Goal: Task Accomplishment & Management: Manage account settings

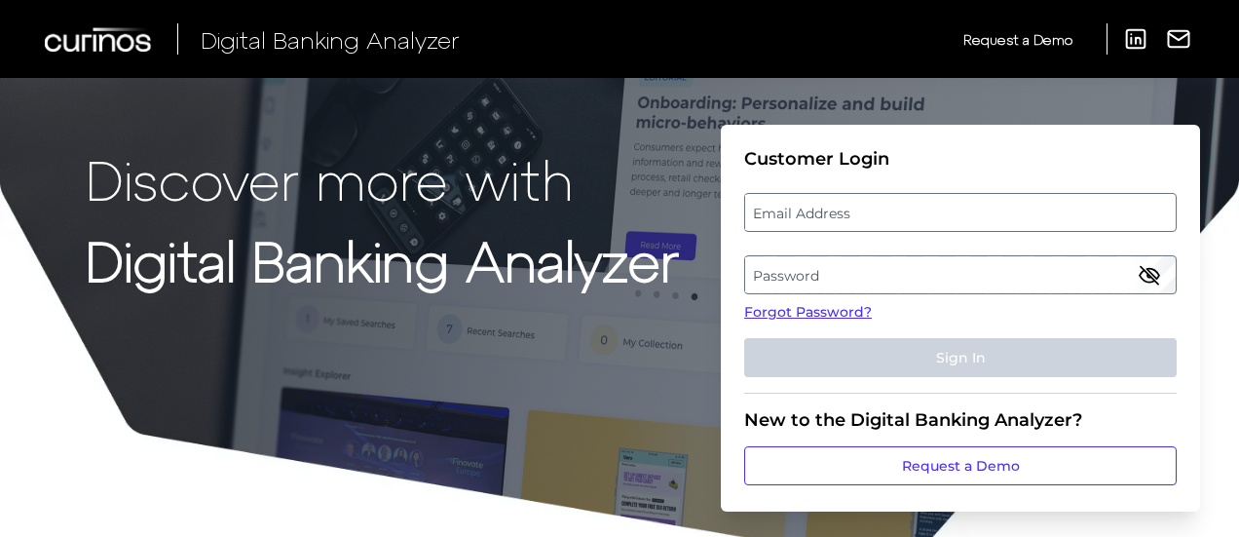
click at [791, 209] on label "Email Address" at bounding box center [960, 212] width 430 height 35
click at [791, 209] on input "email" at bounding box center [960, 212] width 433 height 39
type input "roxanne.oloman@curinos.com"
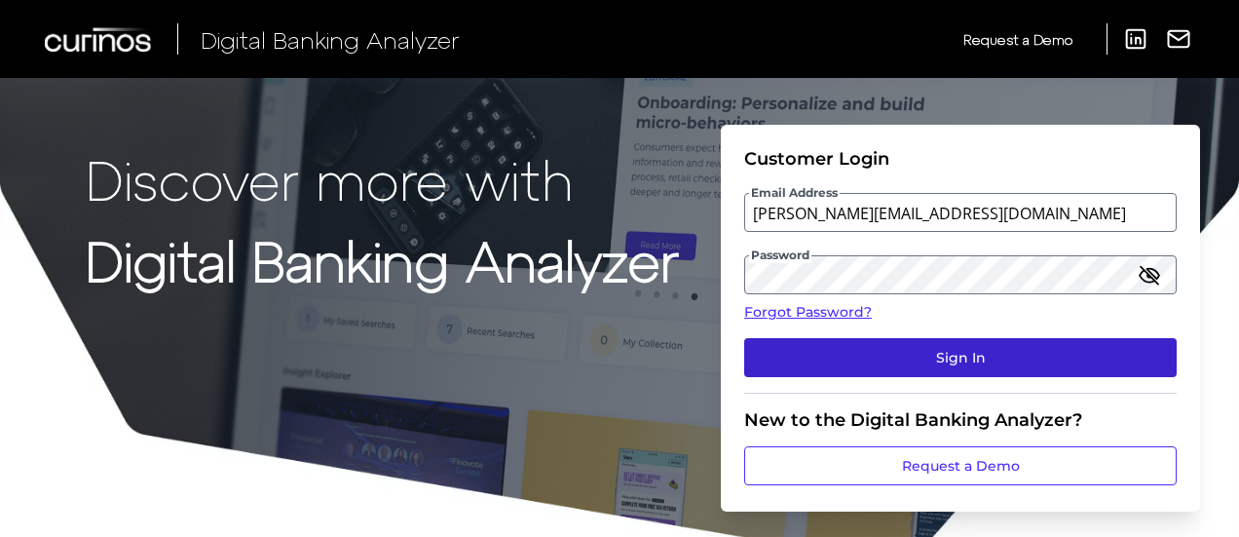
click at [960, 358] on button "Sign In" at bounding box center [960, 357] width 433 height 39
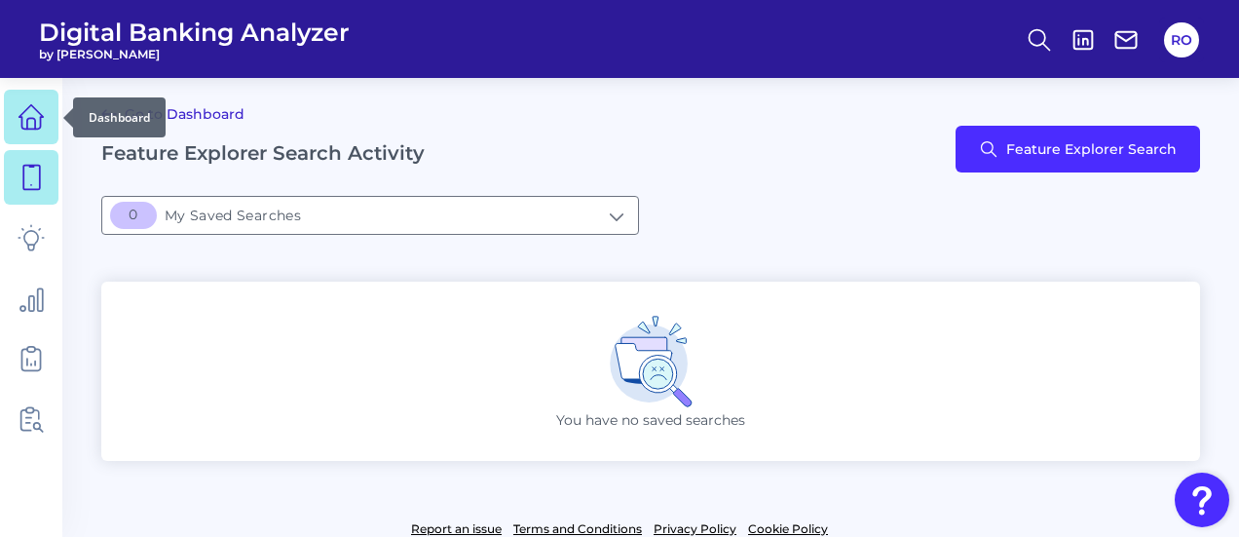
click at [24, 103] on icon at bounding box center [31, 116] width 27 height 27
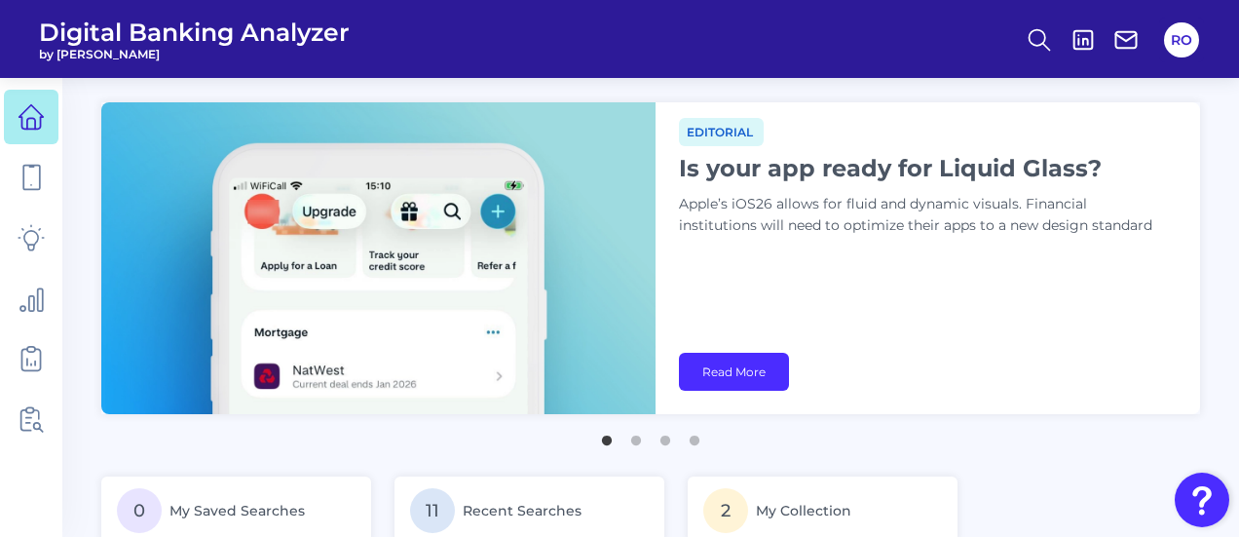
click at [461, 214] on img at bounding box center [378, 258] width 554 height 312
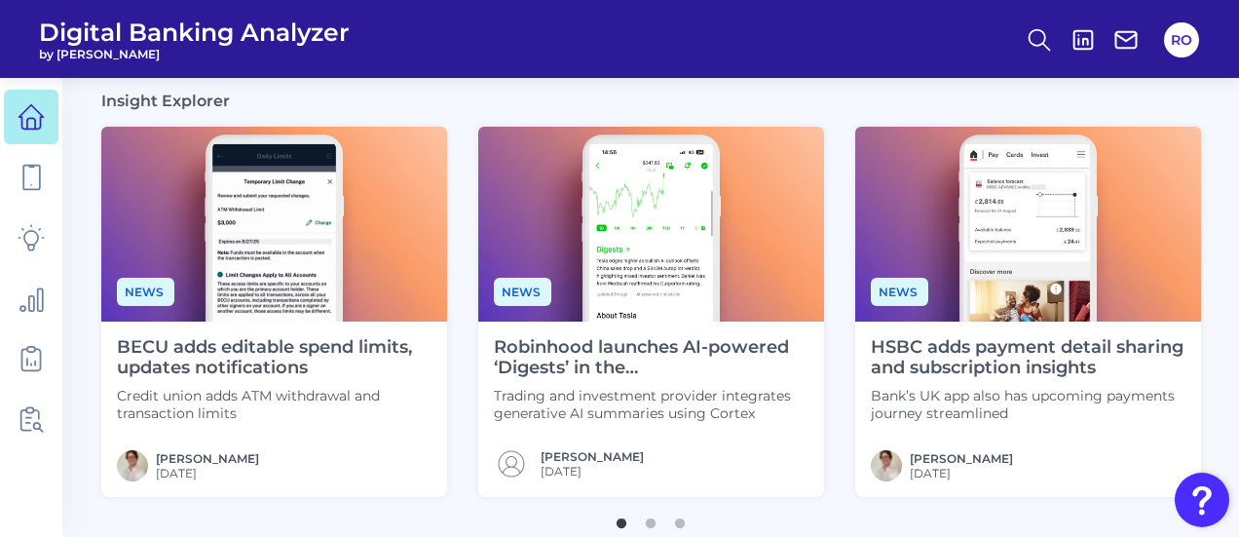
scroll to position [591, 0]
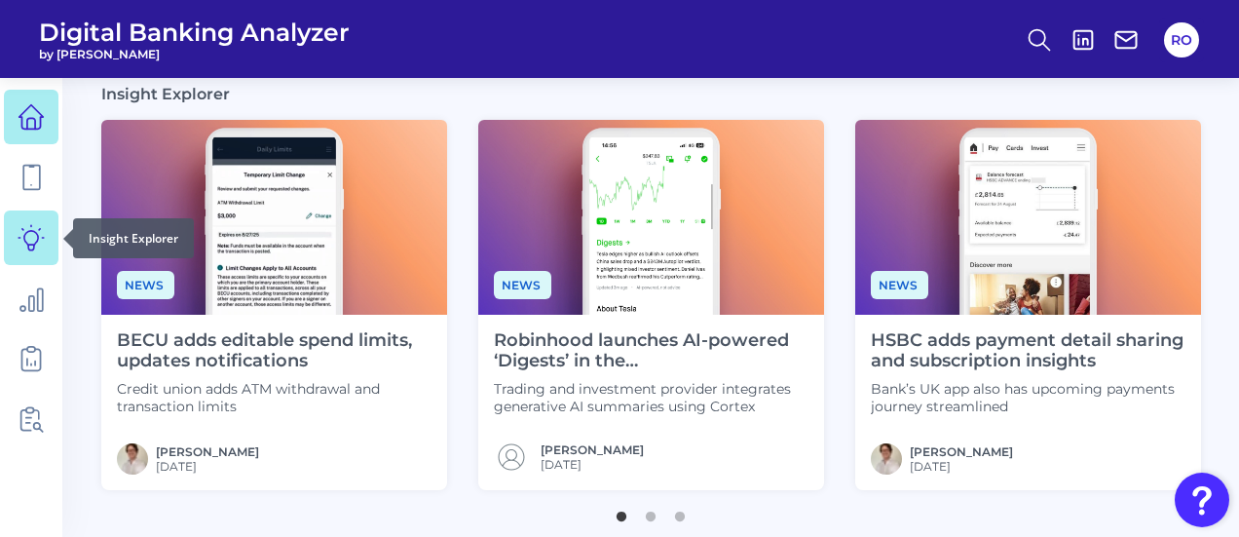
click at [37, 239] on icon at bounding box center [31, 237] width 27 height 27
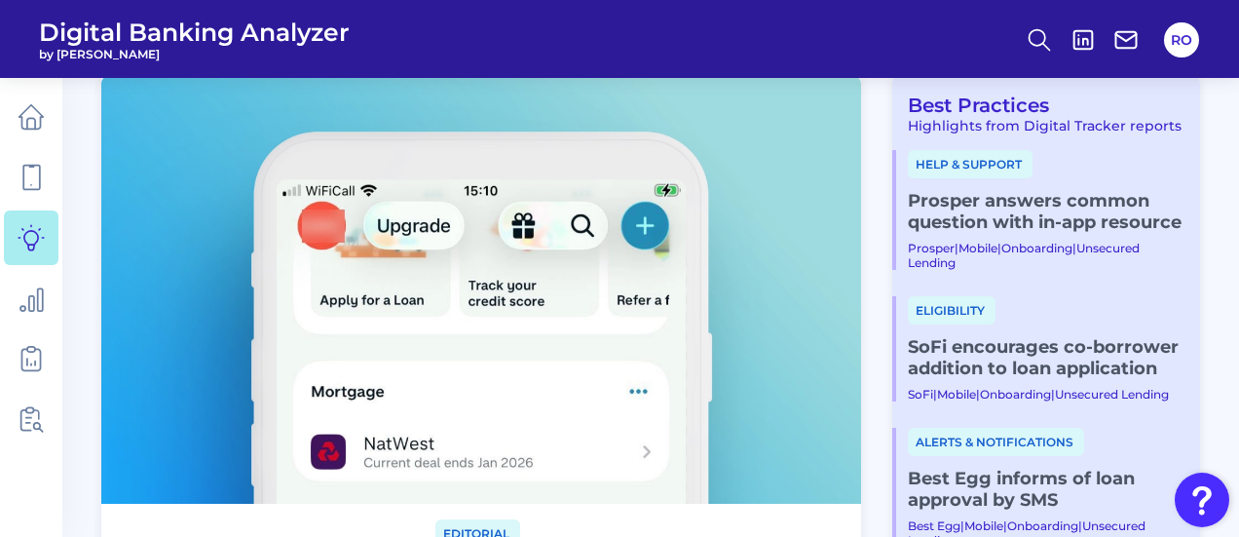
scroll to position [74, 0]
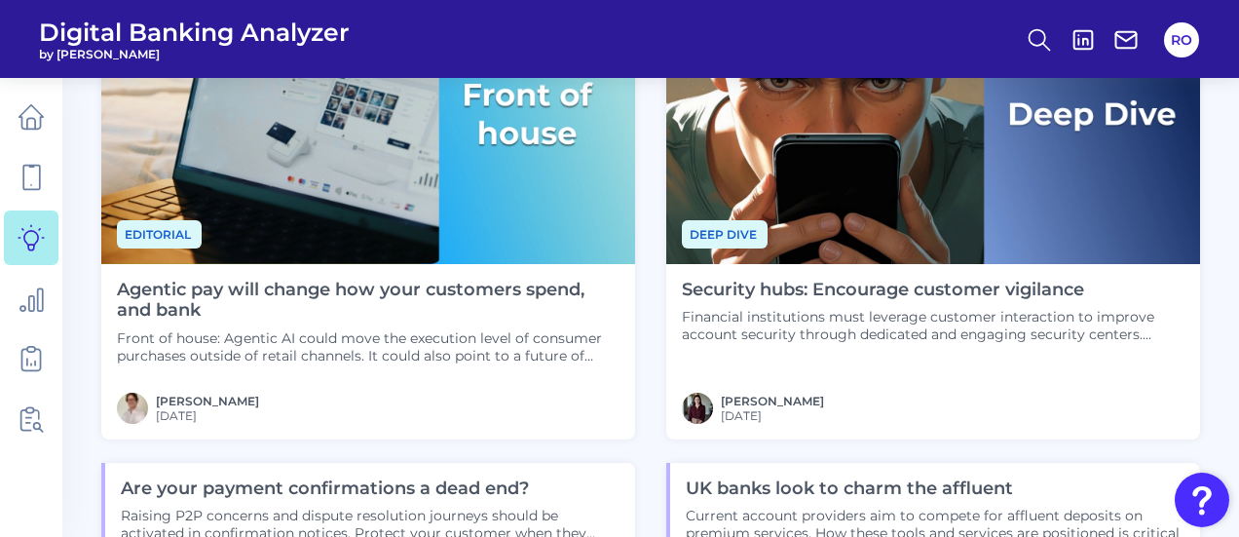
scroll to position [1188, 0]
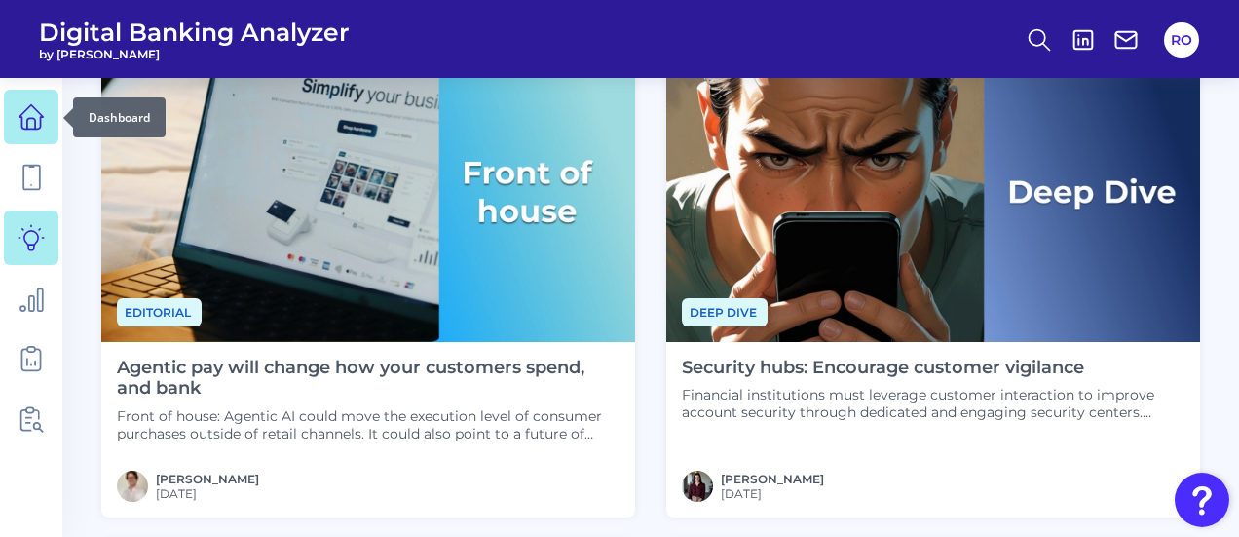
click at [32, 118] on icon at bounding box center [31, 123] width 8 height 11
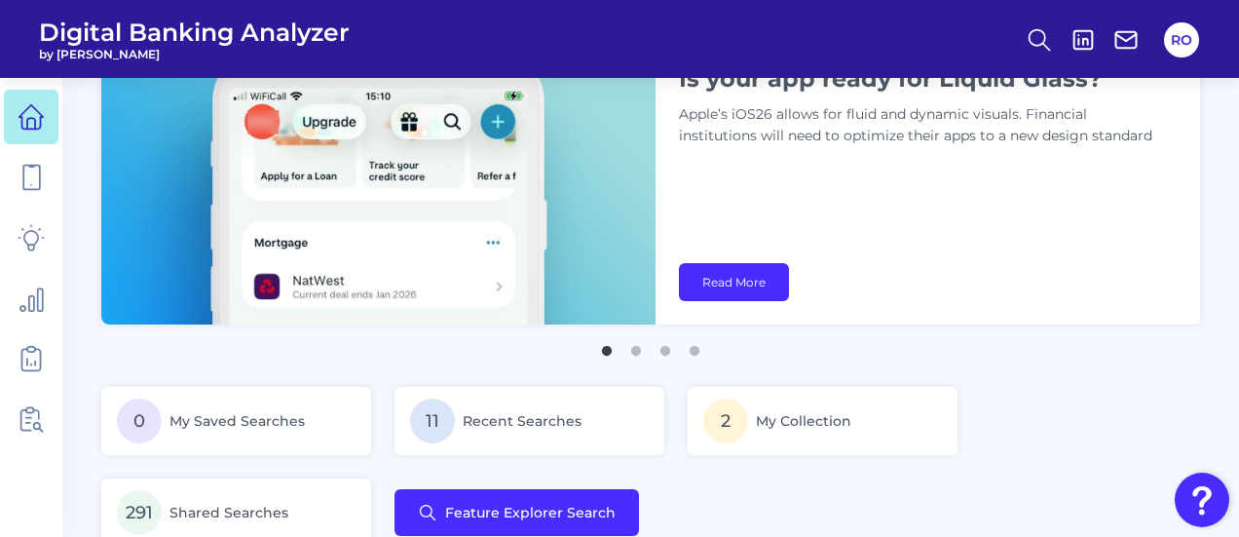
scroll to position [91, 0]
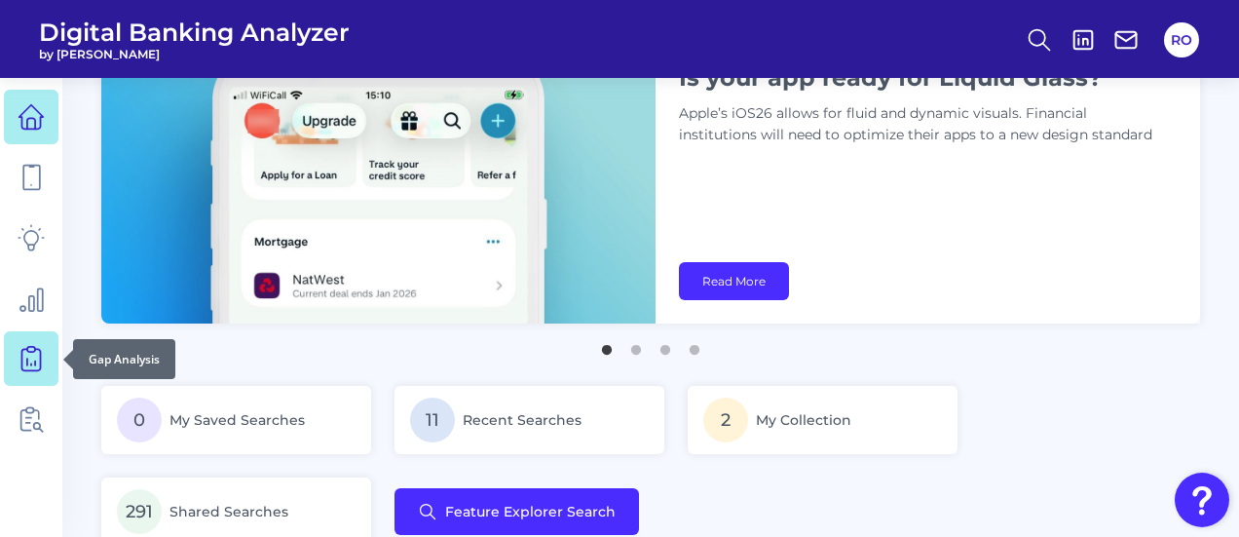
click at [36, 358] on icon at bounding box center [31, 358] width 27 height 27
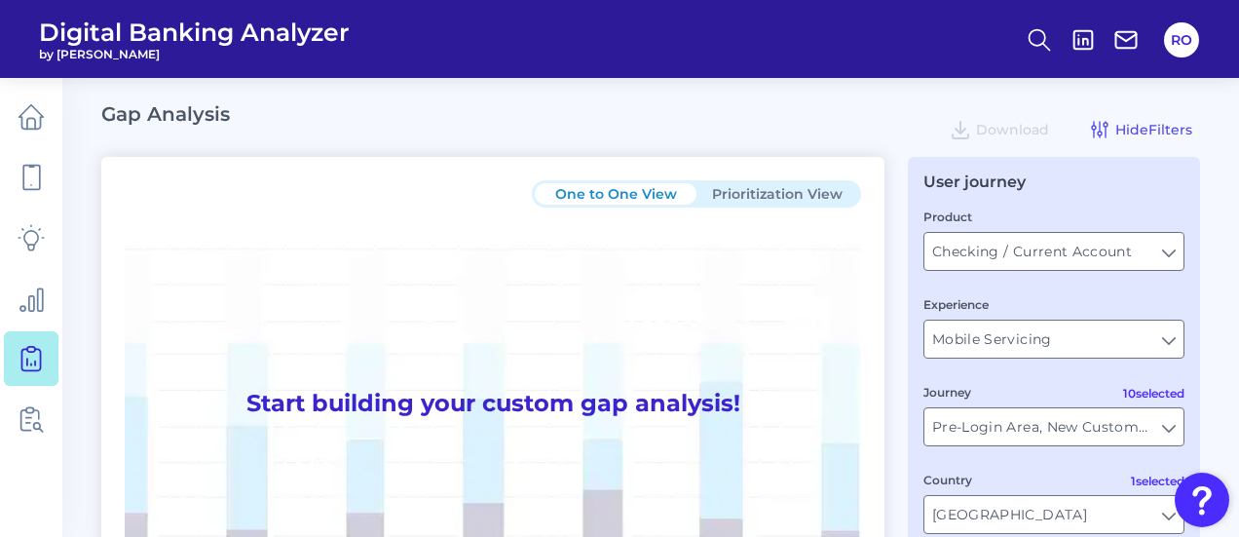
type input "All Journeys"
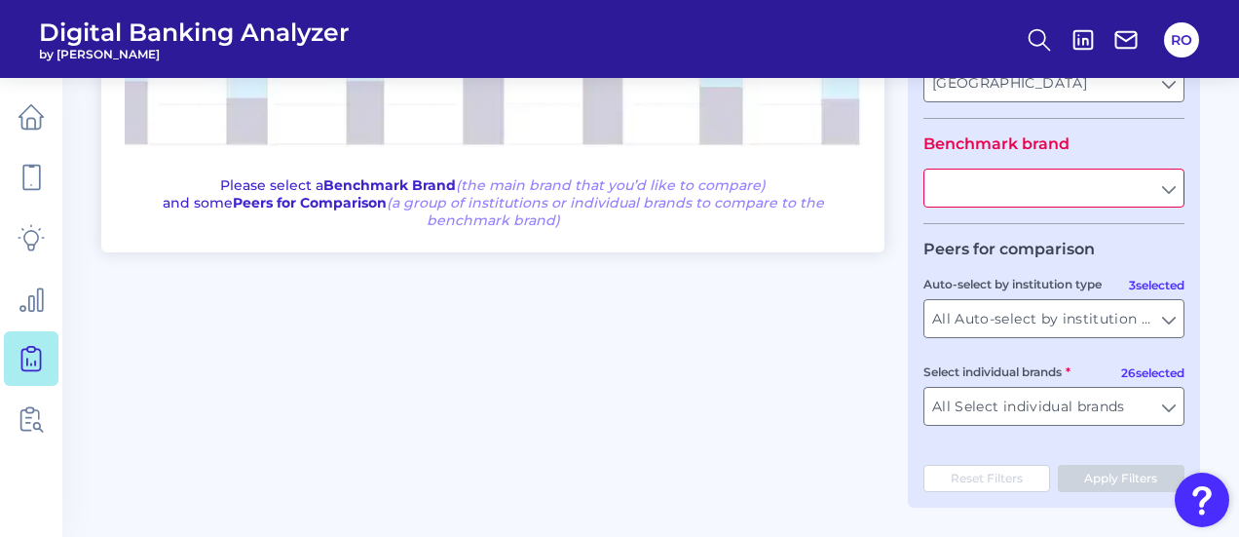
scroll to position [435, 0]
click at [1168, 198] on input "text" at bounding box center [1054, 188] width 259 height 37
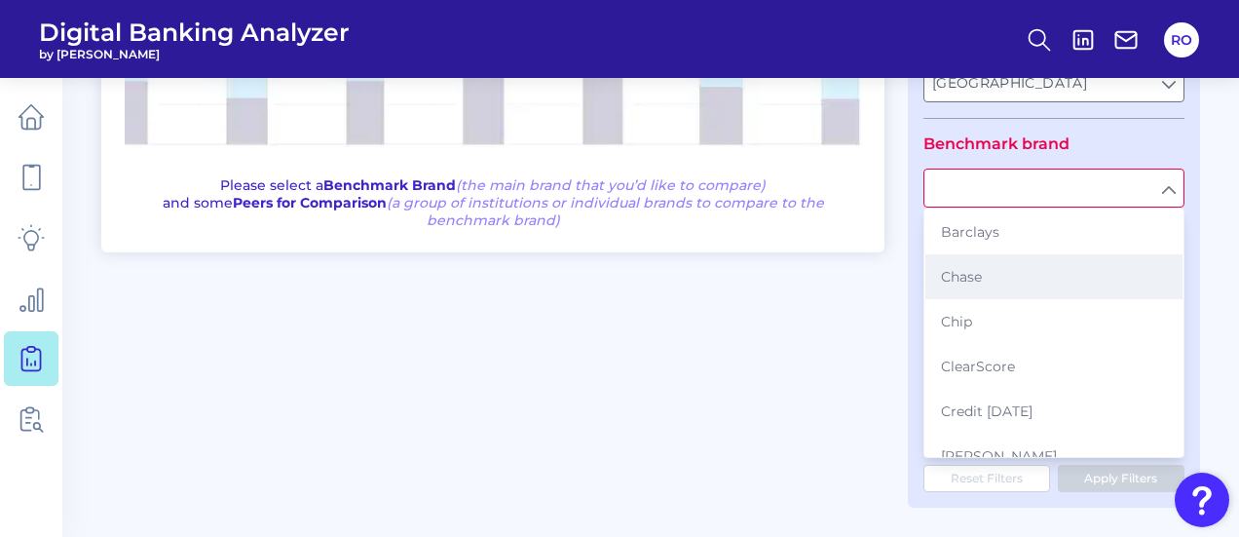
click at [996, 263] on button "Chase" at bounding box center [1054, 276] width 257 height 45
type input "Chase"
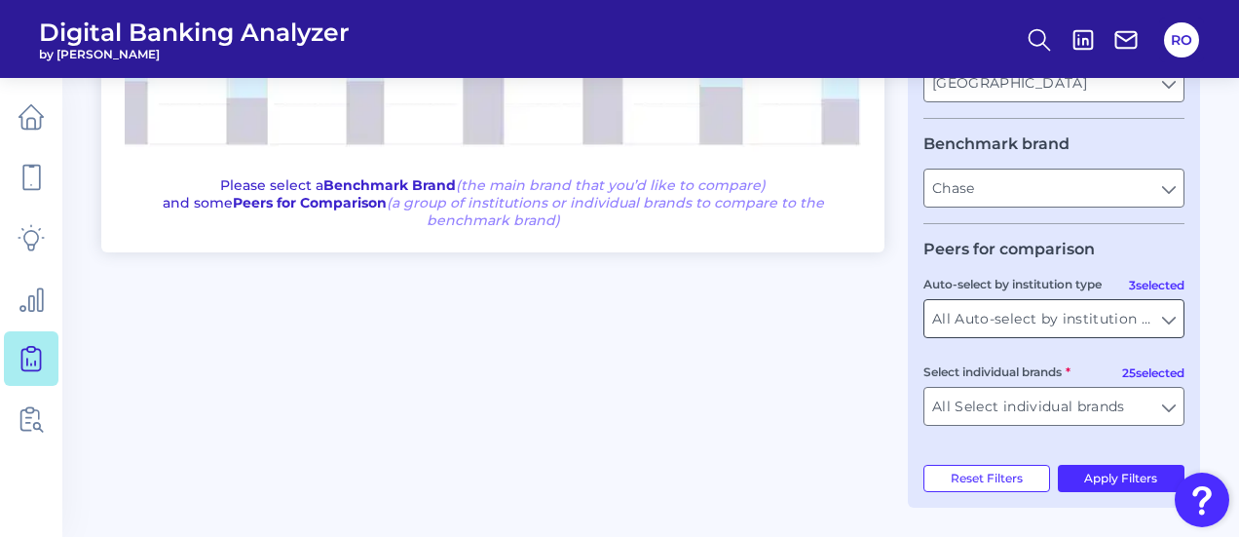
click at [1174, 328] on input "All Auto-select by institution types" at bounding box center [1054, 318] width 259 height 37
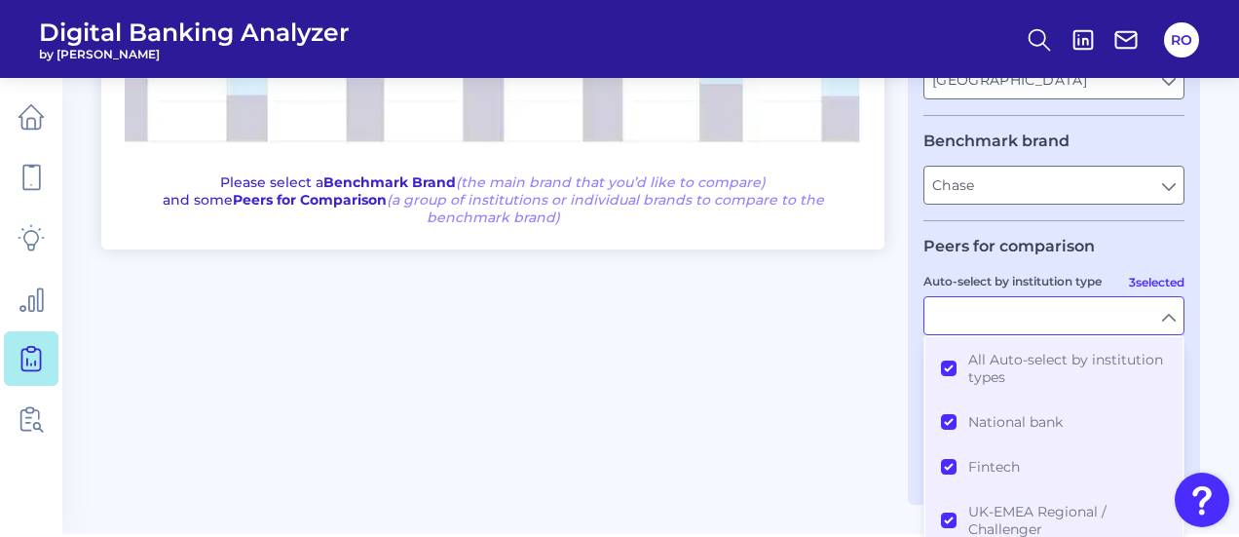
click at [1136, 228] on form "Product Checking / Current Account Checking / Current Account Experience Mobile…" at bounding box center [1054, 105] width 261 height 666
type input "All Auto-select by institution types"
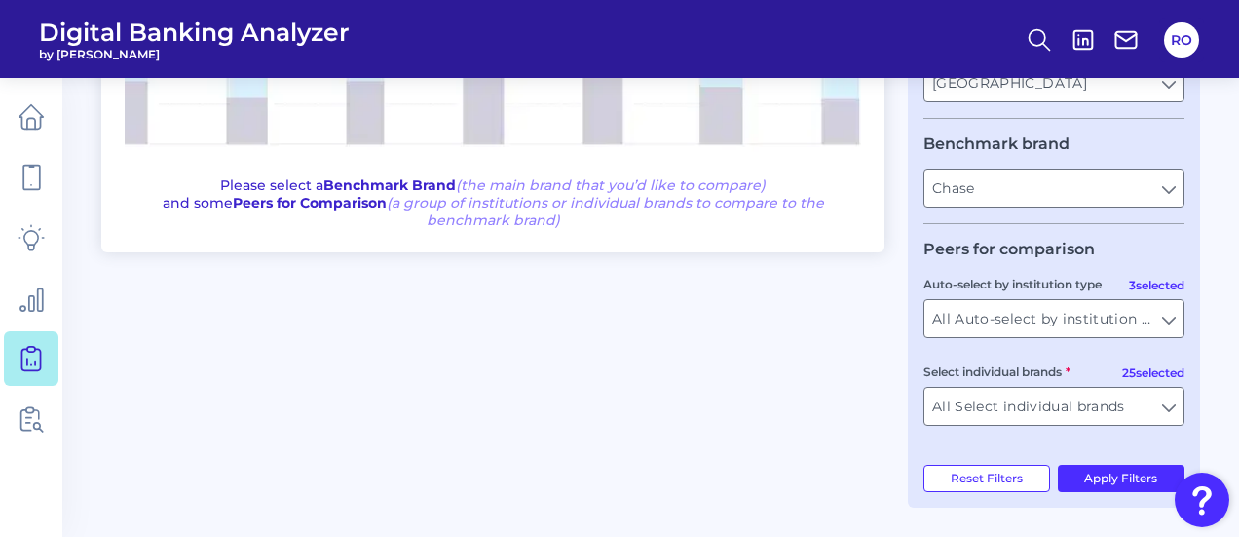
scroll to position [431, 0]
click at [1173, 419] on input "All Select individual brands" at bounding box center [1054, 407] width 259 height 37
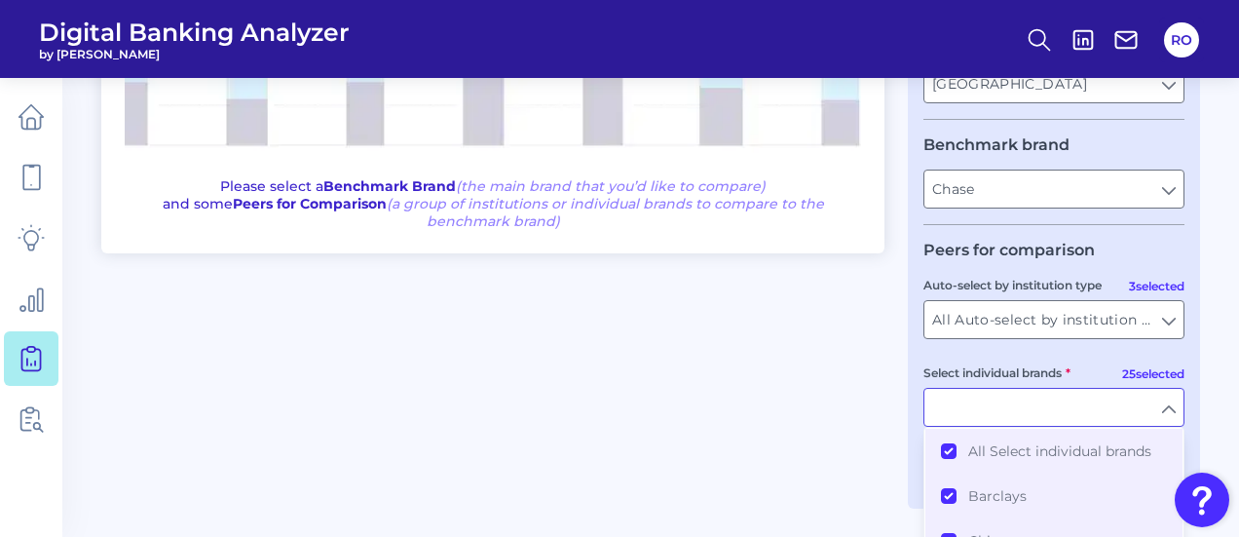
click at [1158, 247] on fieldset "Peers for comparison 3 selected Auto-select by institution type All Auto-select…" at bounding box center [1054, 342] width 261 height 202
type input "All Select individual brands"
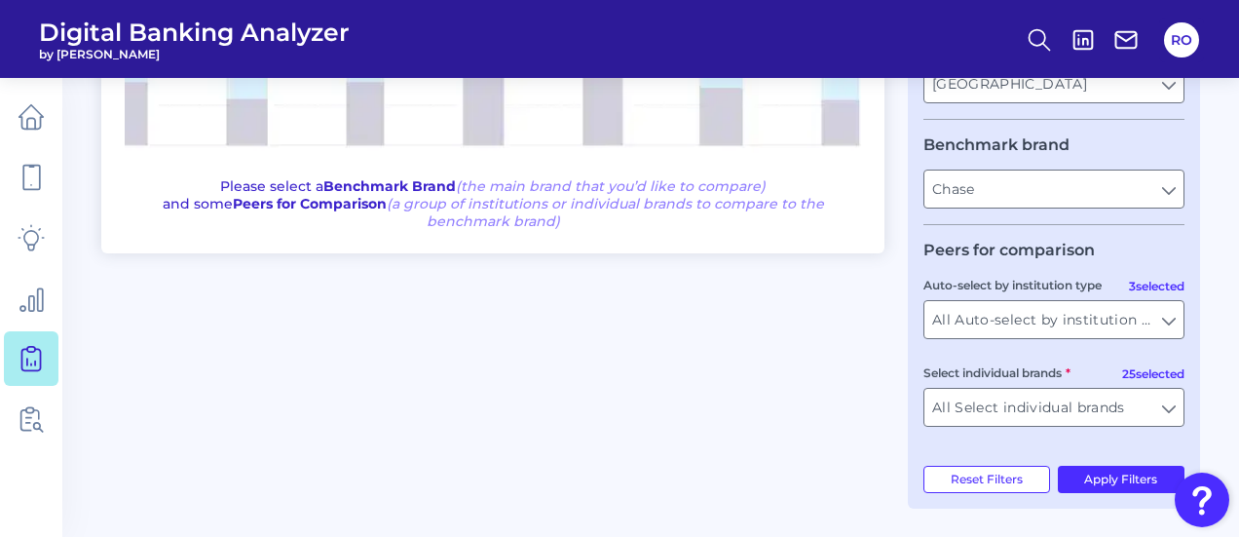
scroll to position [437, 0]
click at [1128, 475] on button "Apply Filters" at bounding box center [1122, 478] width 128 height 27
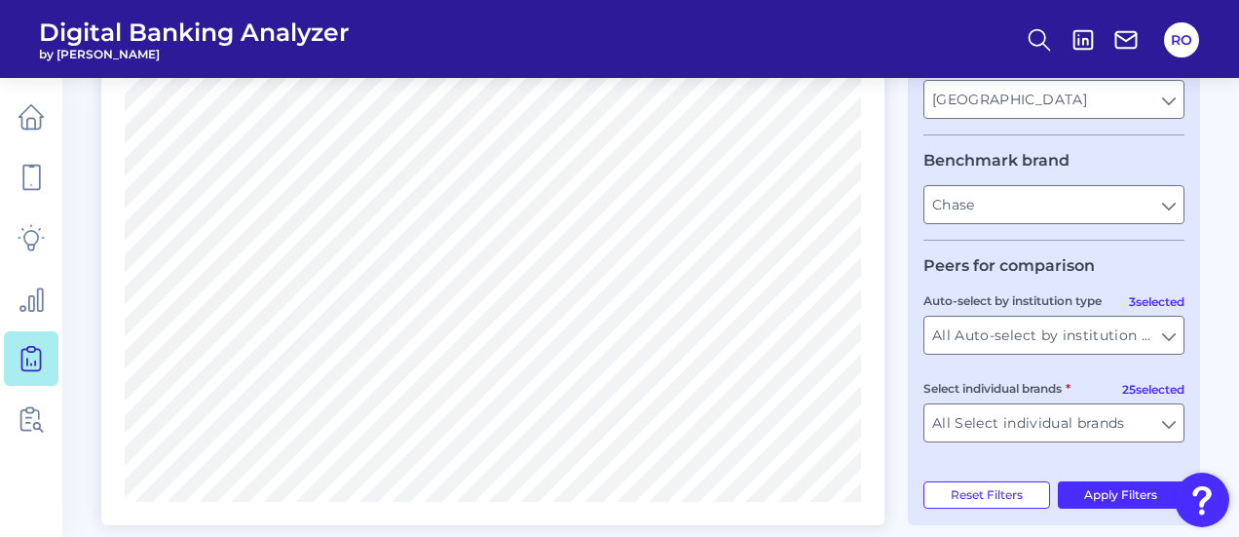
scroll to position [433, 0]
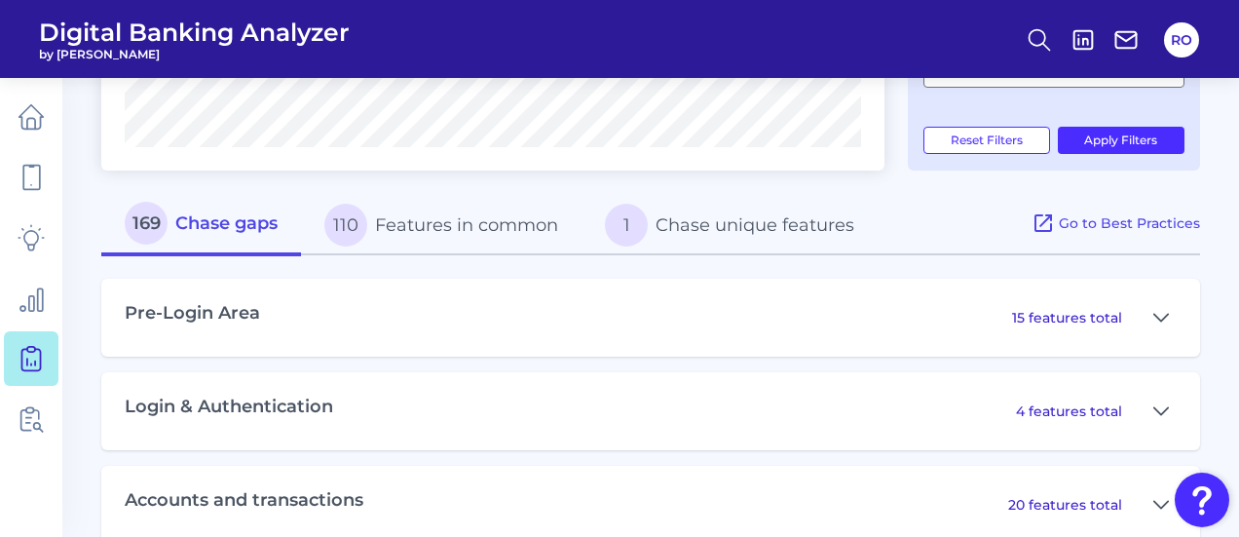
scroll to position [771, 0]
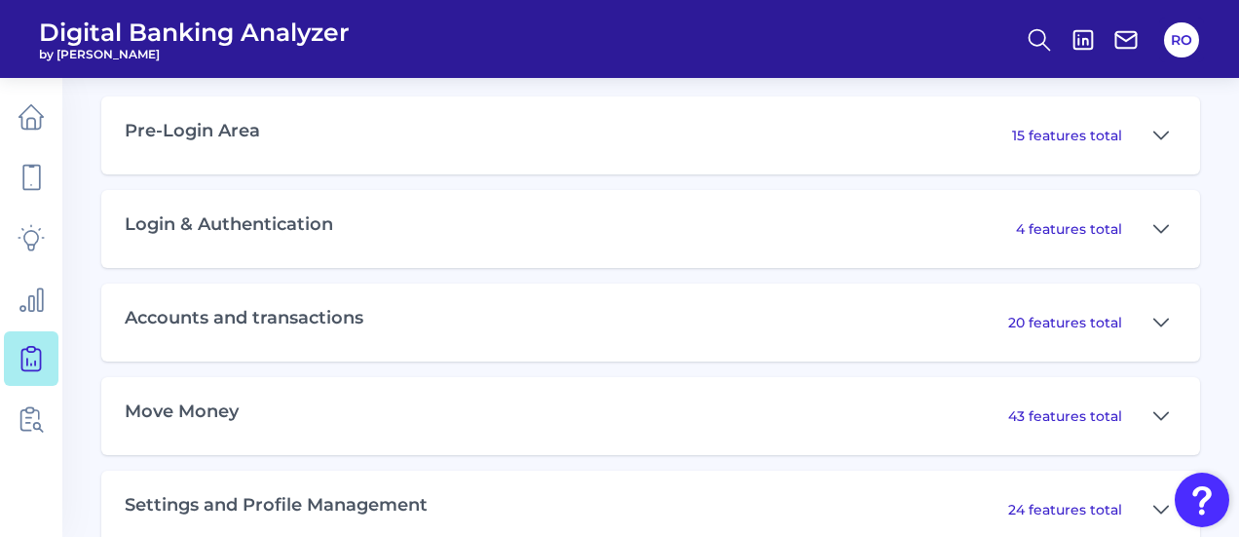
scroll to position [964, 0]
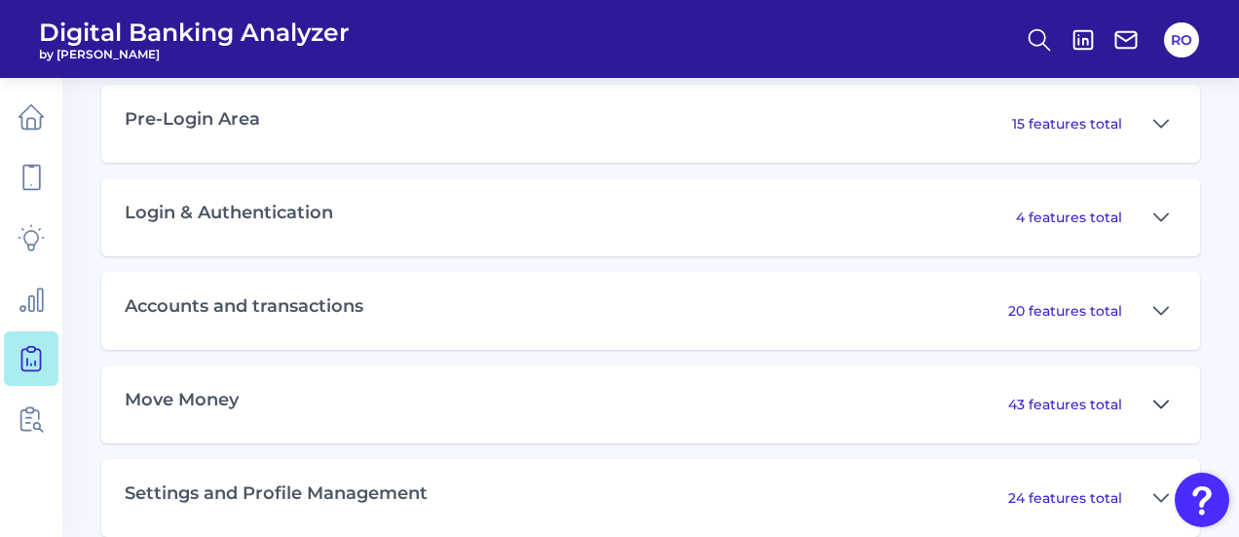
click at [1163, 405] on icon at bounding box center [1162, 404] width 16 height 23
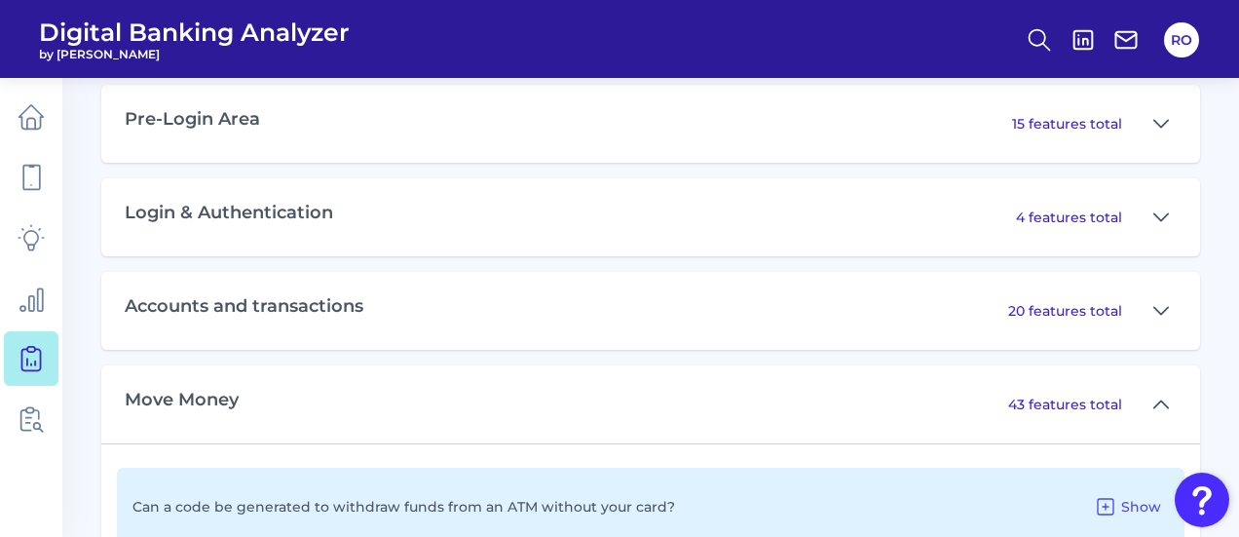
drag, startPoint x: 678, startPoint y: 367, endPoint x: 680, endPoint y: 356, distance: 11.9
click at [719, 443] on div "Move Money 43 features total" at bounding box center [650, 404] width 1099 height 78
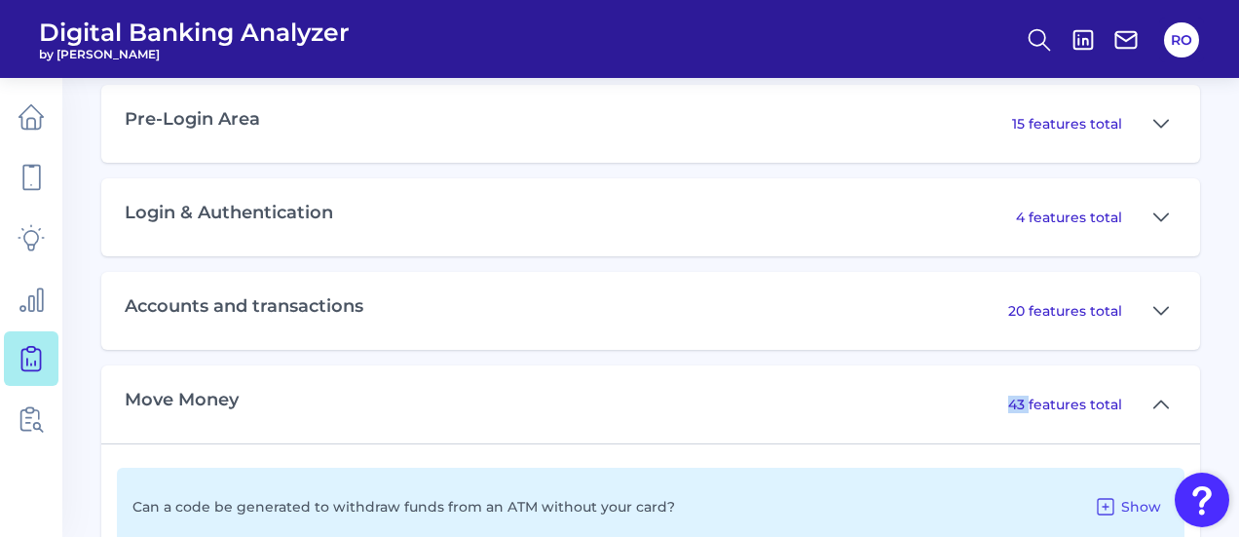
click at [719, 443] on div "Move Money 43 features total" at bounding box center [650, 404] width 1099 height 78
drag, startPoint x: 1236, startPoint y: 122, endPoint x: 1241, endPoint y: 151, distance: 29.6
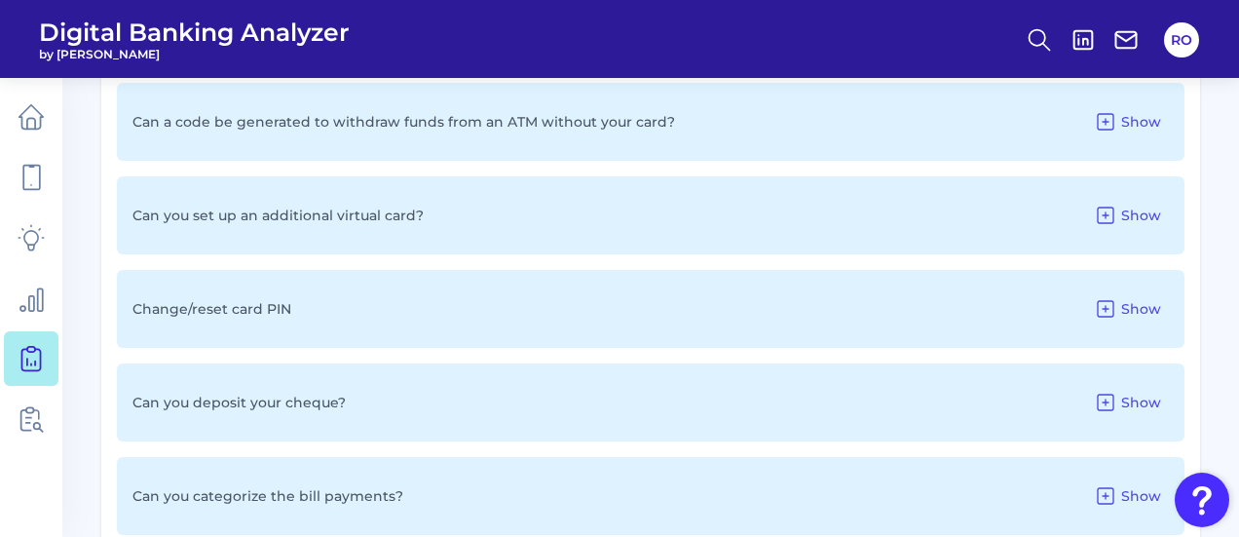
scroll to position [1350, 0]
click at [844, 383] on div "Can you deposit your cheque? Show" at bounding box center [651, 401] width 1068 height 78
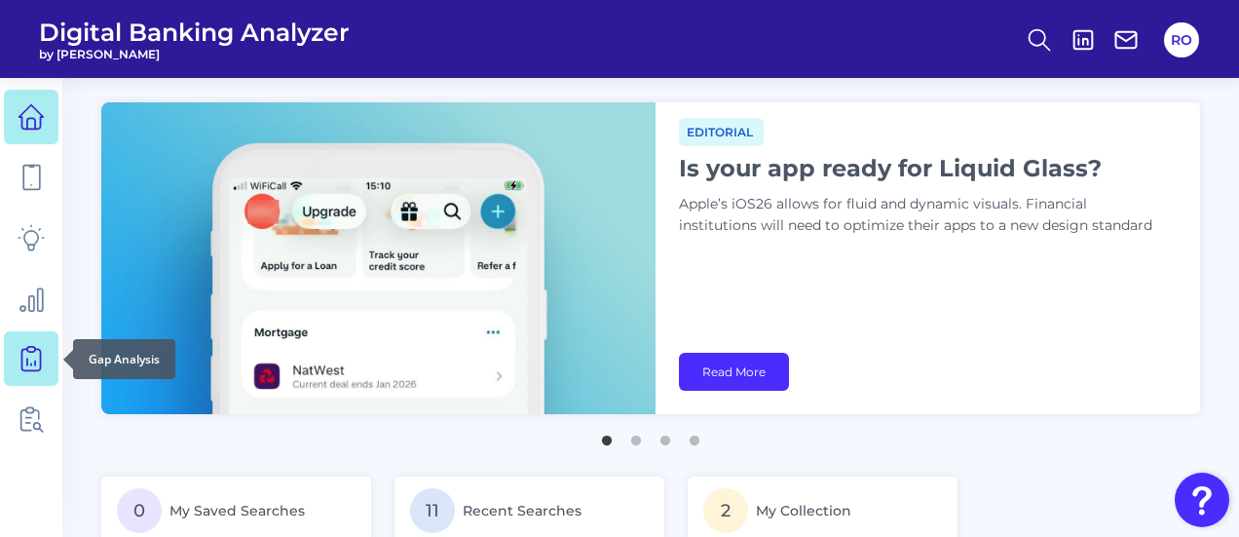
click at [45, 358] on link at bounding box center [31, 358] width 55 height 55
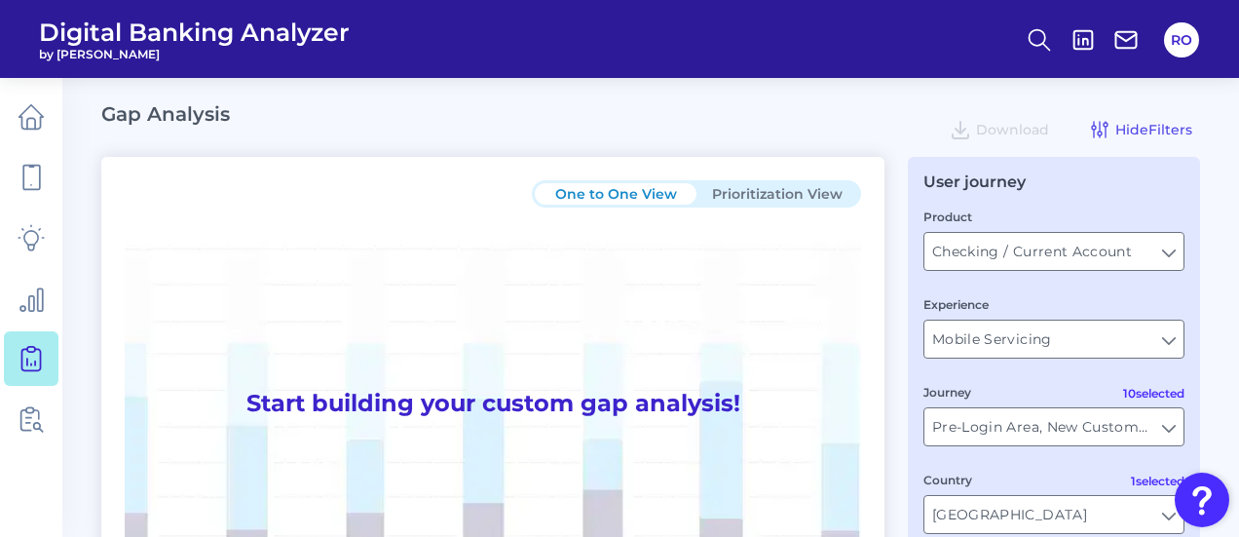
type input "All Journeys"
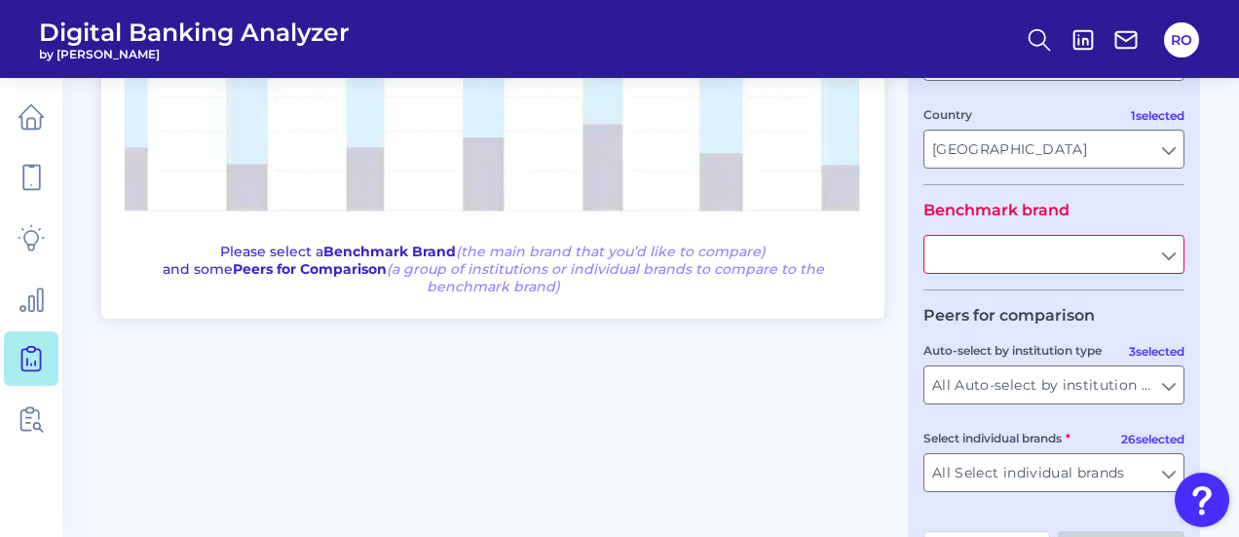
scroll to position [437, 0]
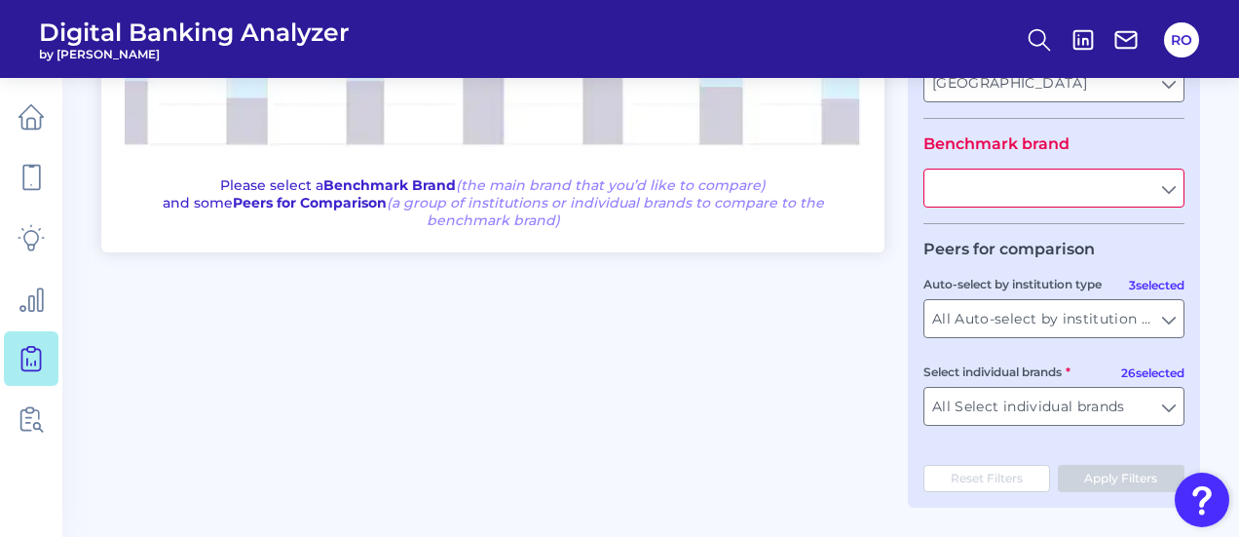
click at [1167, 178] on input "text" at bounding box center [1054, 188] width 259 height 37
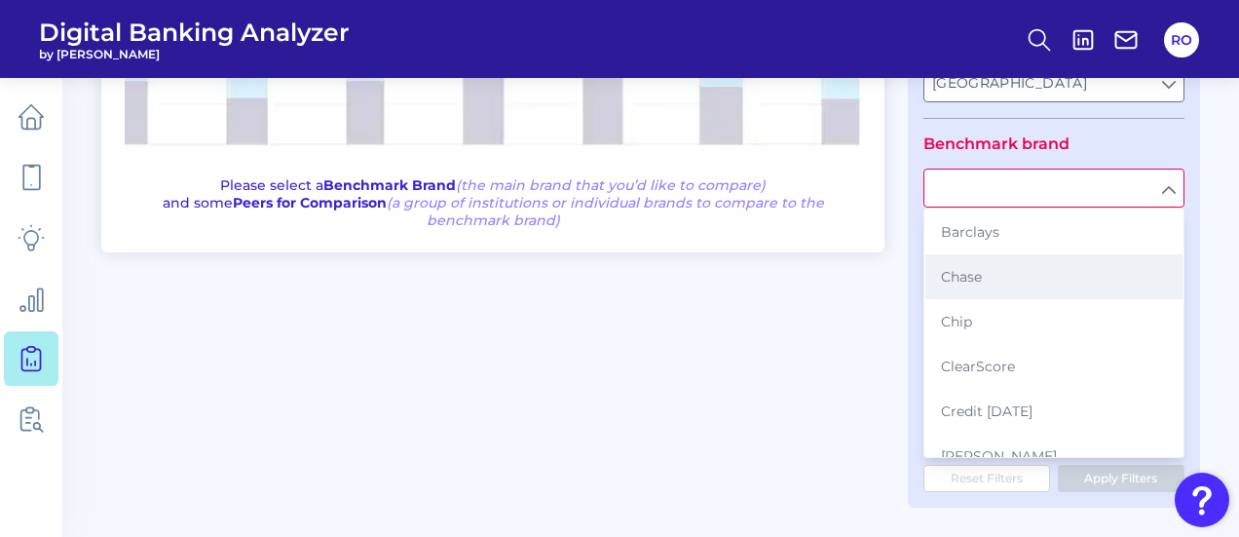
click at [994, 270] on button "Chase" at bounding box center [1054, 276] width 257 height 45
type input "Chase"
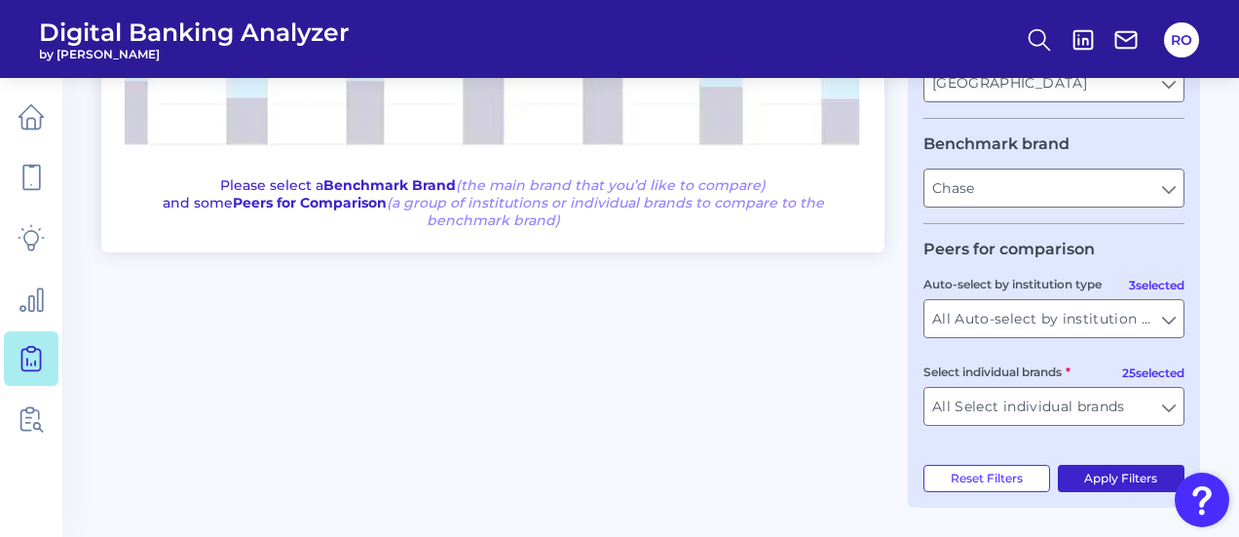
click at [1078, 473] on button "Apply Filters" at bounding box center [1122, 478] width 128 height 27
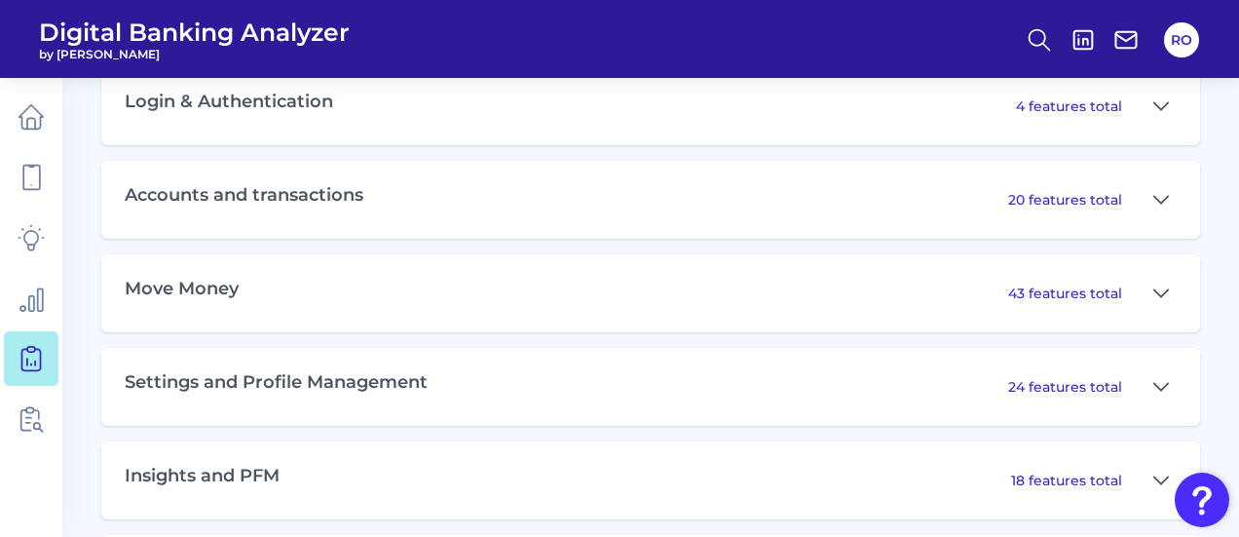
scroll to position [1079, 0]
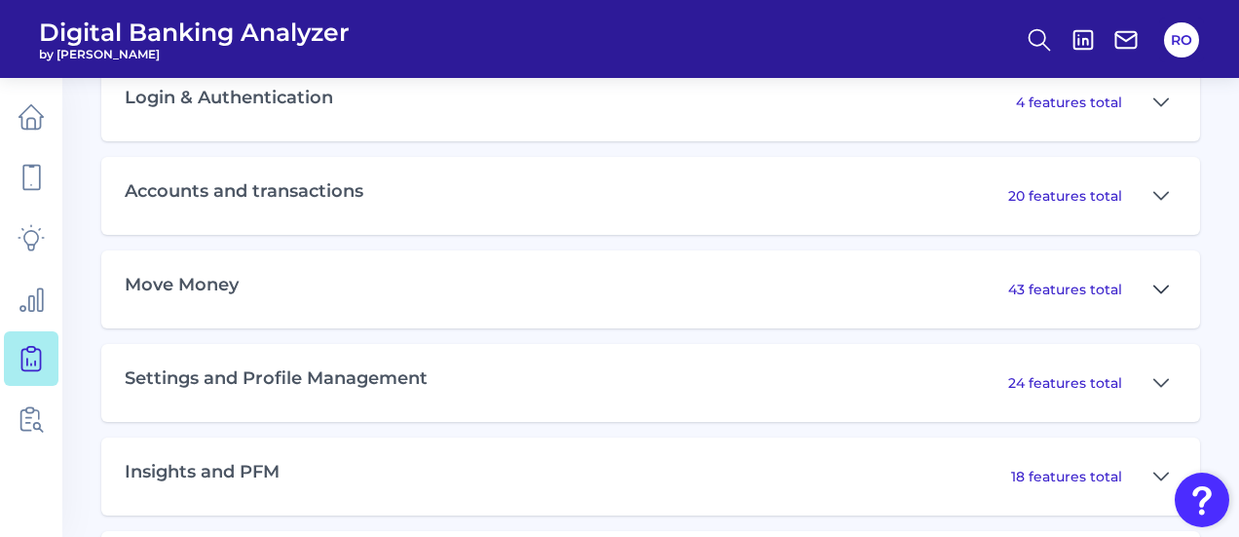
click at [1152, 297] on button at bounding box center [1161, 289] width 31 height 31
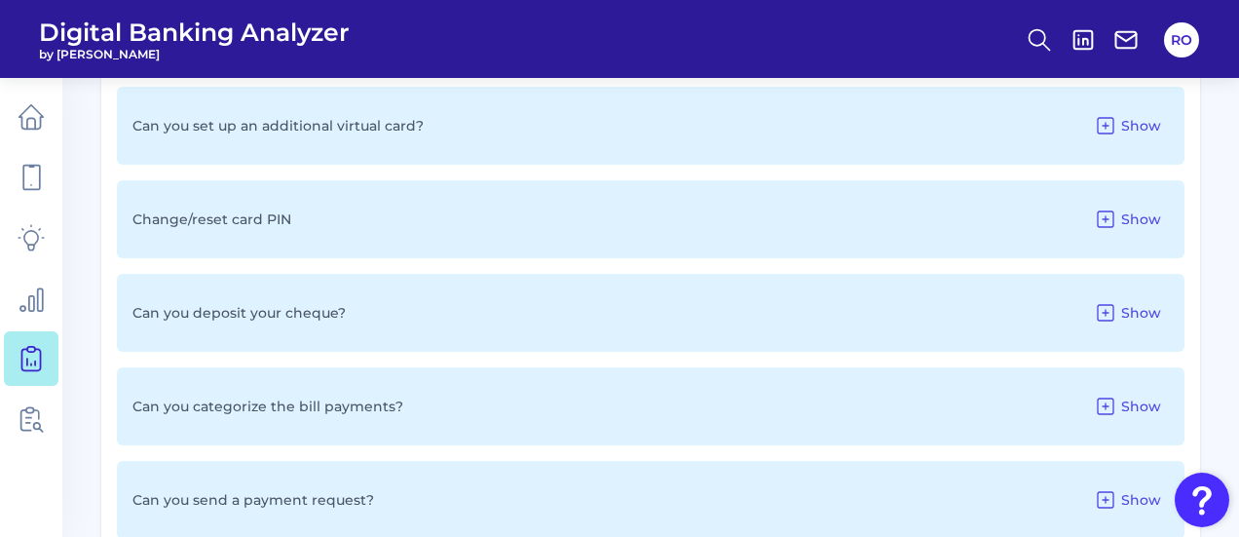
scroll to position [1468, 0]
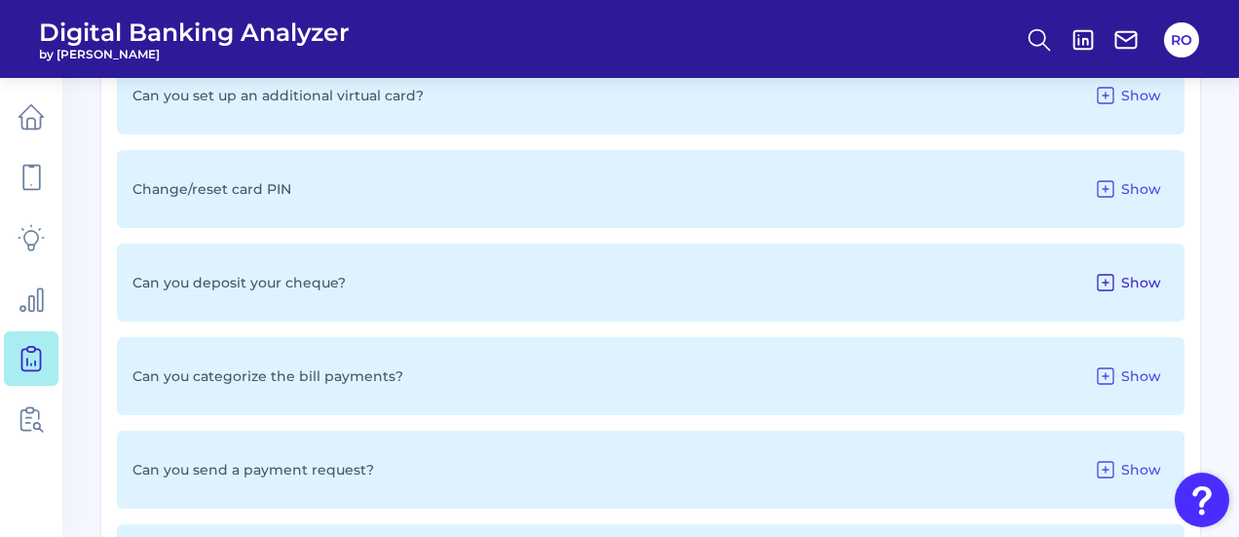
click at [1136, 281] on span "Show" at bounding box center [1142, 283] width 40 height 18
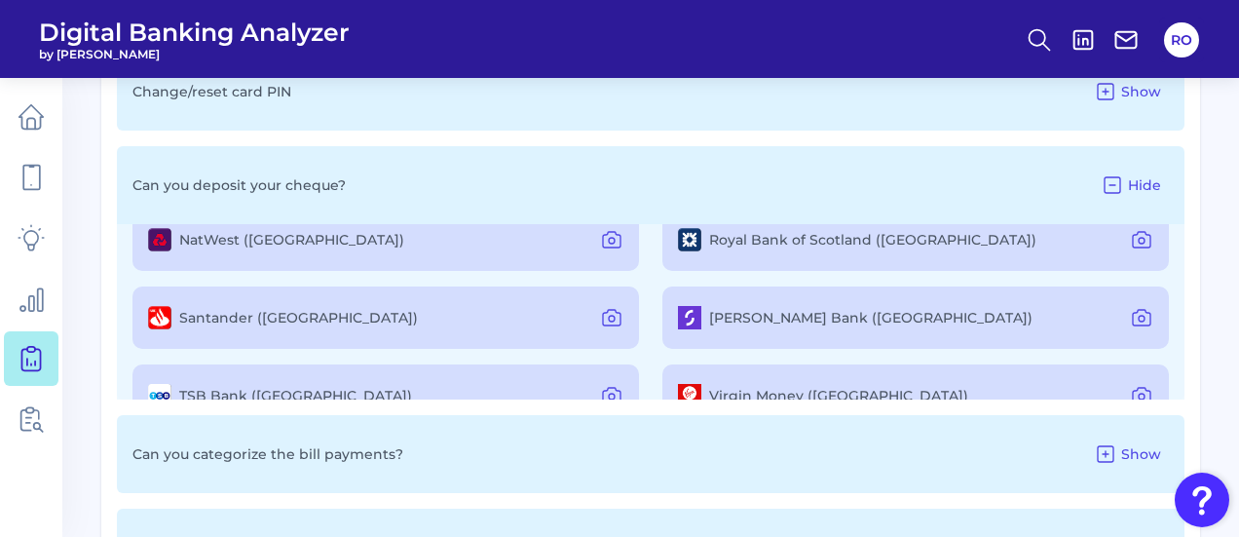
scroll to position [292, 0]
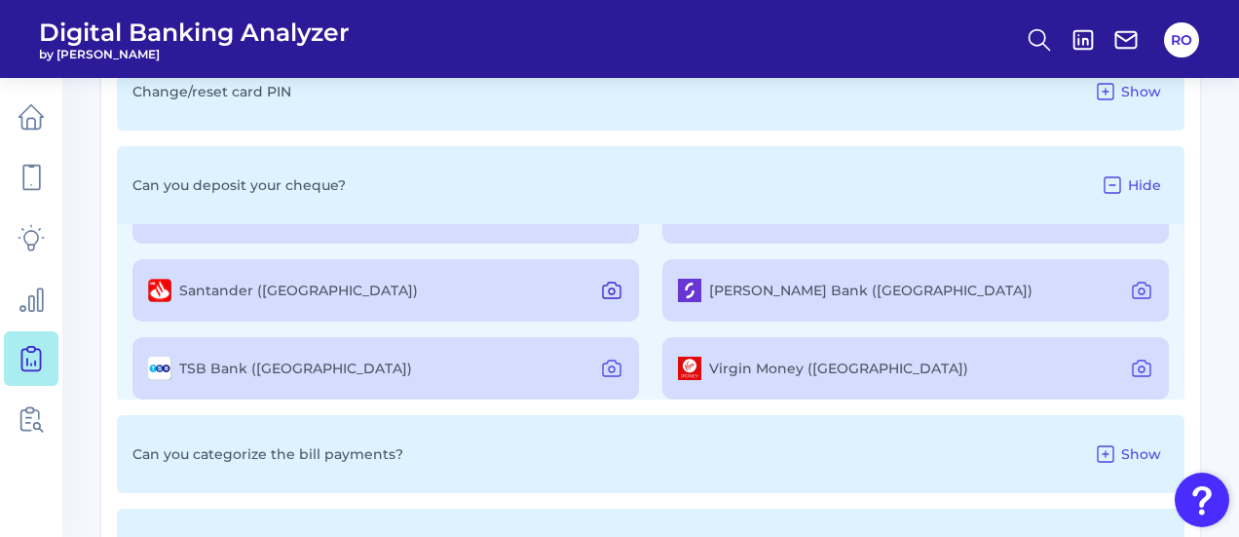
click at [608, 289] on icon at bounding box center [611, 290] width 23 height 23
click at [1130, 297] on icon at bounding box center [1141, 290] width 23 height 23
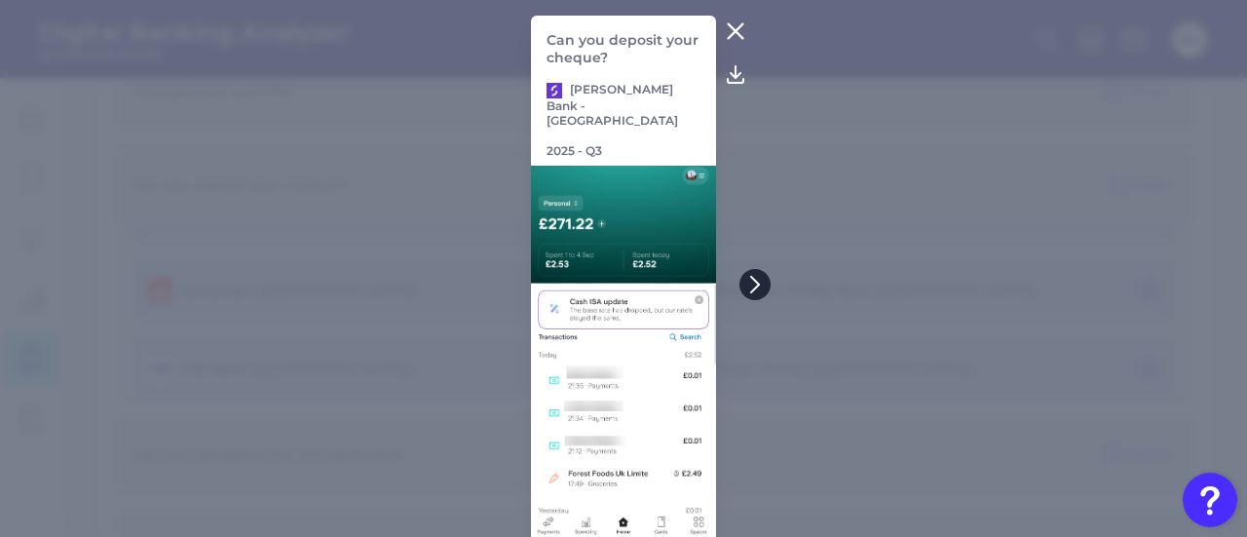
click at [753, 271] on button at bounding box center [755, 284] width 31 height 31
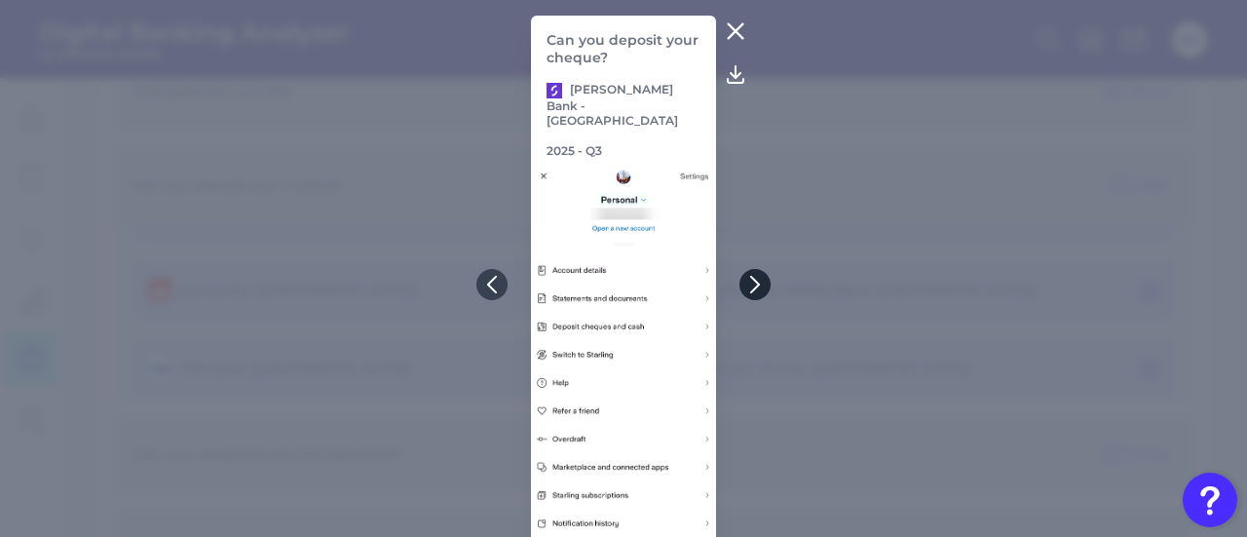
click at [758, 285] on icon at bounding box center [755, 285] width 18 height 18
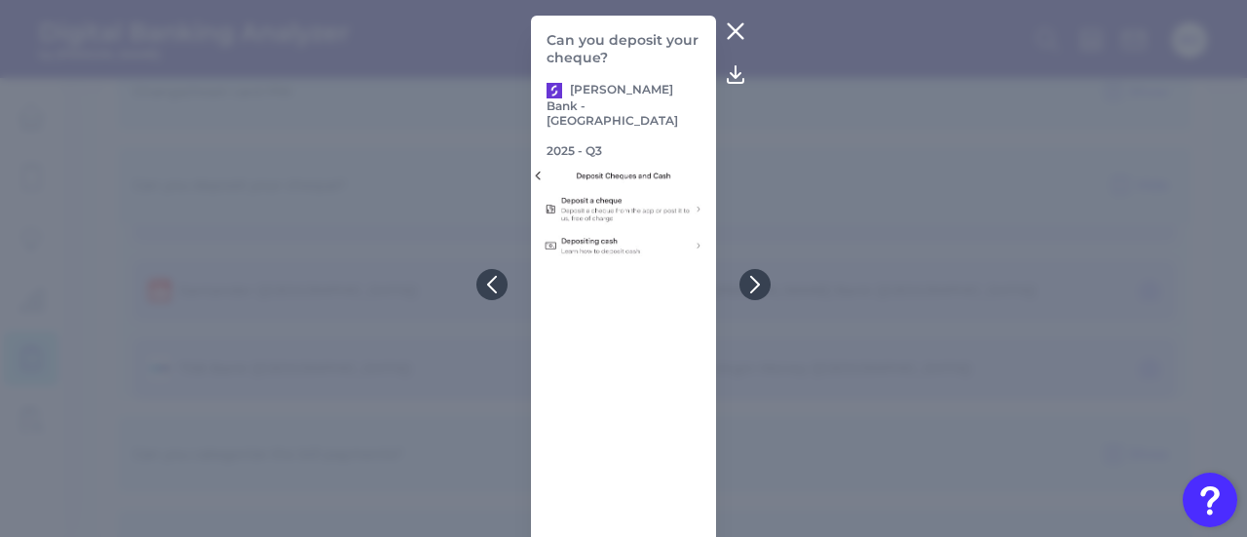
click at [731, 23] on icon at bounding box center [735, 30] width 23 height 23
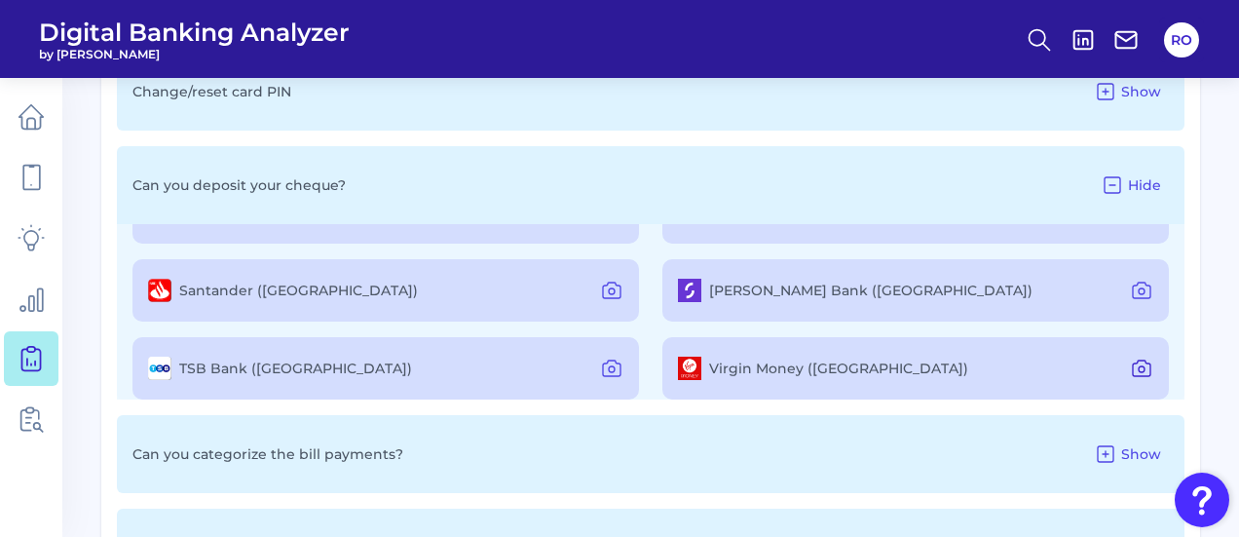
click at [1131, 375] on icon at bounding box center [1141, 368] width 23 height 23
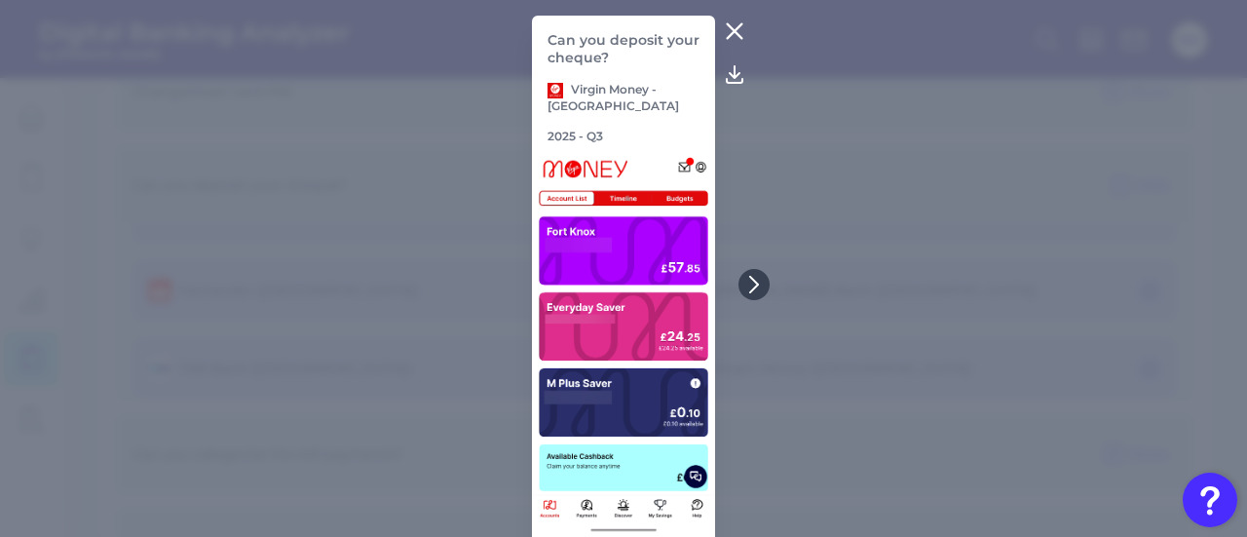
click at [730, 25] on icon at bounding box center [734, 30] width 23 height 23
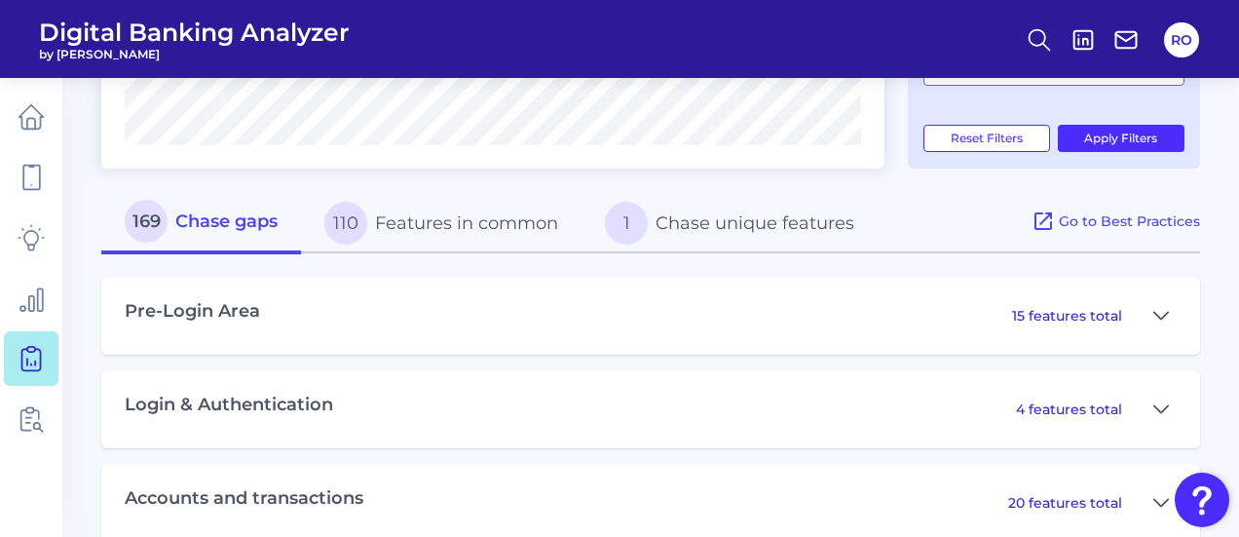
scroll to position [884, 0]
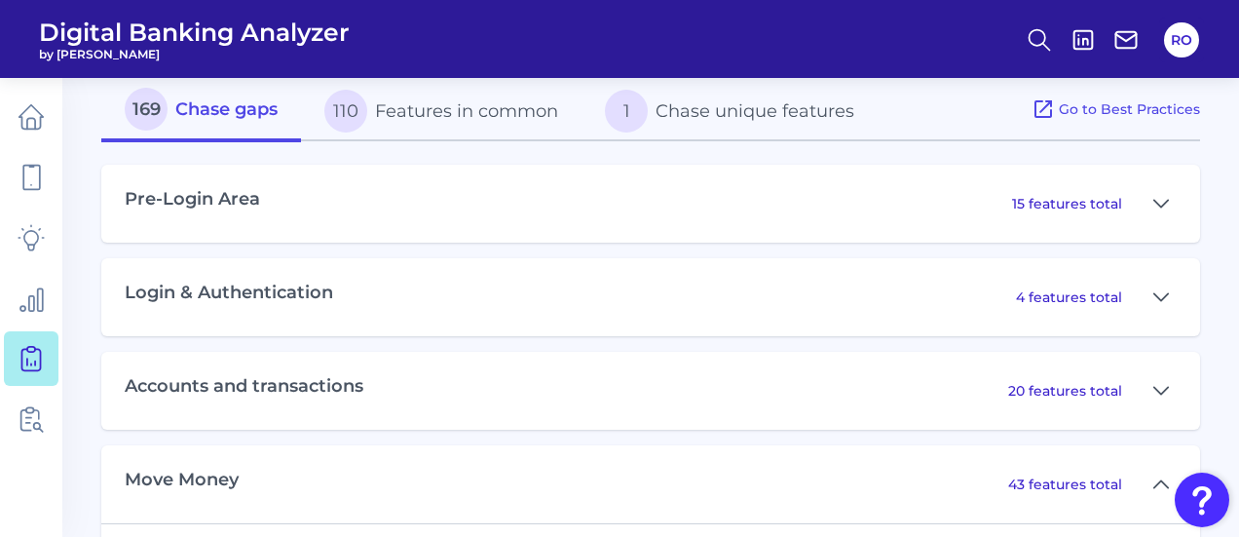
click at [424, 110] on button "110 Features in common" at bounding box center [441, 111] width 281 height 62
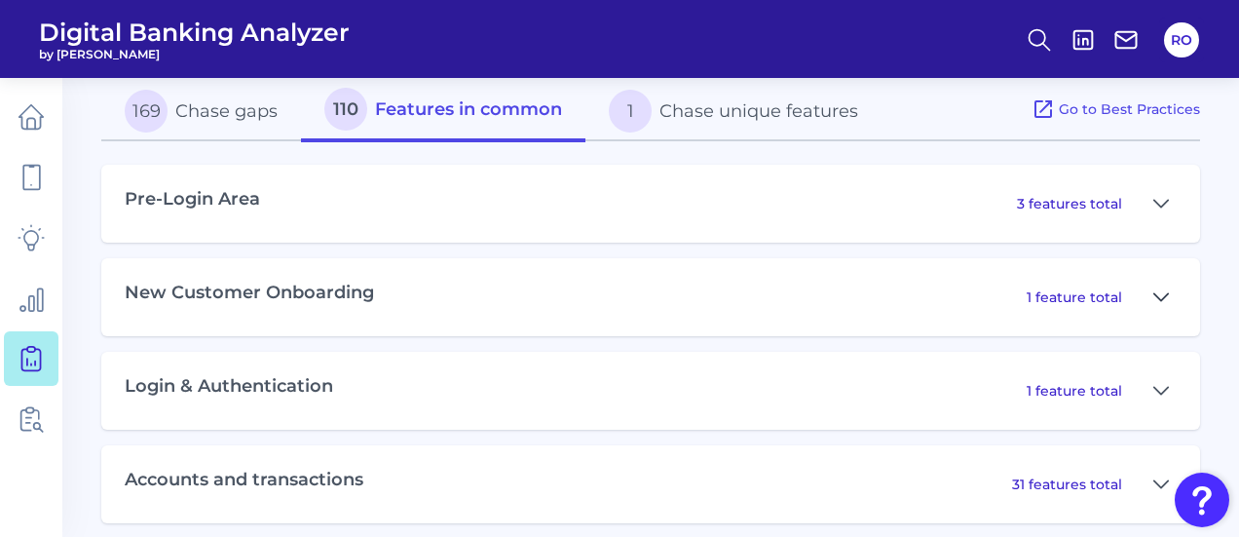
click at [1150, 309] on button at bounding box center [1161, 297] width 31 height 31
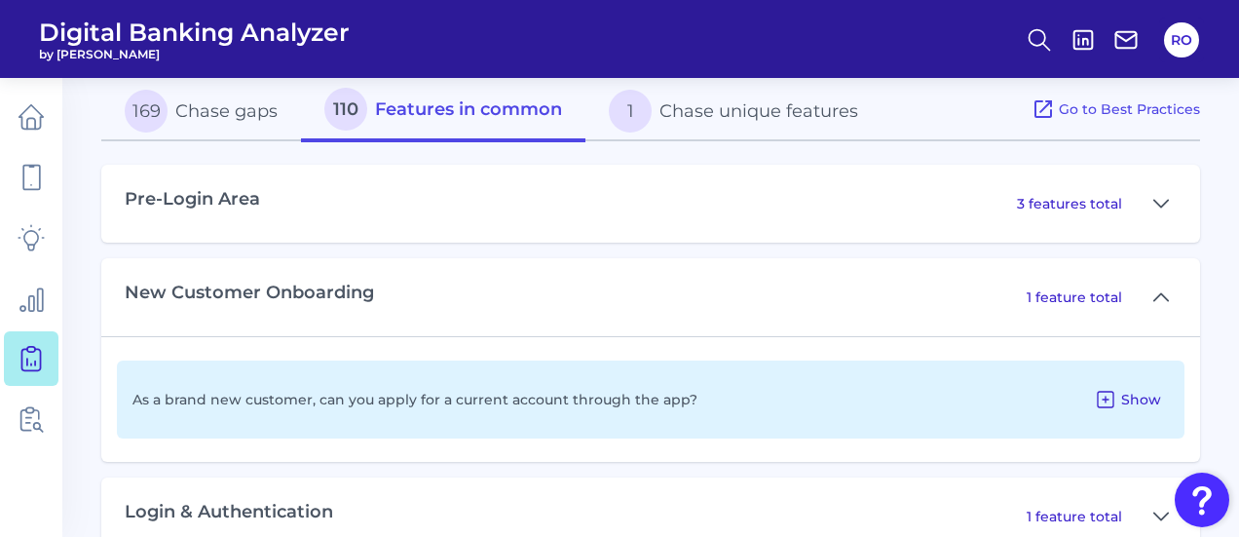
click at [1149, 400] on span "Show" at bounding box center [1142, 400] width 40 height 18
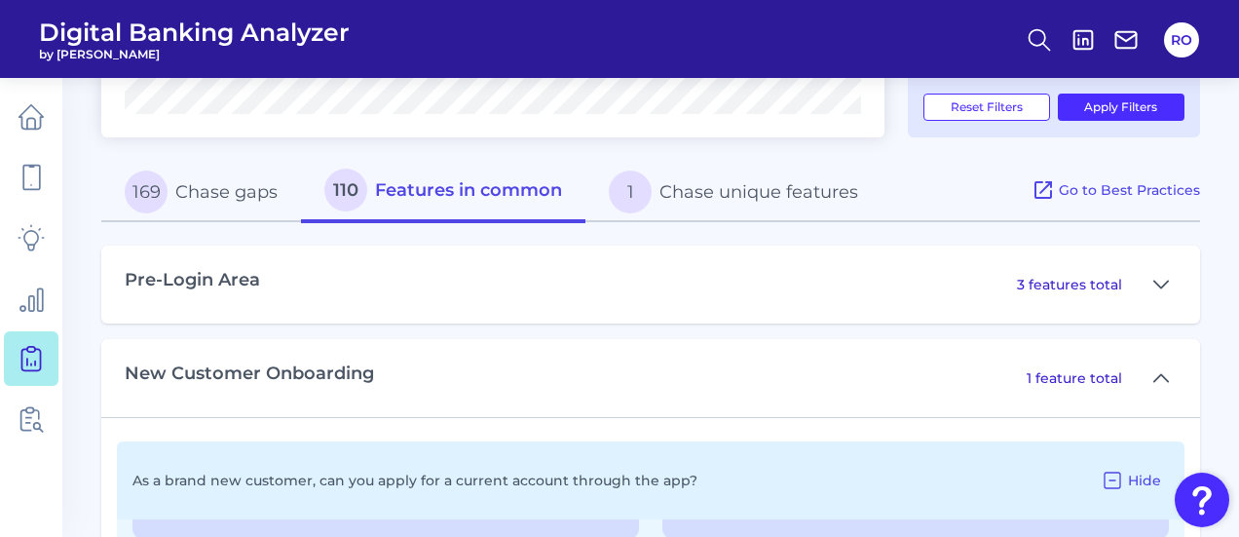
scroll to position [591, 0]
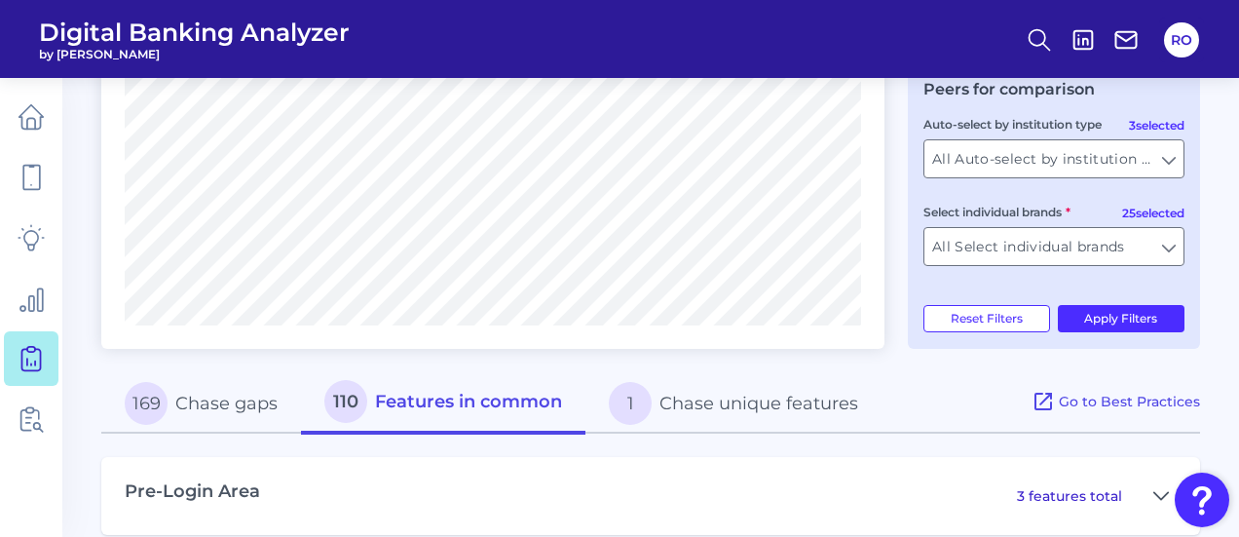
click at [776, 404] on button "1 Chase unique features" at bounding box center [734, 403] width 296 height 62
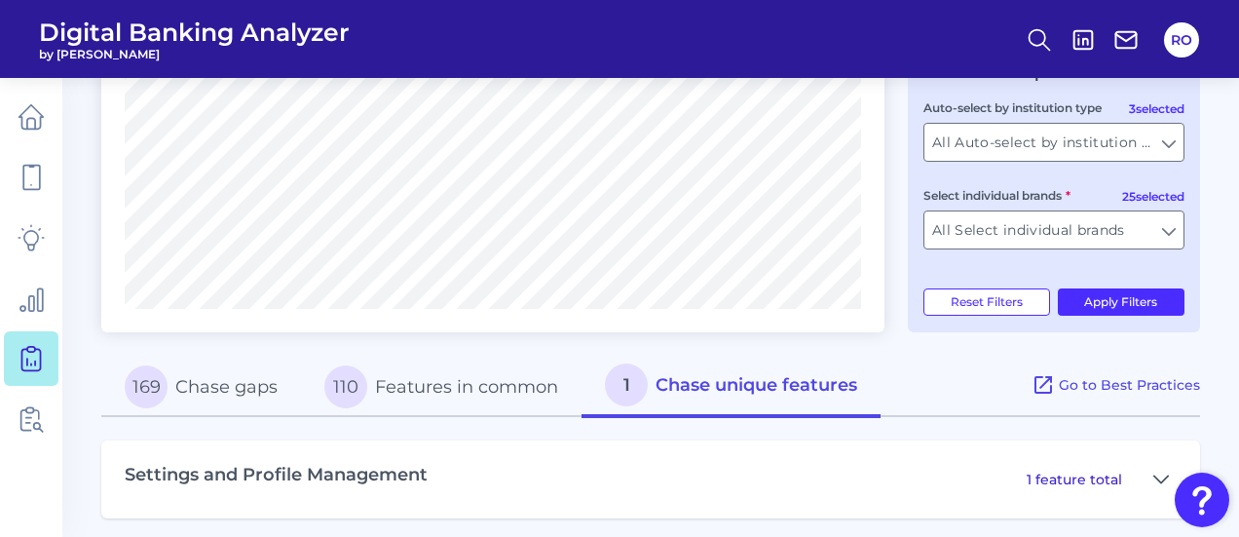
scroll to position [623, 0]
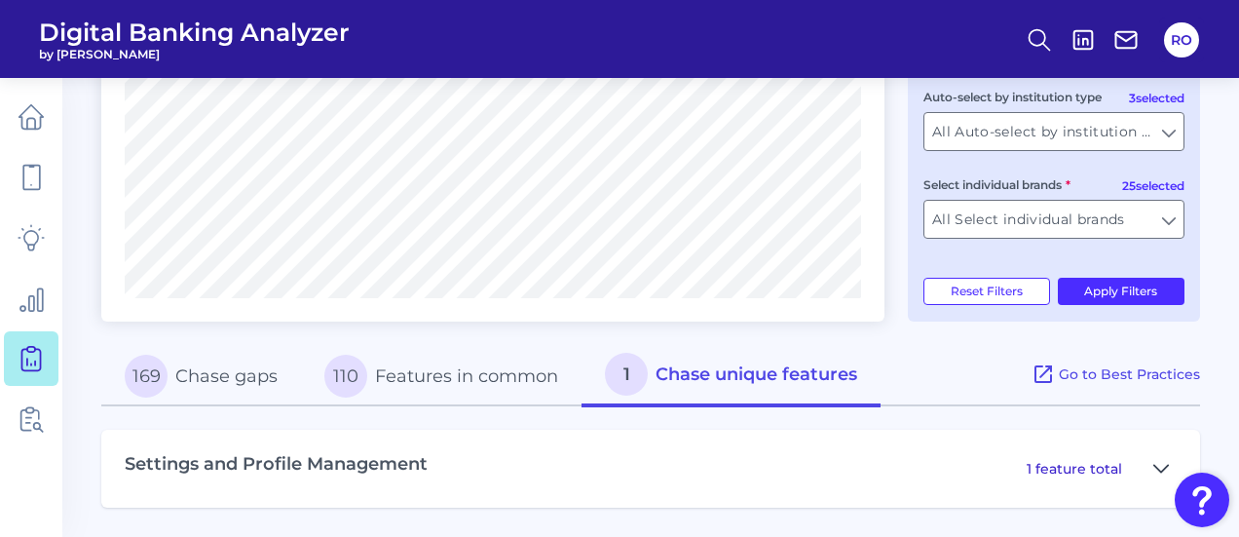
click at [1150, 475] on button at bounding box center [1161, 468] width 31 height 31
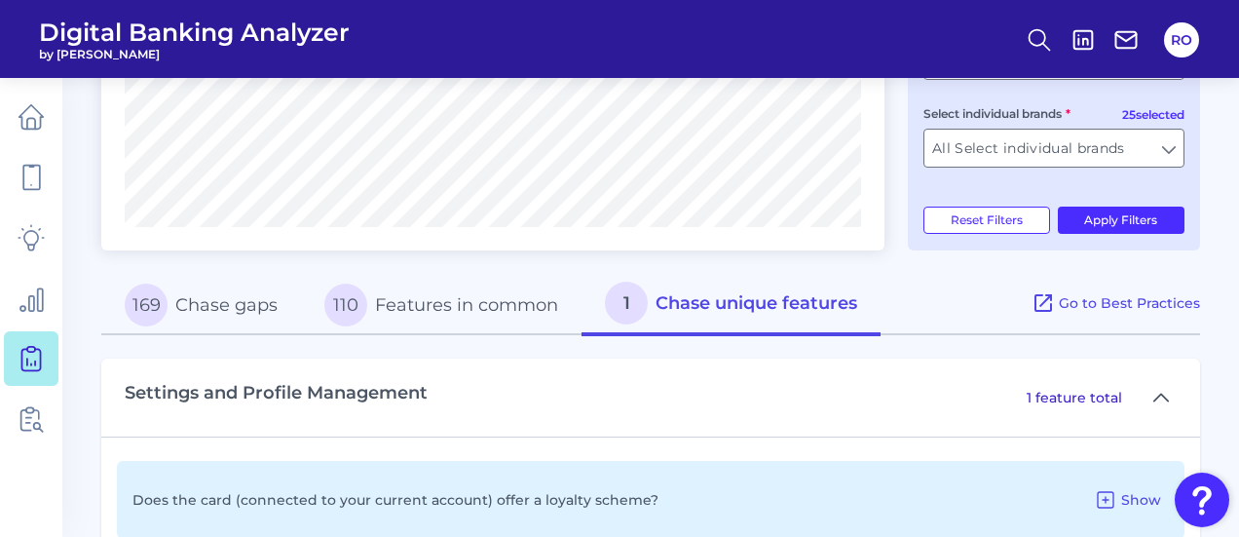
scroll to position [748, 0]
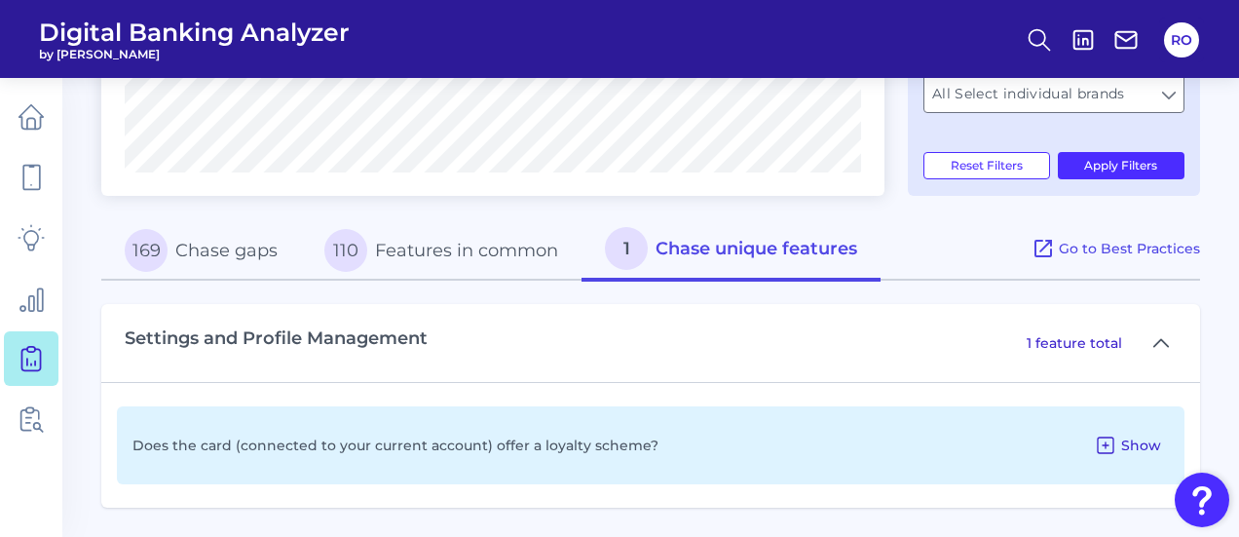
click at [1102, 437] on icon at bounding box center [1106, 445] width 16 height 16
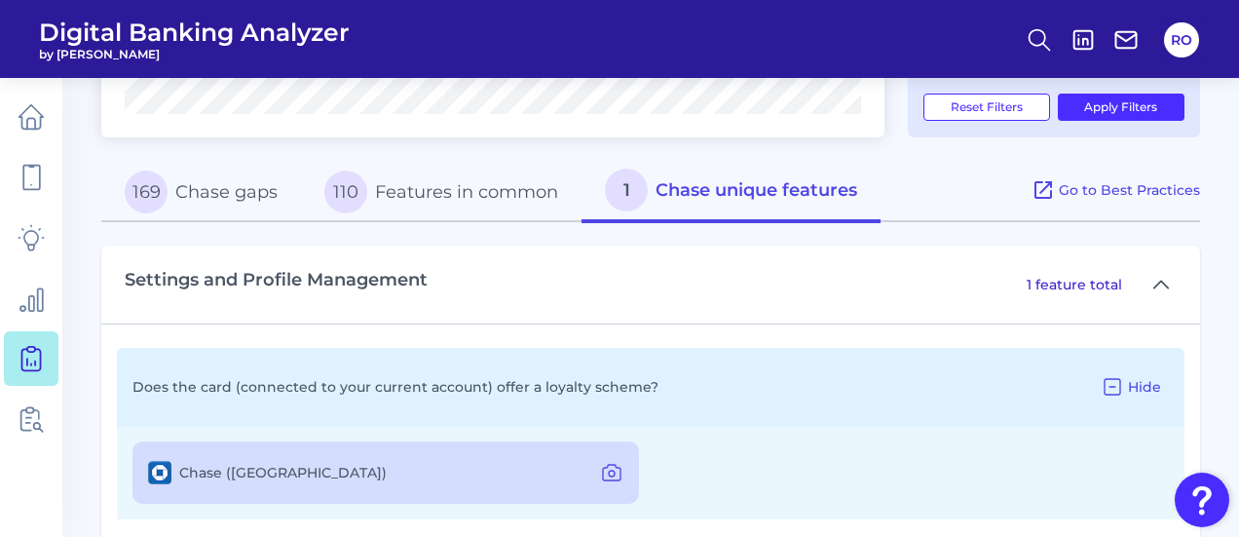
scroll to position [842, 0]
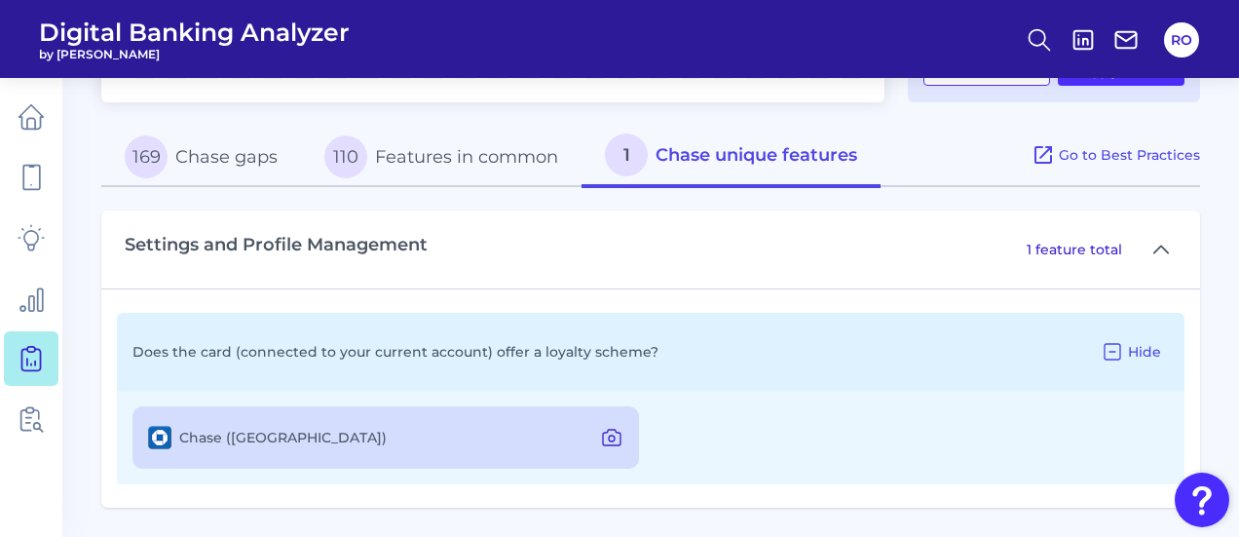
click at [619, 436] on icon at bounding box center [611, 437] width 23 height 23
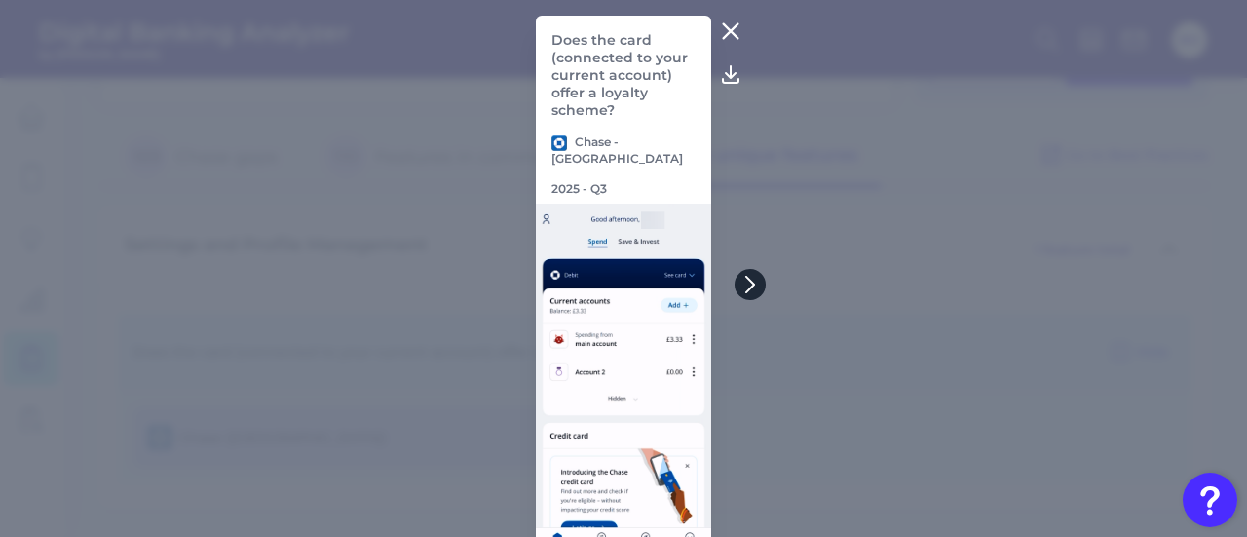
click at [750, 274] on button at bounding box center [750, 284] width 31 height 31
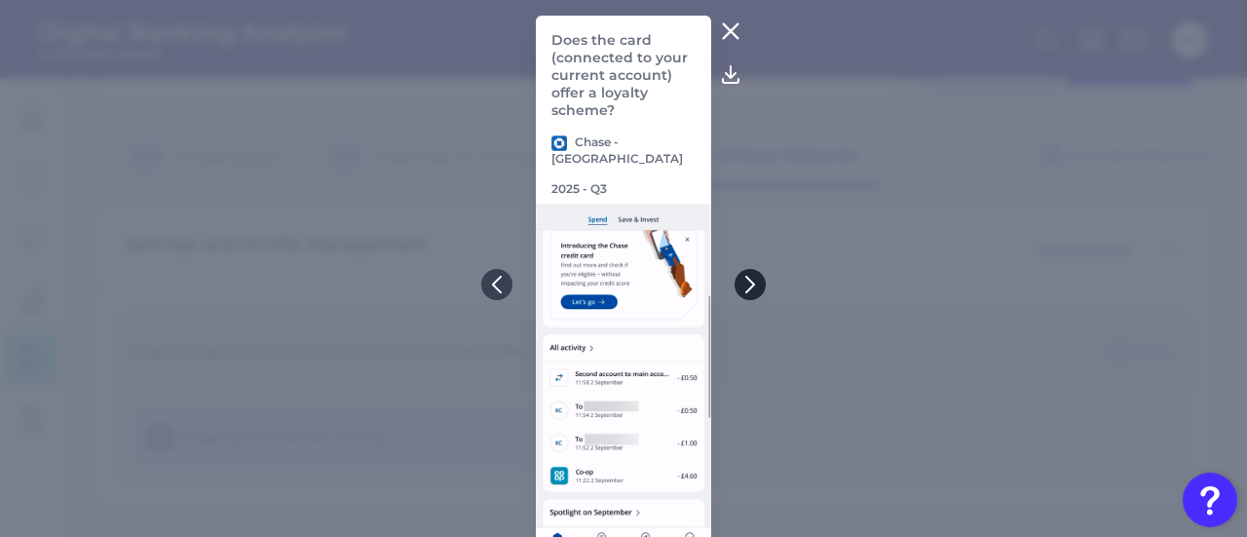
click at [750, 274] on button at bounding box center [750, 284] width 31 height 31
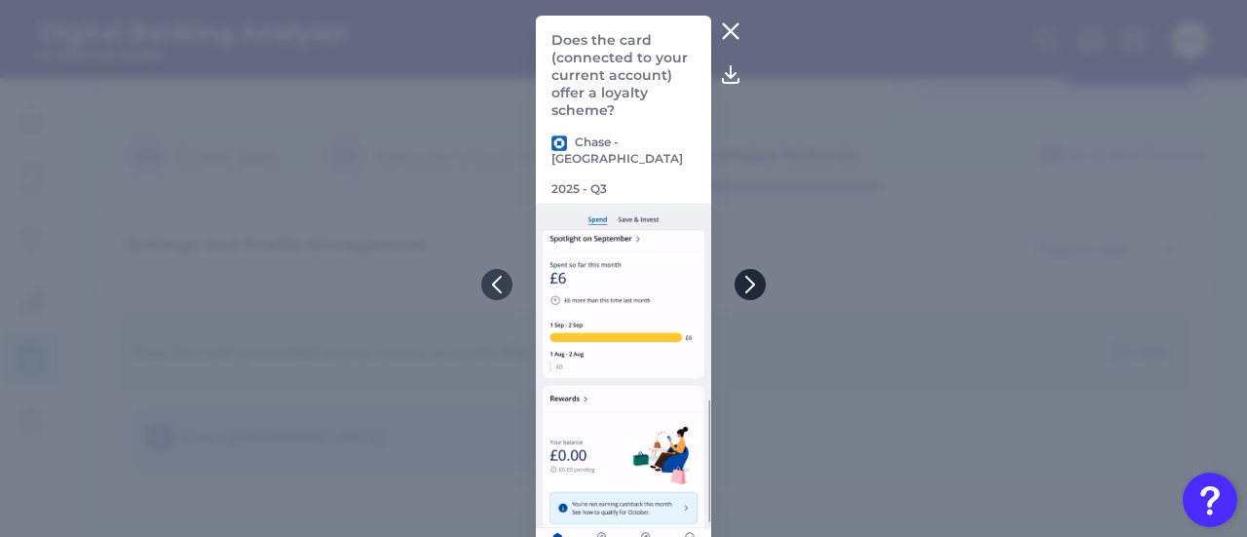
click at [750, 274] on button at bounding box center [750, 284] width 31 height 31
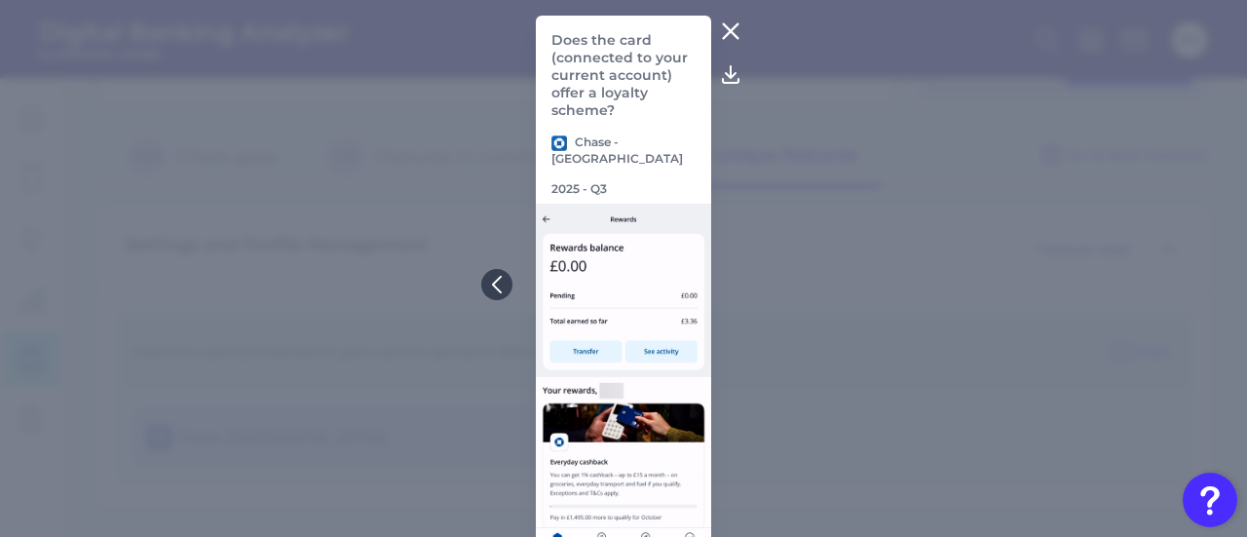
drag, startPoint x: 750, startPoint y: 274, endPoint x: 725, endPoint y: 73, distance: 202.3
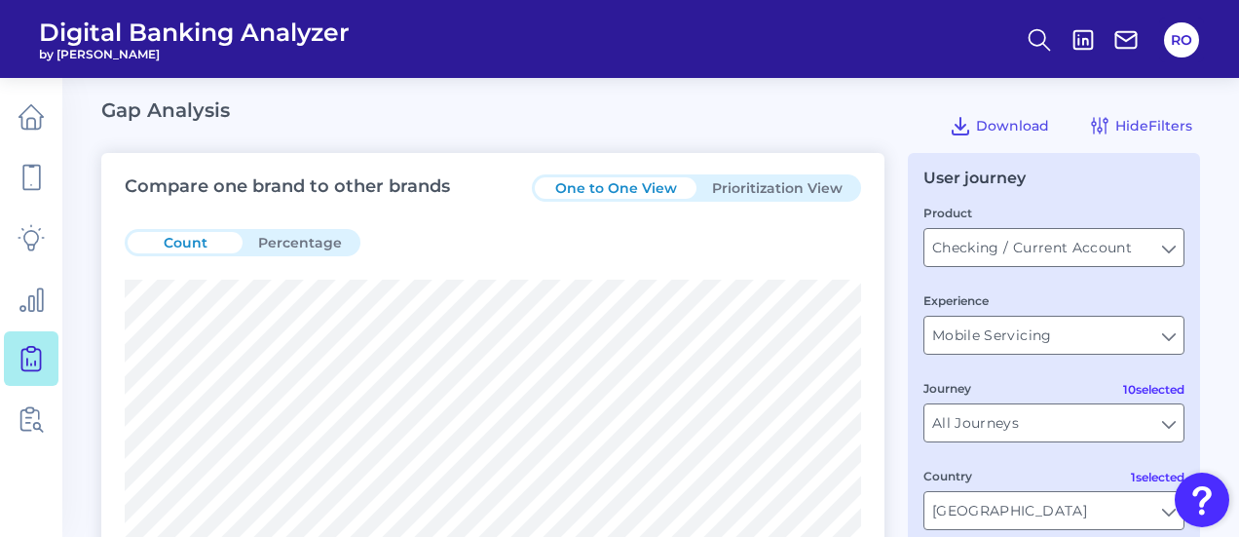
scroll to position [0, 0]
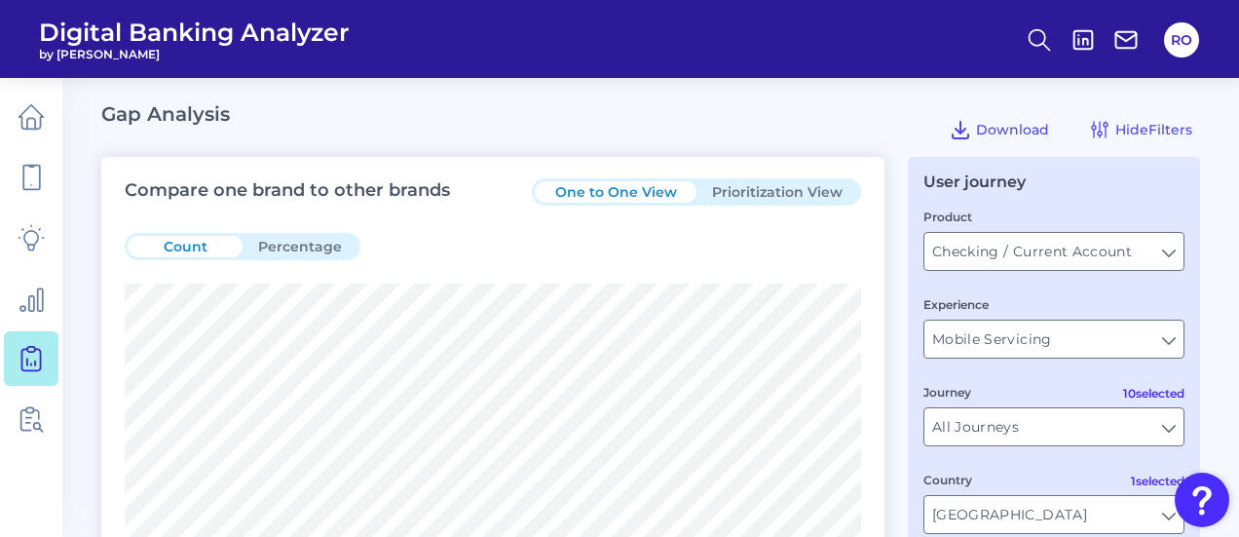
click at [777, 194] on button "Prioritization View" at bounding box center [778, 191] width 162 height 21
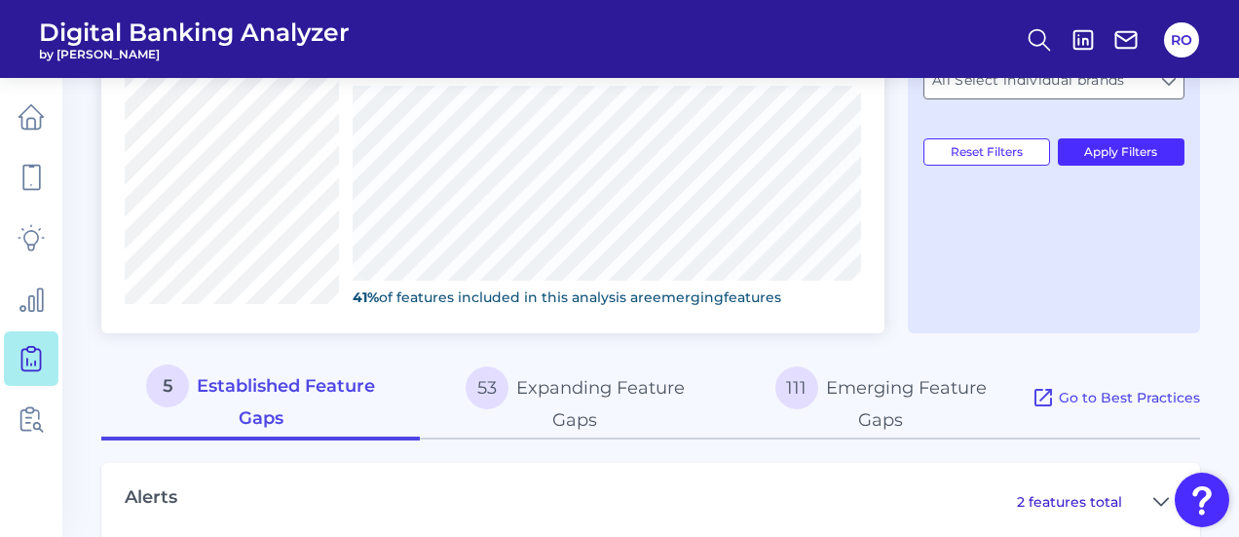
scroll to position [780, 0]
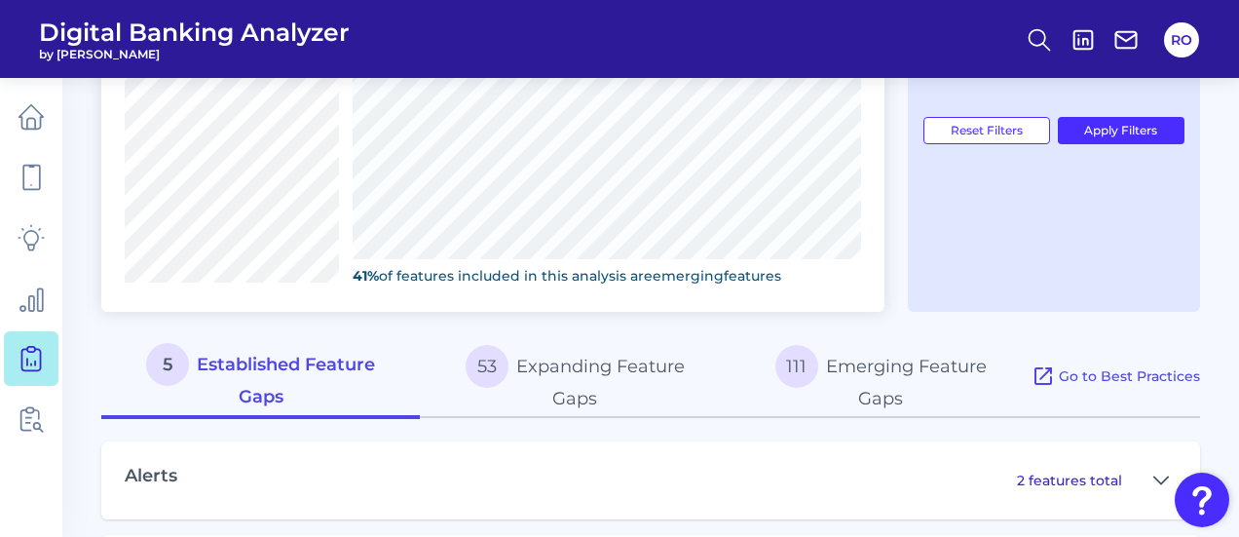
click at [899, 363] on button "111 Emerging Feature Gaps" at bounding box center [881, 377] width 302 height 84
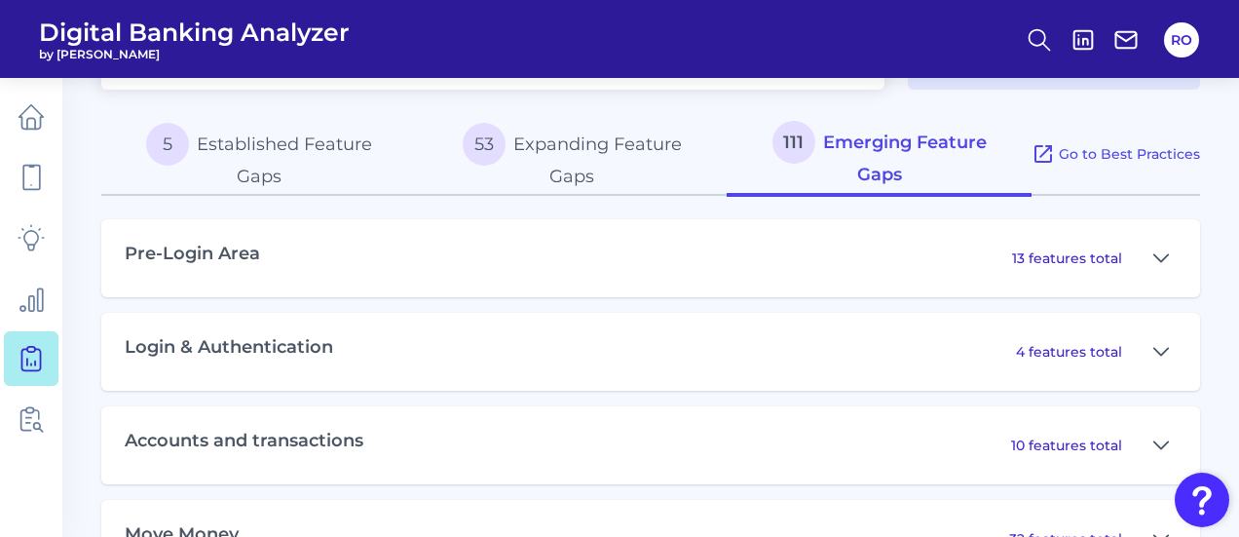
scroll to position [1169, 0]
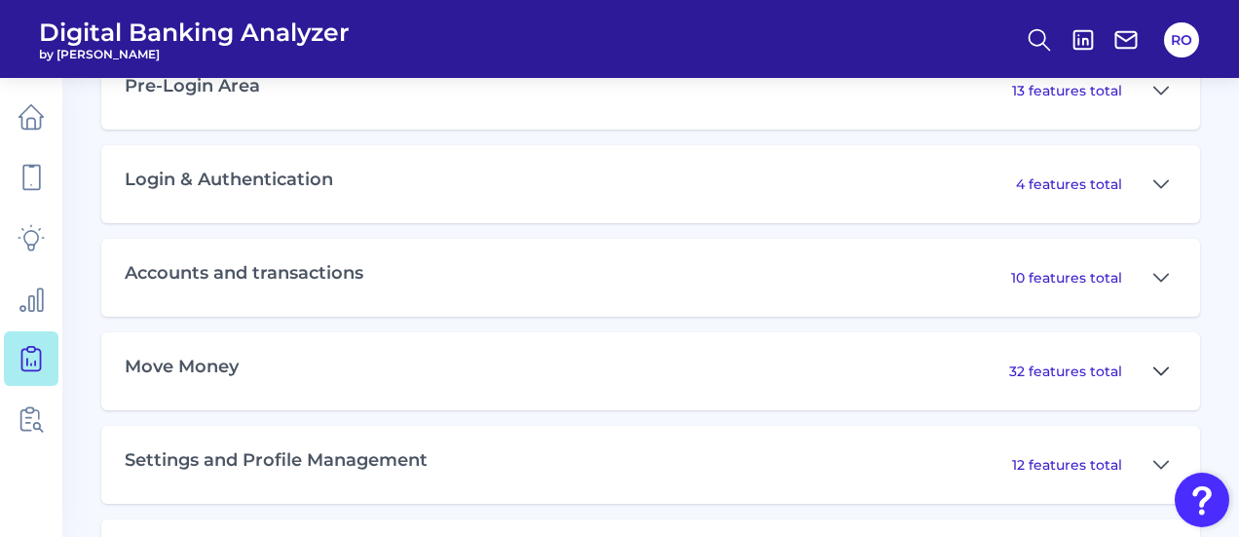
click at [1154, 361] on icon at bounding box center [1162, 371] width 16 height 23
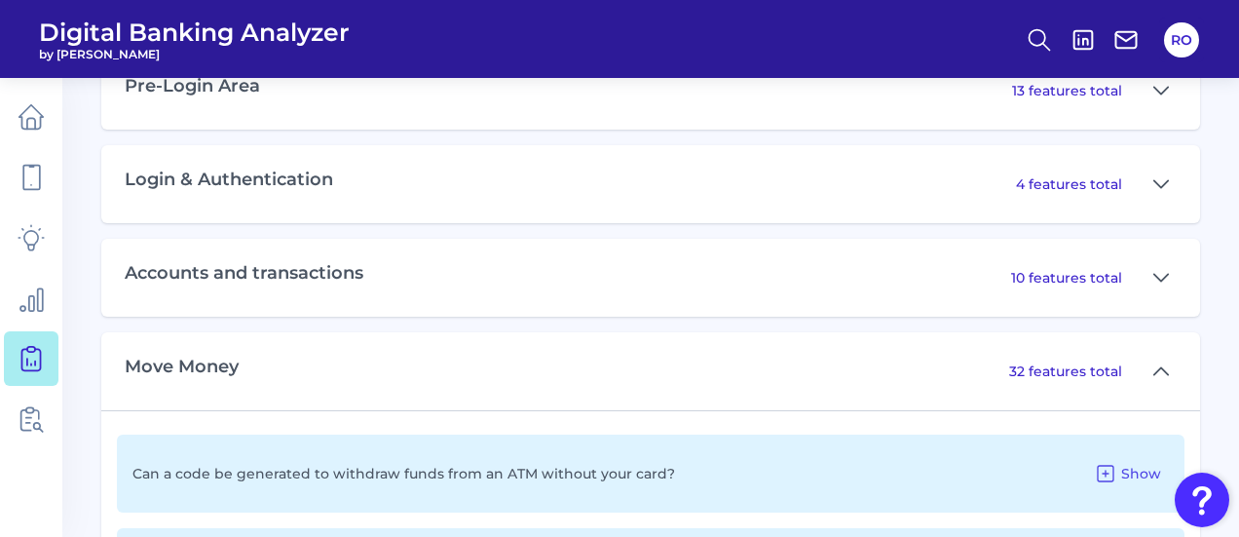
scroll to position [1462, 0]
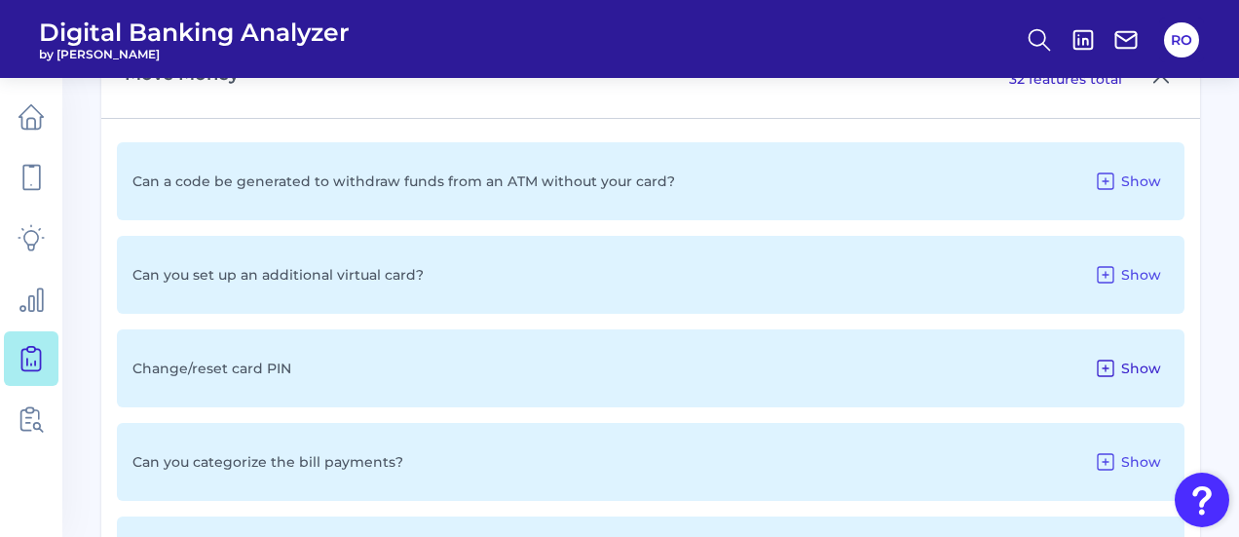
click at [1144, 360] on span "Show" at bounding box center [1142, 369] width 40 height 18
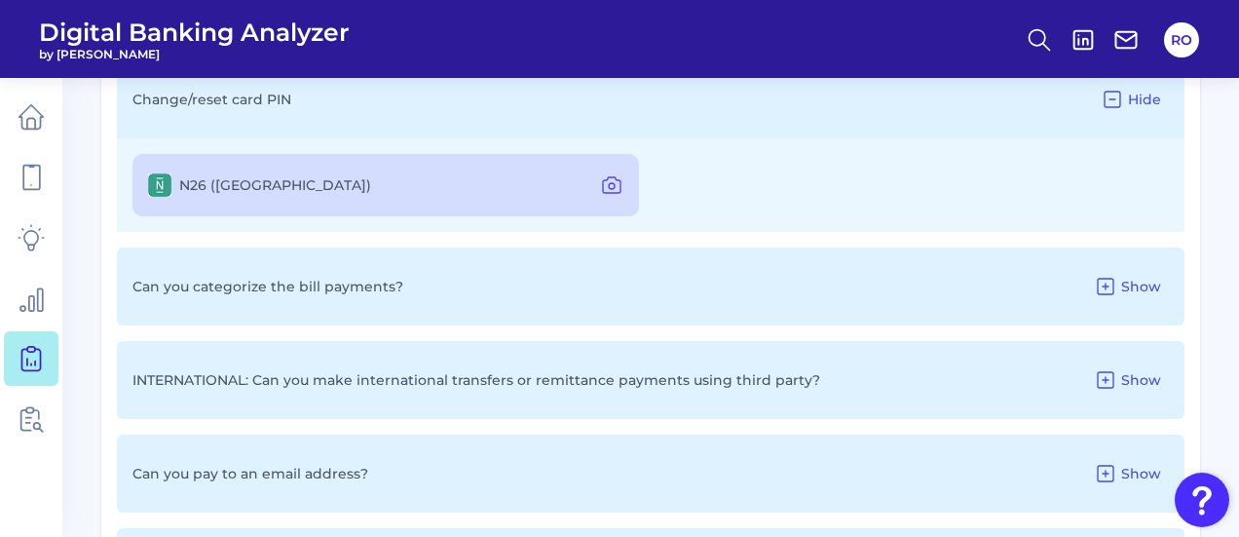
scroll to position [1754, 0]
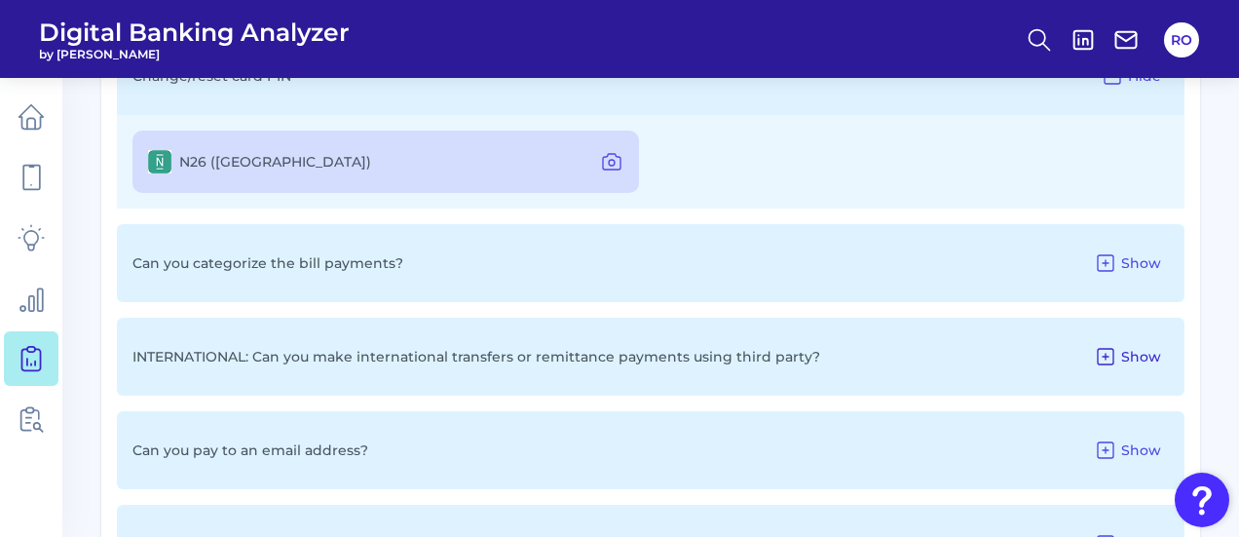
click at [1145, 351] on span "Show" at bounding box center [1142, 357] width 40 height 18
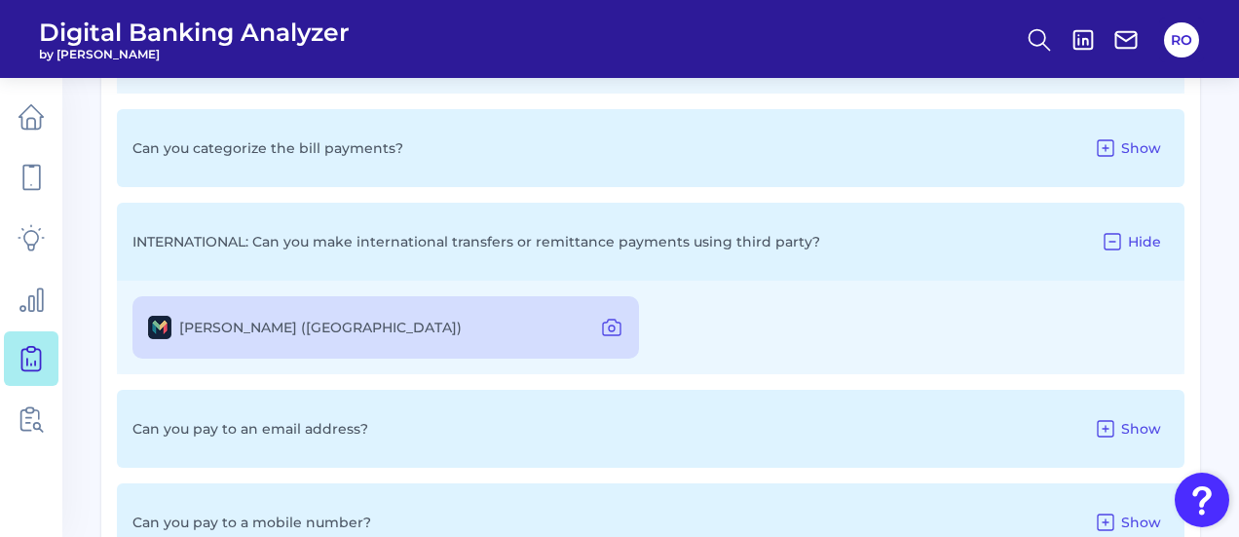
scroll to position [1949, 0]
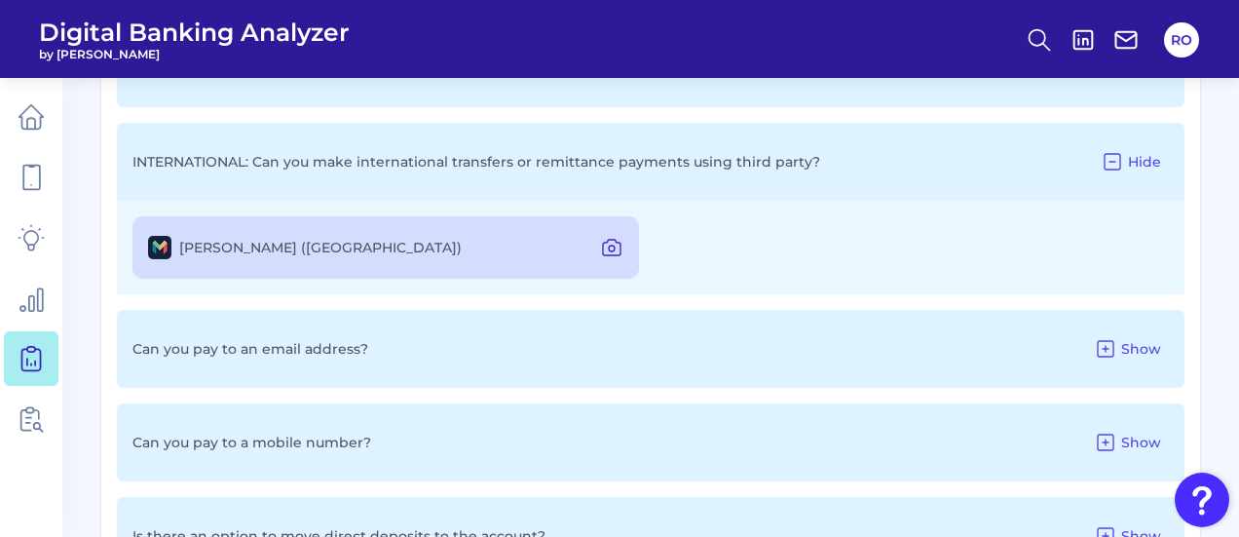
click at [609, 252] on button at bounding box center [611, 247] width 39 height 31
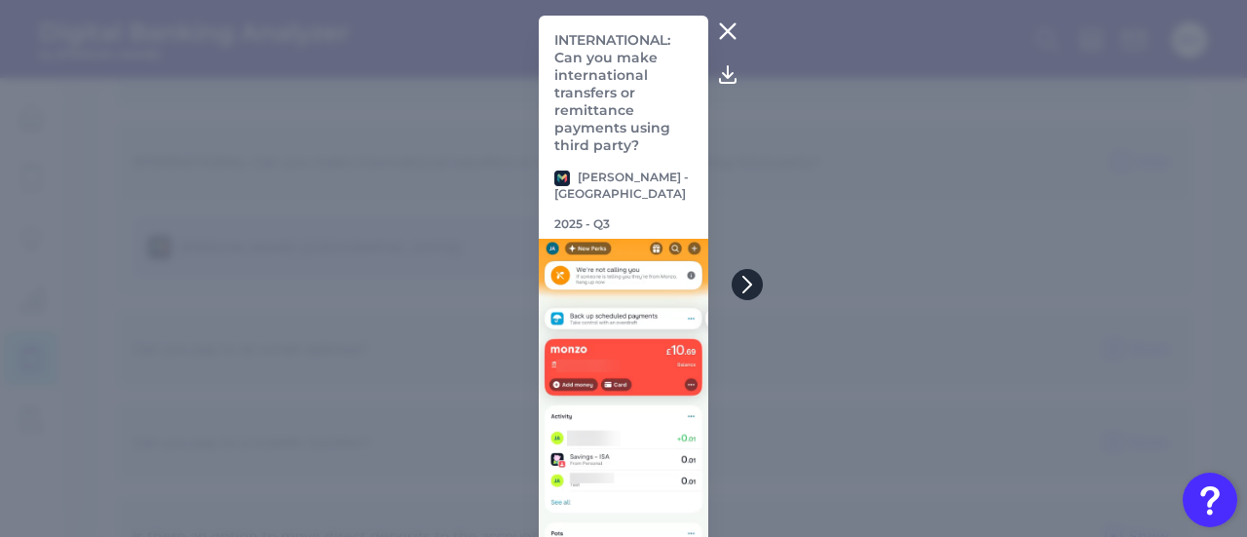
click at [741, 285] on icon at bounding box center [748, 285] width 18 height 18
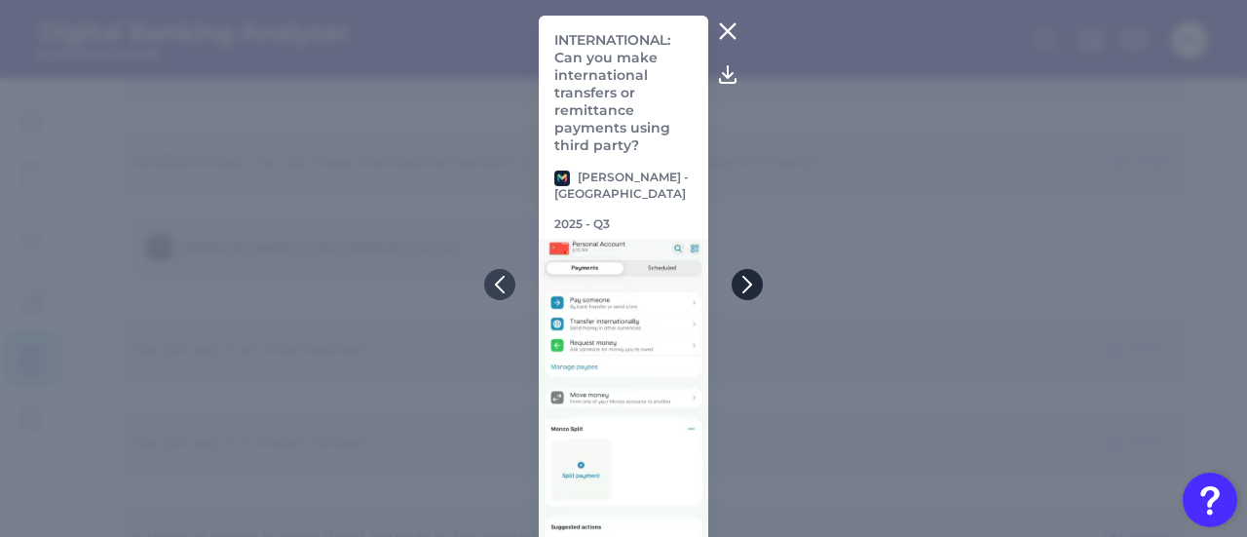
click at [745, 282] on icon at bounding box center [748, 285] width 18 height 18
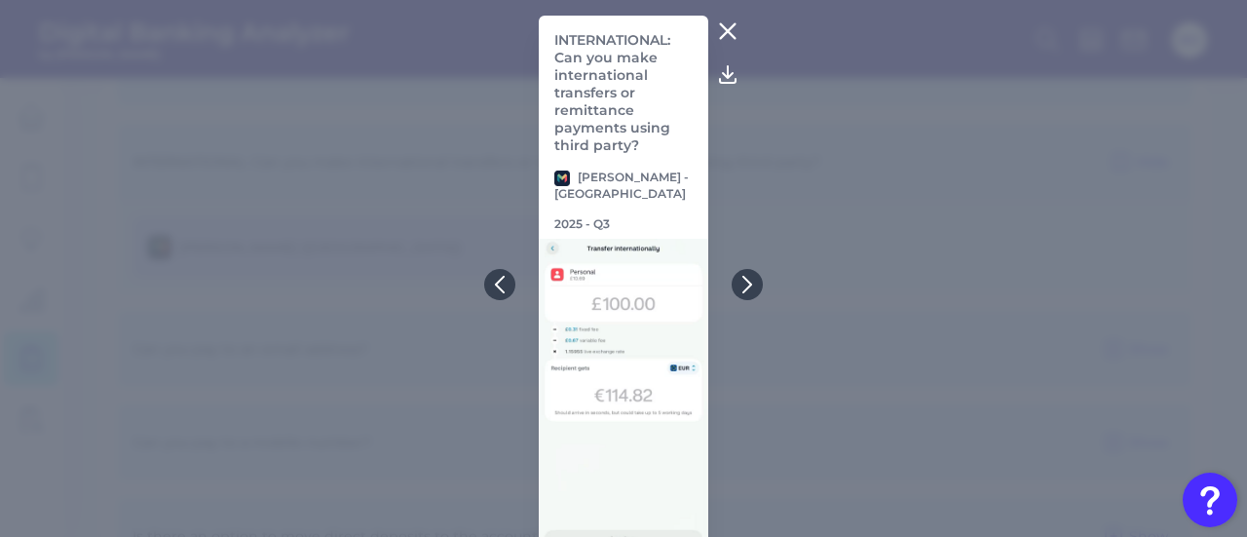
drag, startPoint x: 715, startPoint y: 11, endPoint x: 731, endPoint y: 57, distance: 49.3
click at [718, 30] on div "INTERNATIONAL: Can you make international transfers or remittance payments usin…" at bounding box center [623, 268] width 1247 height 537
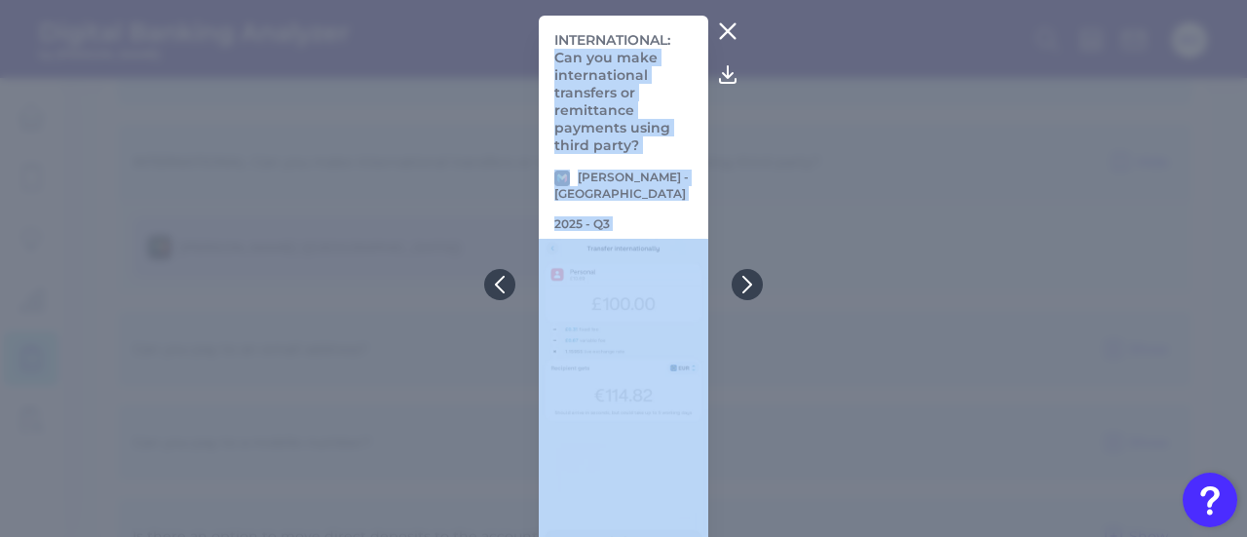
click at [721, 29] on icon at bounding box center [727, 31] width 15 height 15
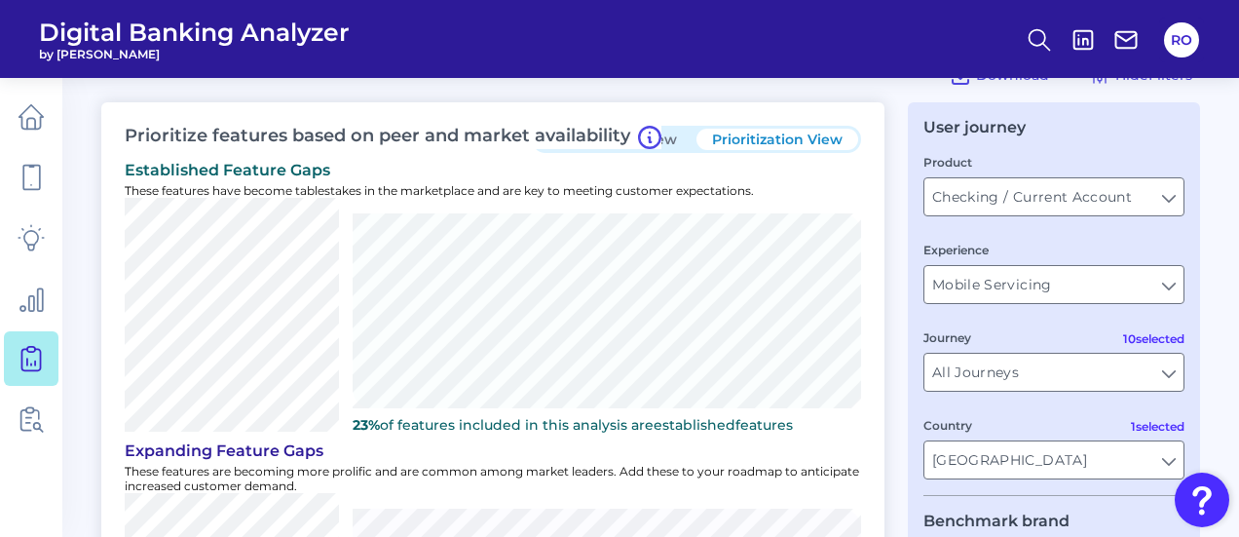
scroll to position [97, 0]
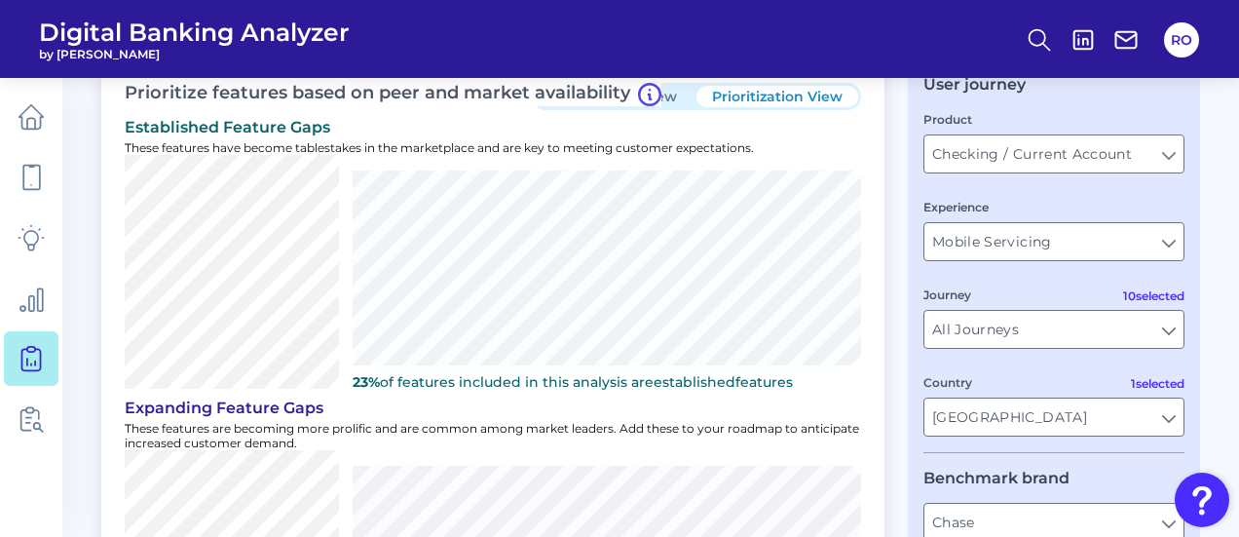
click at [394, 137] on div "established Feature Gaps These features have become tablestakes in the marketpl…" at bounding box center [493, 254] width 737 height 281
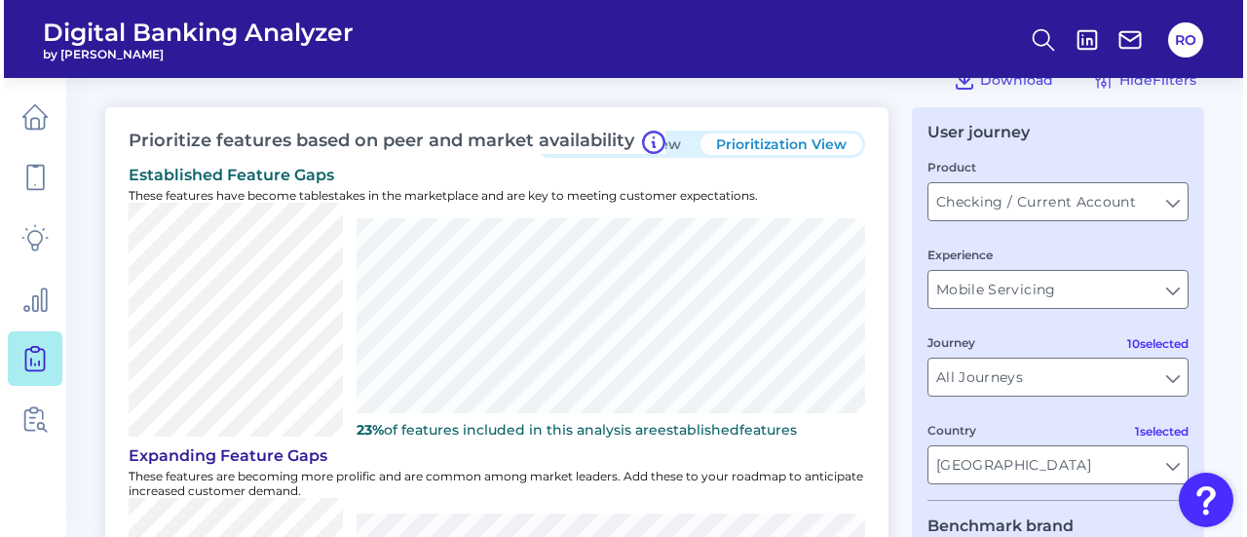
scroll to position [0, 0]
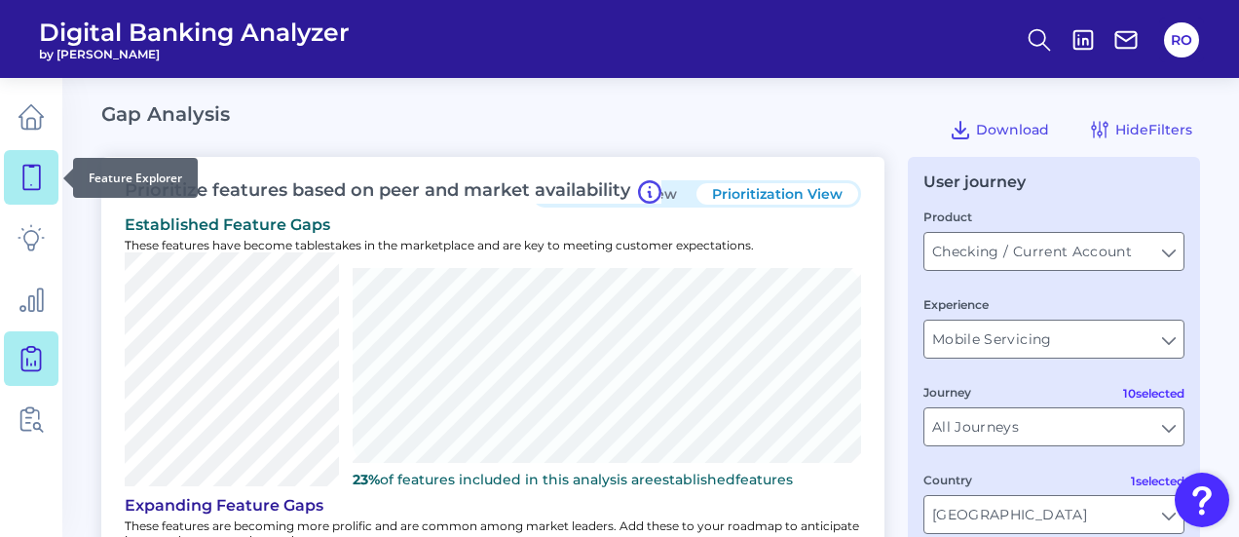
click at [27, 174] on icon at bounding box center [31, 177] width 27 height 27
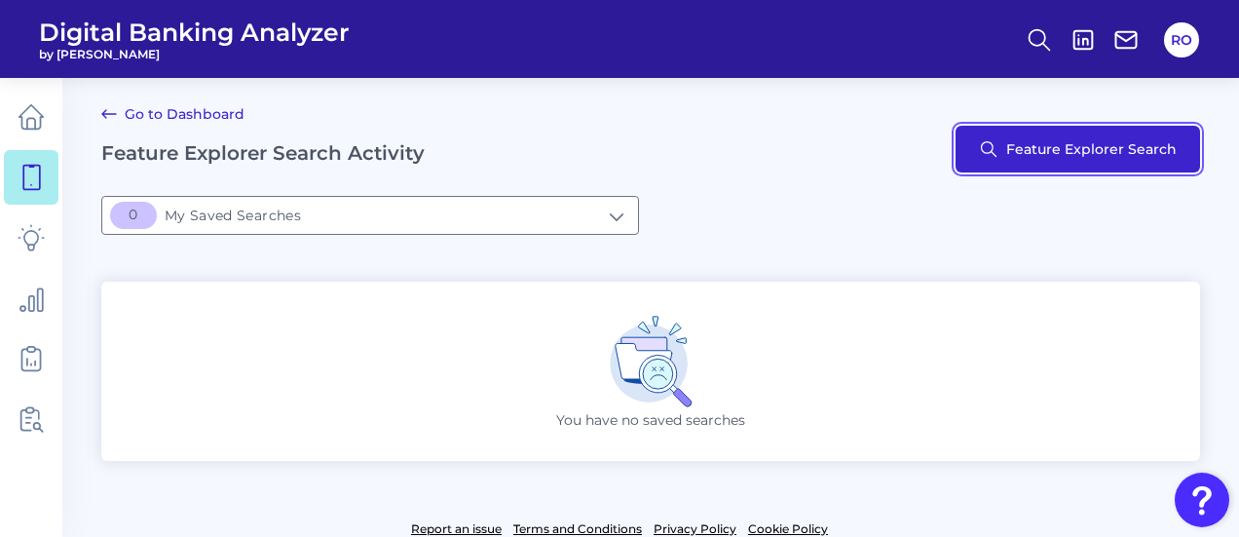
click at [1035, 142] on button "Feature Explorer Search" at bounding box center [1078, 149] width 245 height 47
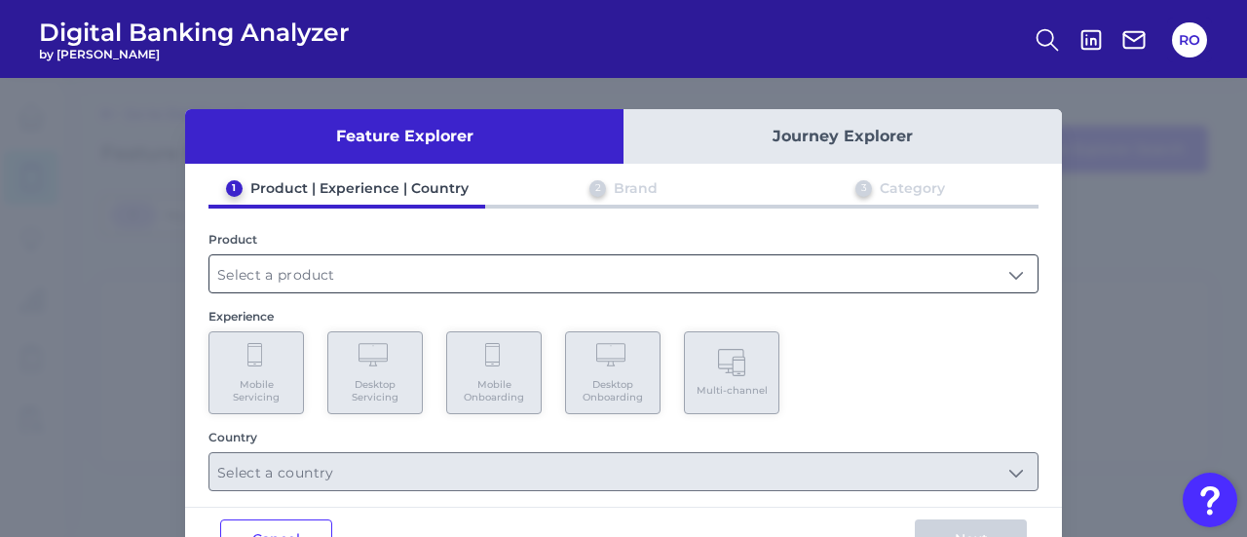
click at [990, 273] on input "text" at bounding box center [623, 273] width 828 height 37
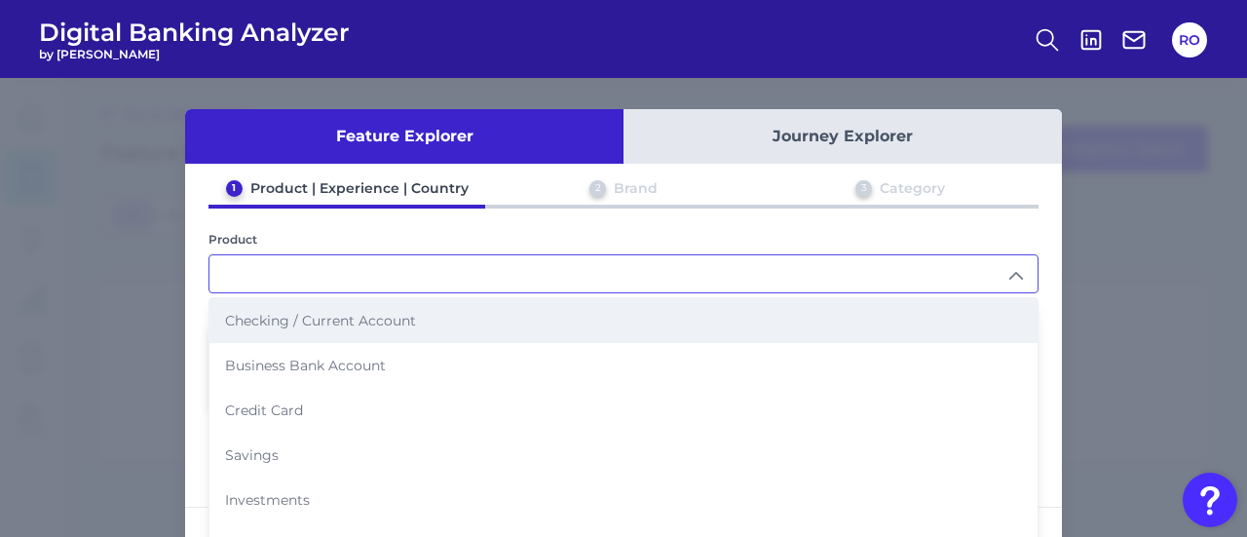
click at [283, 323] on span "Checking / Current Account" at bounding box center [320, 321] width 191 height 18
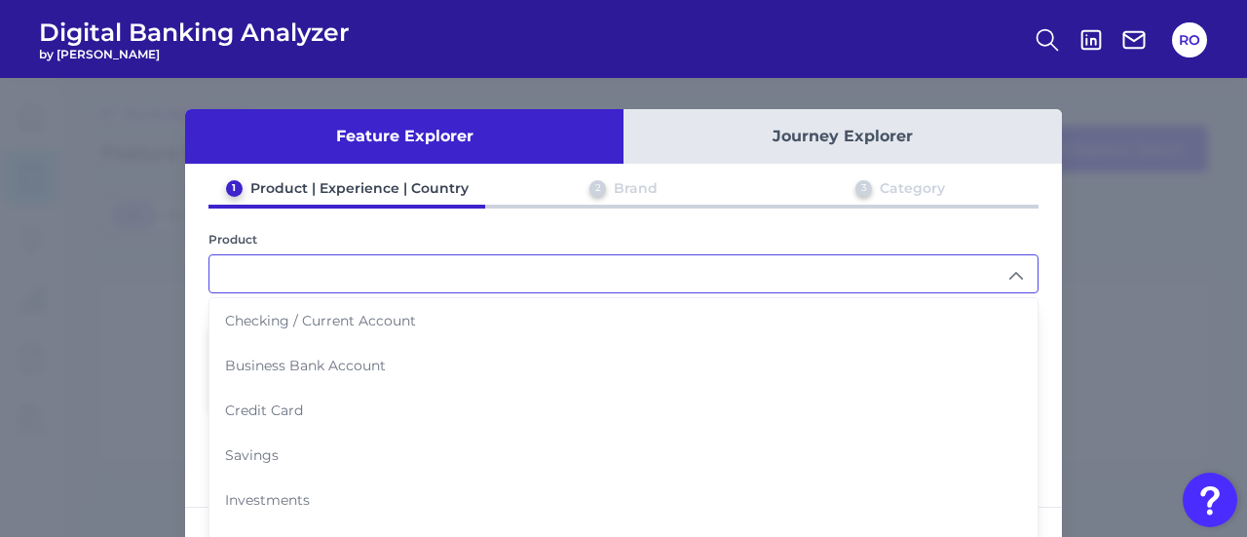
type input "Checking / Current Account"
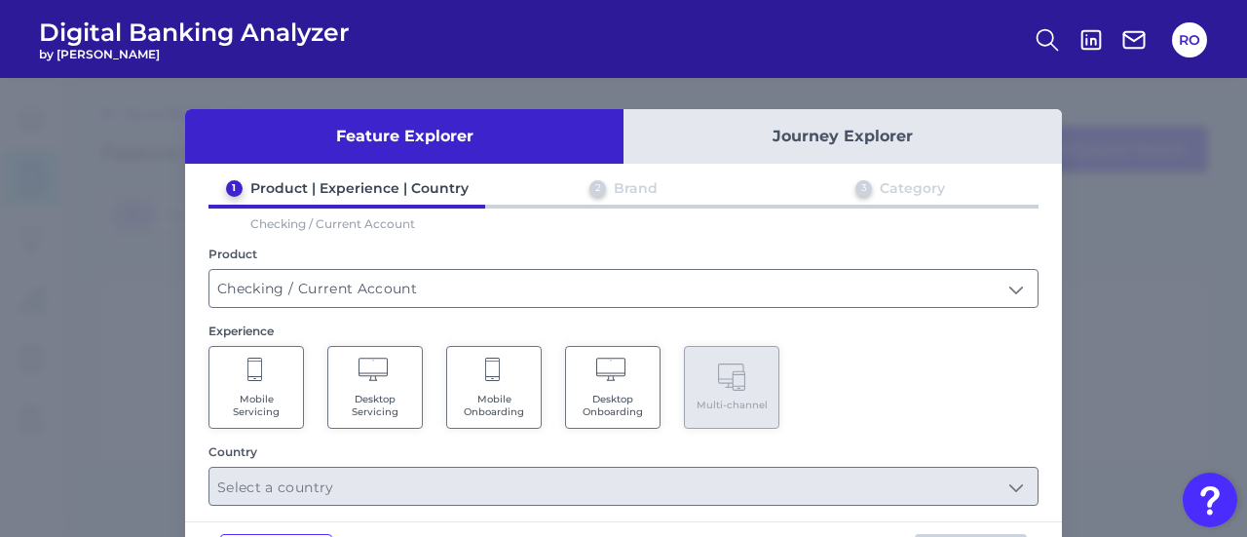
scroll to position [74, 0]
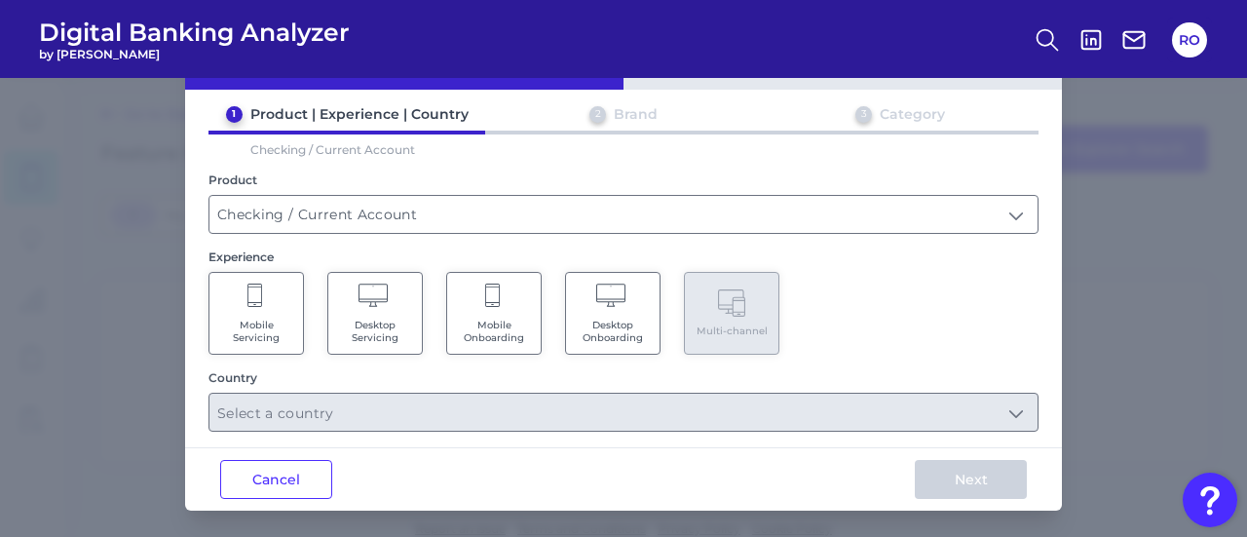
click at [256, 294] on icon at bounding box center [256, 297] width 18 height 27
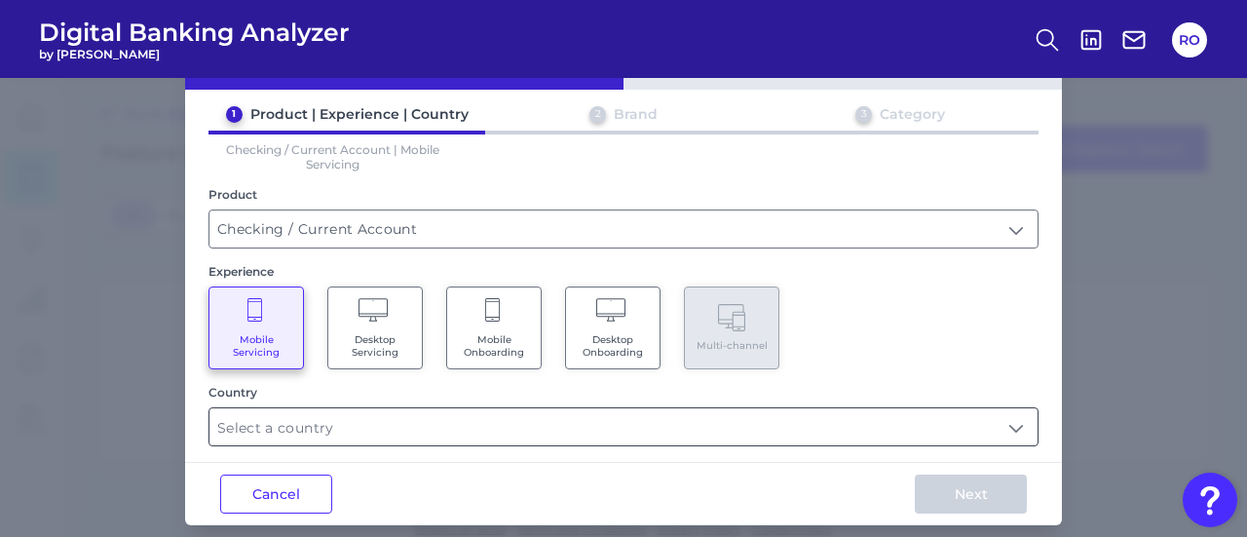
scroll to position [88, 0]
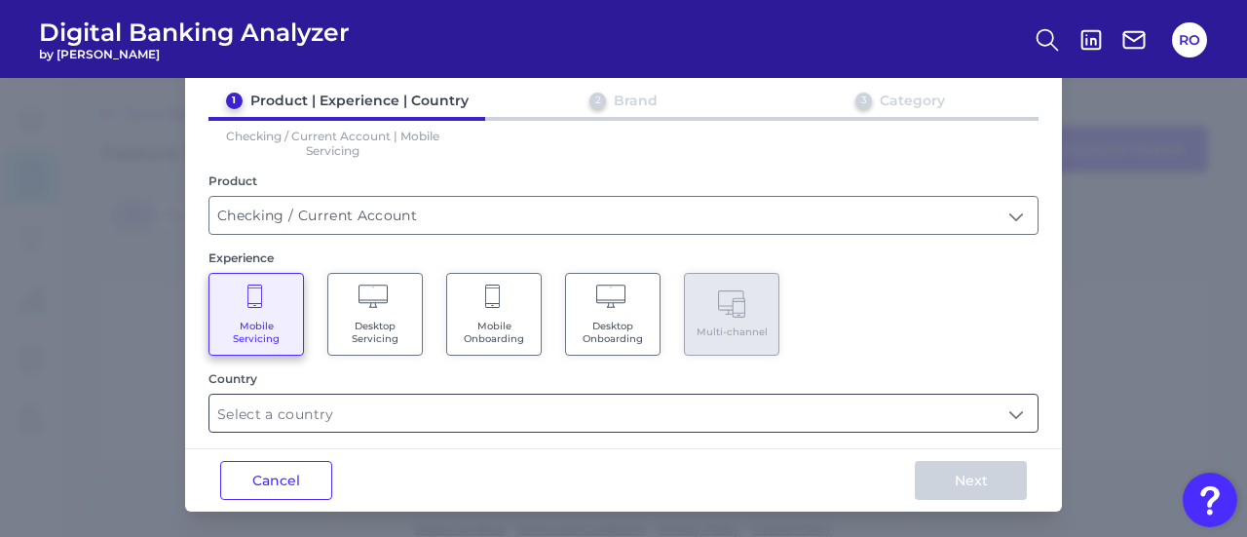
drag, startPoint x: 546, startPoint y: 424, endPoint x: 633, endPoint y: 416, distance: 88.0
click at [559, 422] on input "text" at bounding box center [623, 413] width 828 height 37
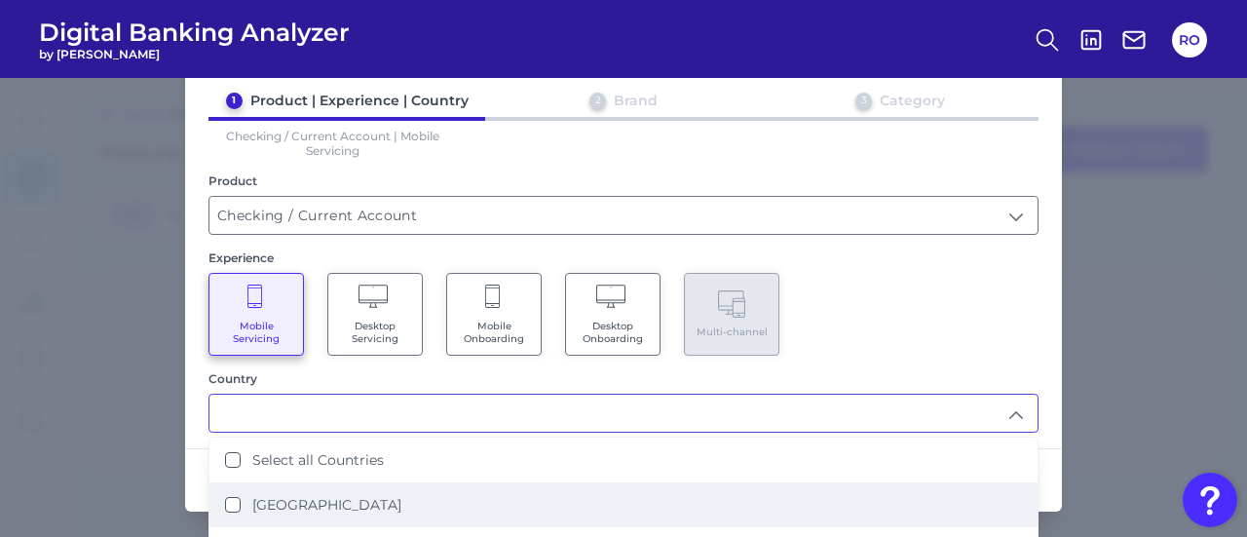
click at [302, 497] on label "[GEOGRAPHIC_DATA]" at bounding box center [326, 505] width 149 height 18
type input "[GEOGRAPHIC_DATA]"
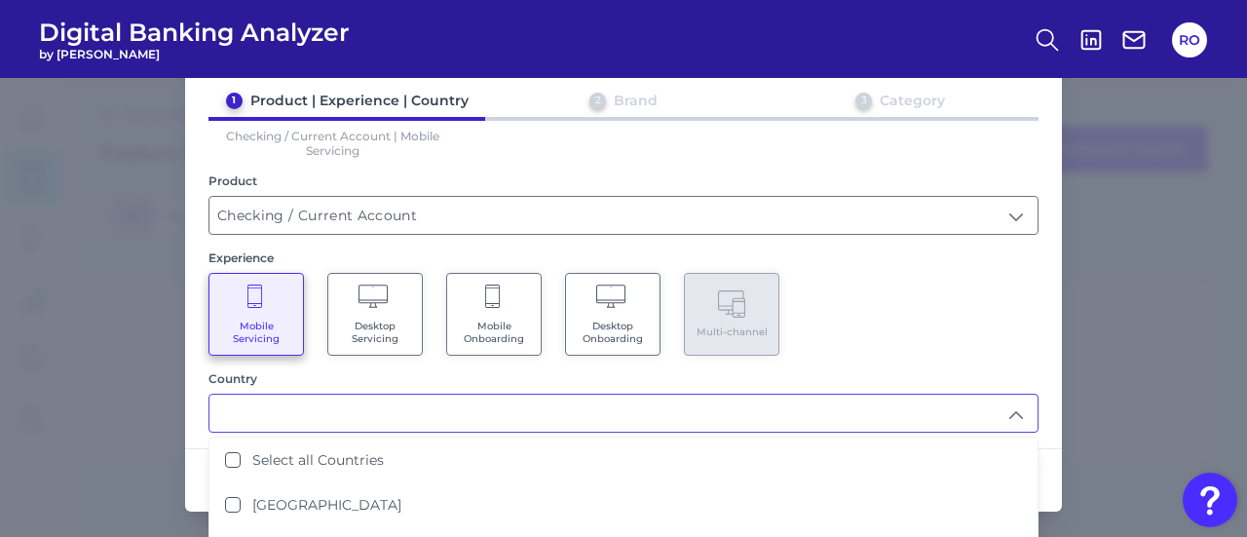
scroll to position [0, 0]
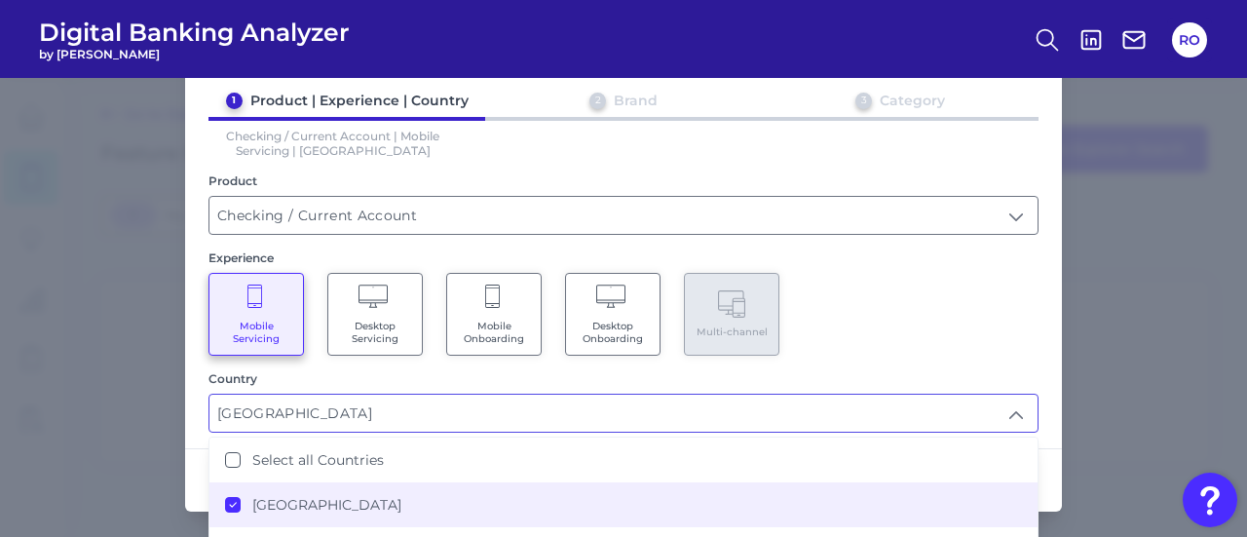
drag, startPoint x: 926, startPoint y: 262, endPoint x: 935, endPoint y: 381, distance: 119.3
click at [926, 266] on div "Experience Mobile Servicing Desktop Servicing Mobile Onboarding Desktop Onboard…" at bounding box center [624, 302] width 830 height 105
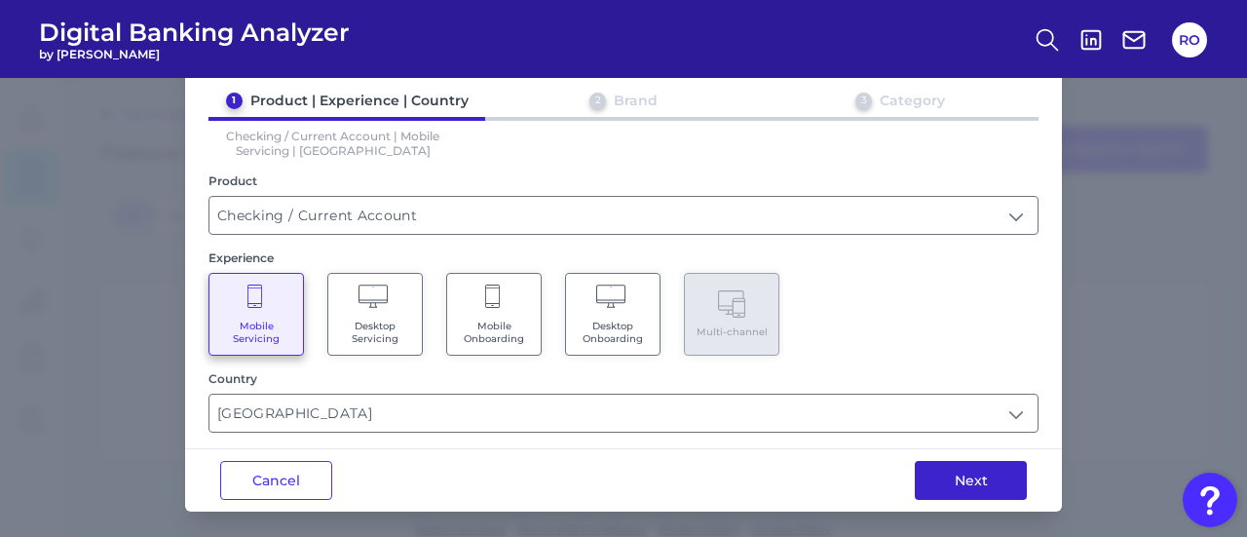
click at [969, 467] on button "Next" at bounding box center [971, 480] width 112 height 39
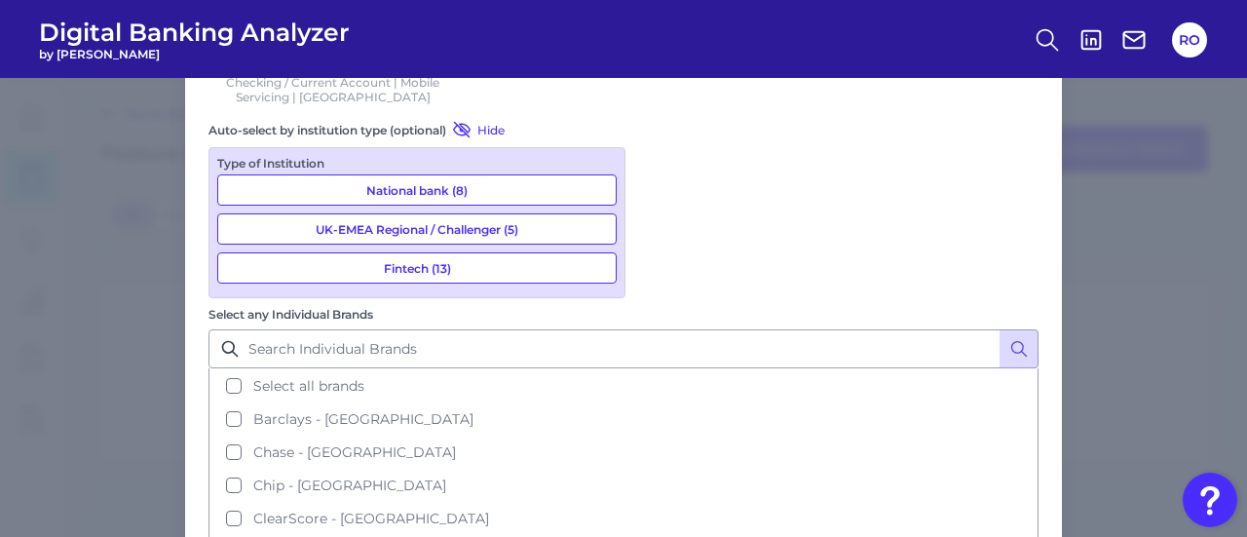
scroll to position [168, 0]
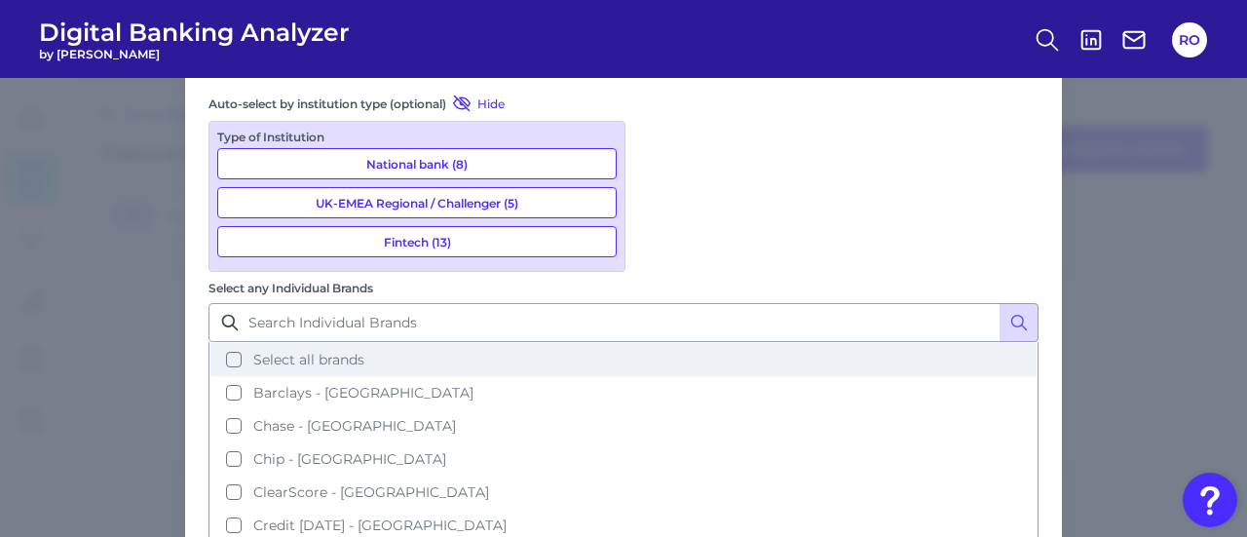
click at [364, 351] on span "Select all brands" at bounding box center [308, 360] width 111 height 18
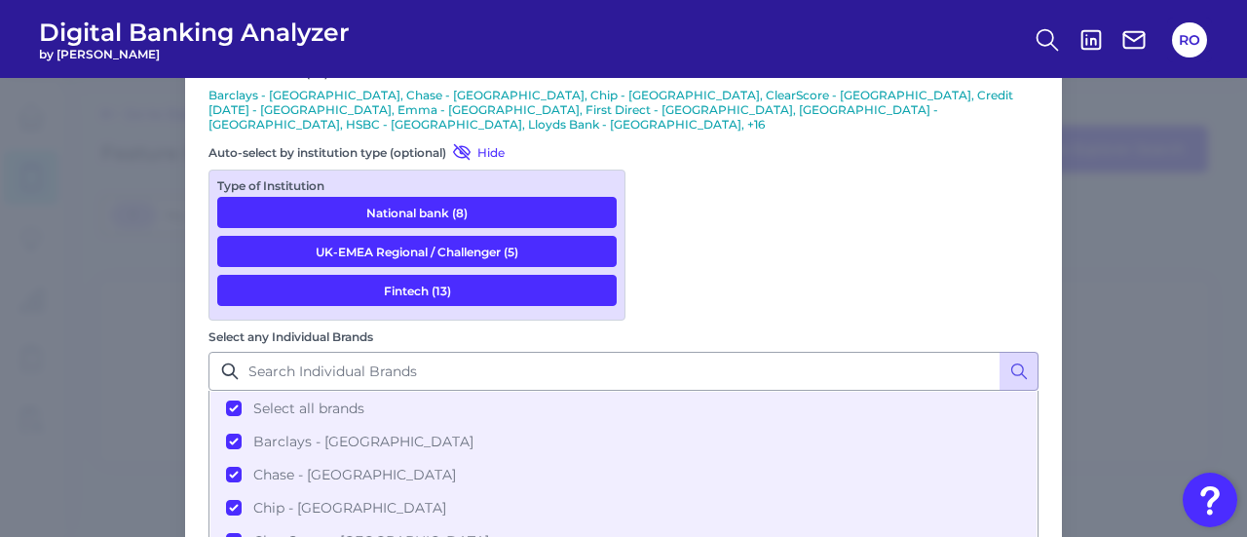
scroll to position [230, 0]
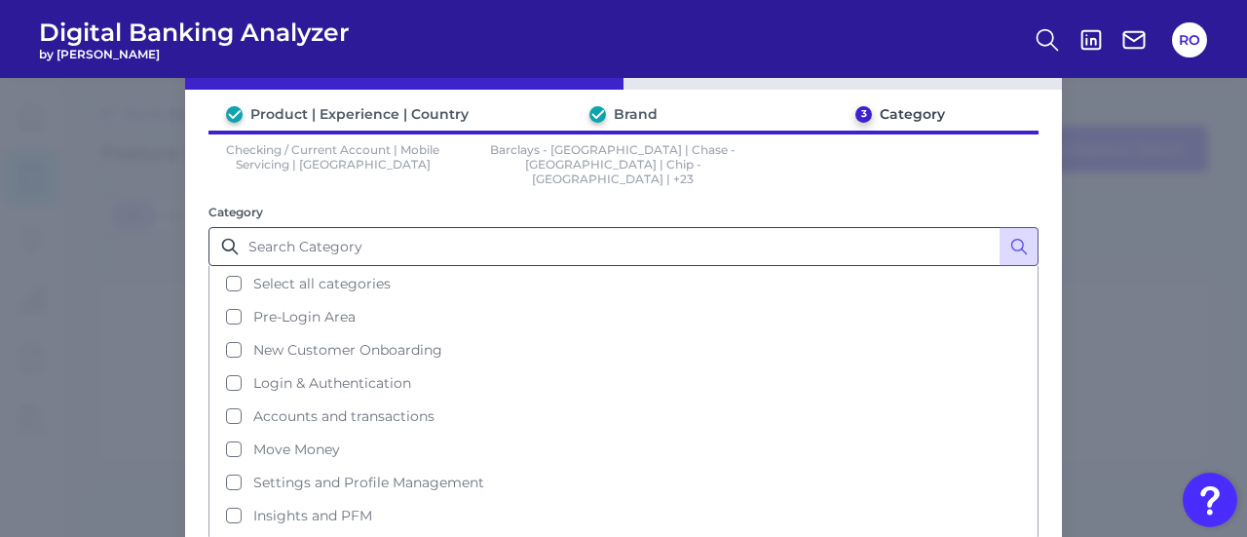
scroll to position [168, 0]
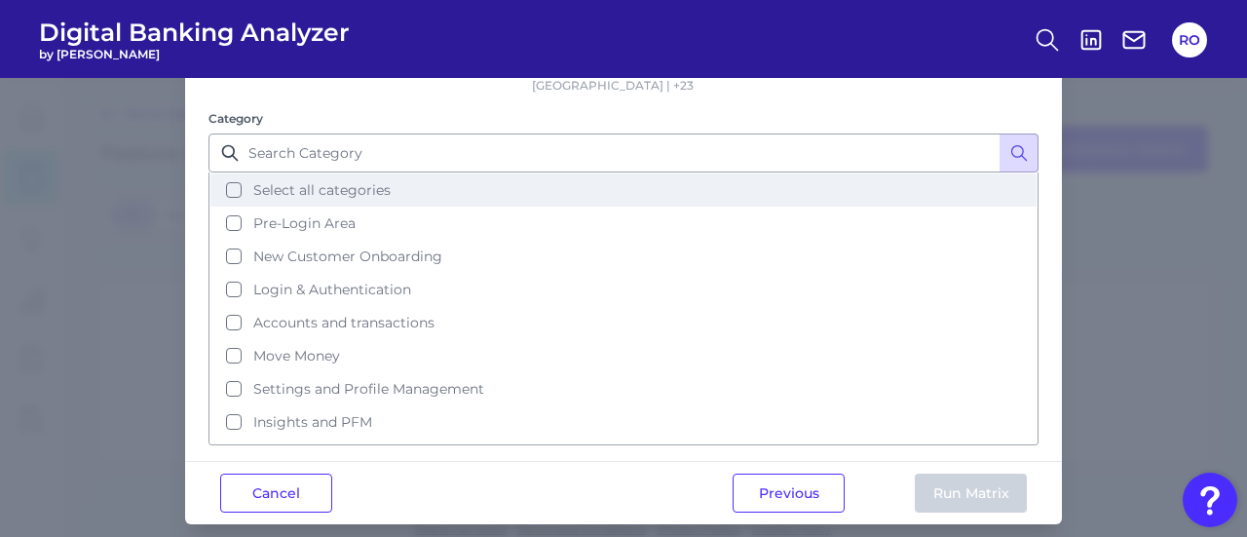
click at [320, 173] on button "Select all categories" at bounding box center [623, 189] width 826 height 33
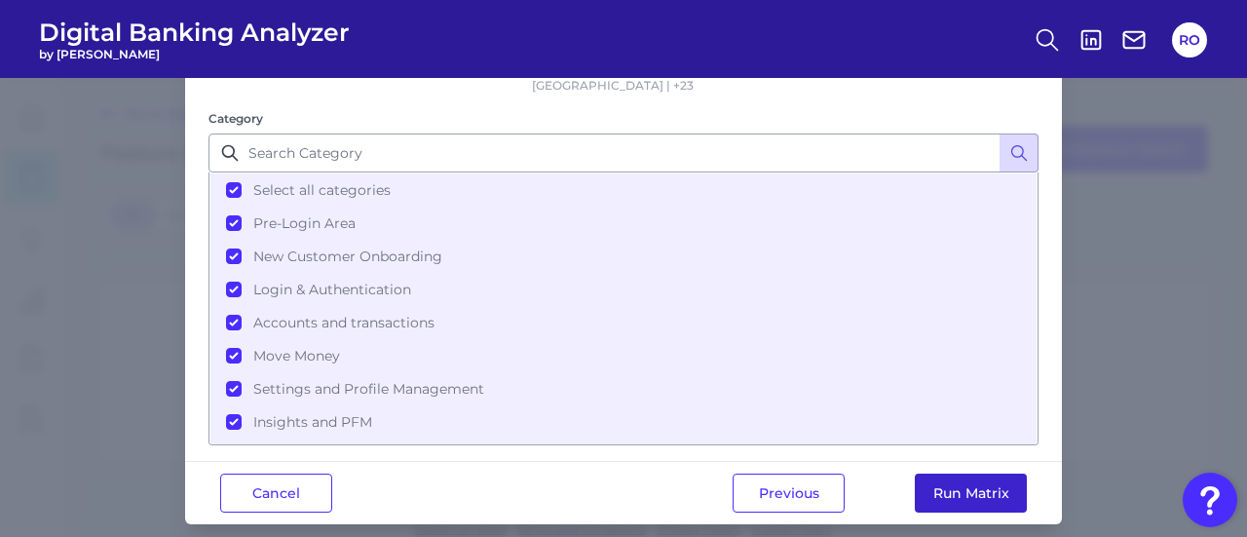
click at [961, 474] on button "Run Matrix" at bounding box center [971, 493] width 112 height 39
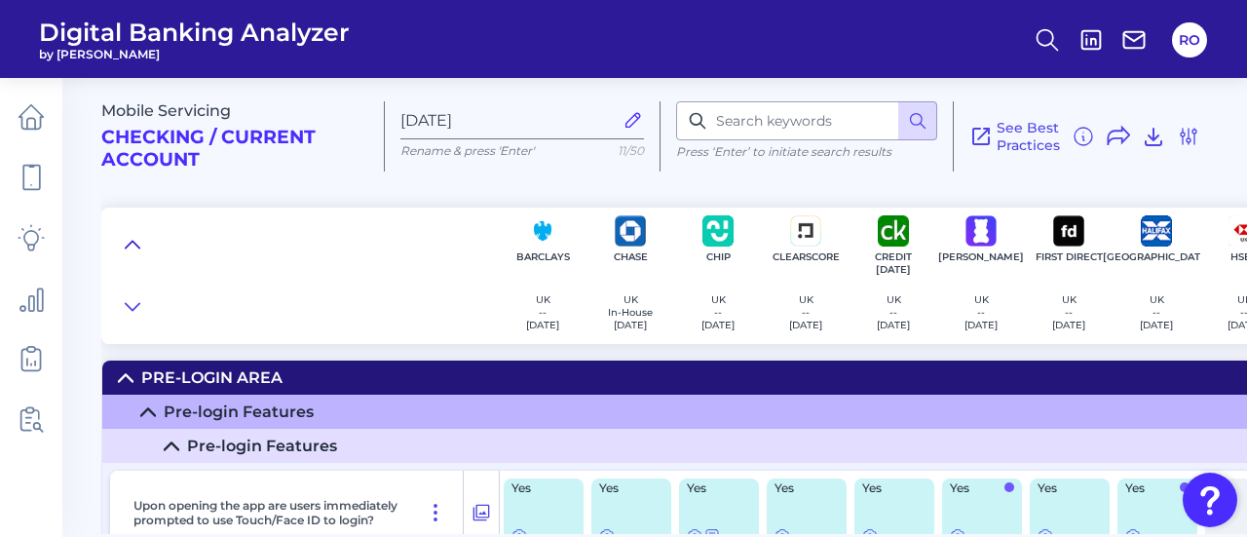
click at [131, 232] on button at bounding box center [132, 244] width 31 height 27
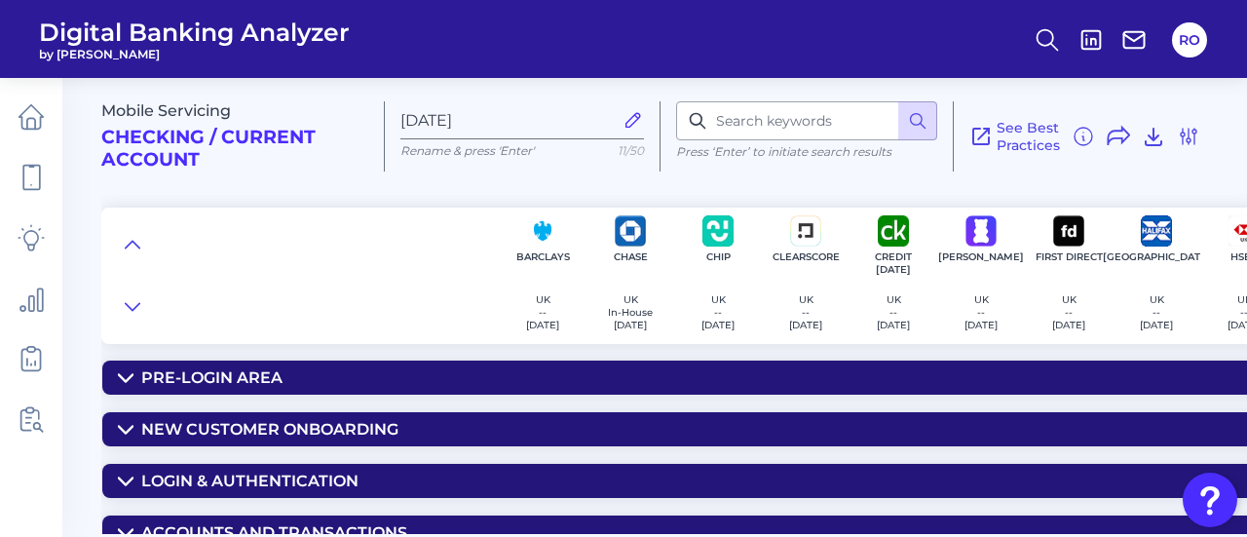
click at [126, 372] on icon at bounding box center [126, 378] width 16 height 16
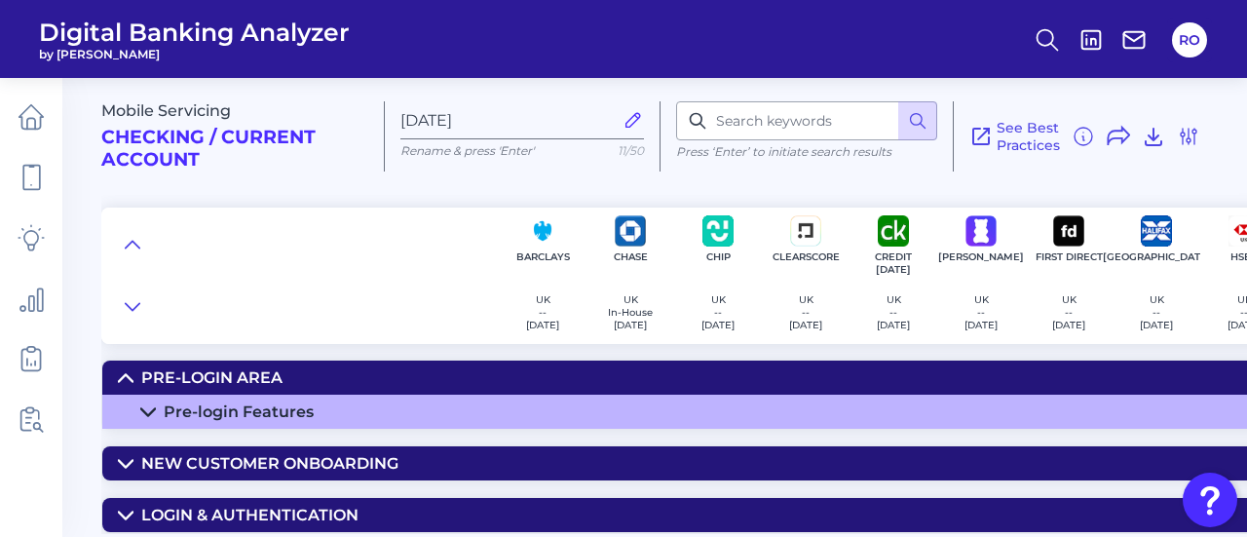
click at [148, 411] on icon at bounding box center [148, 412] width 16 height 16
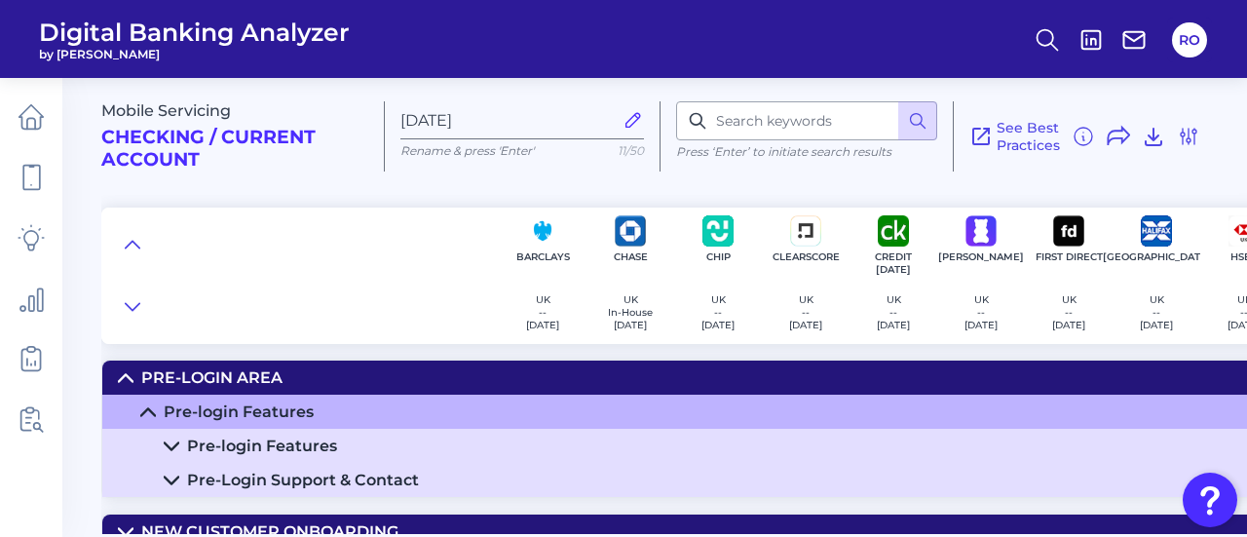
click at [172, 441] on icon at bounding box center [172, 446] width 16 height 16
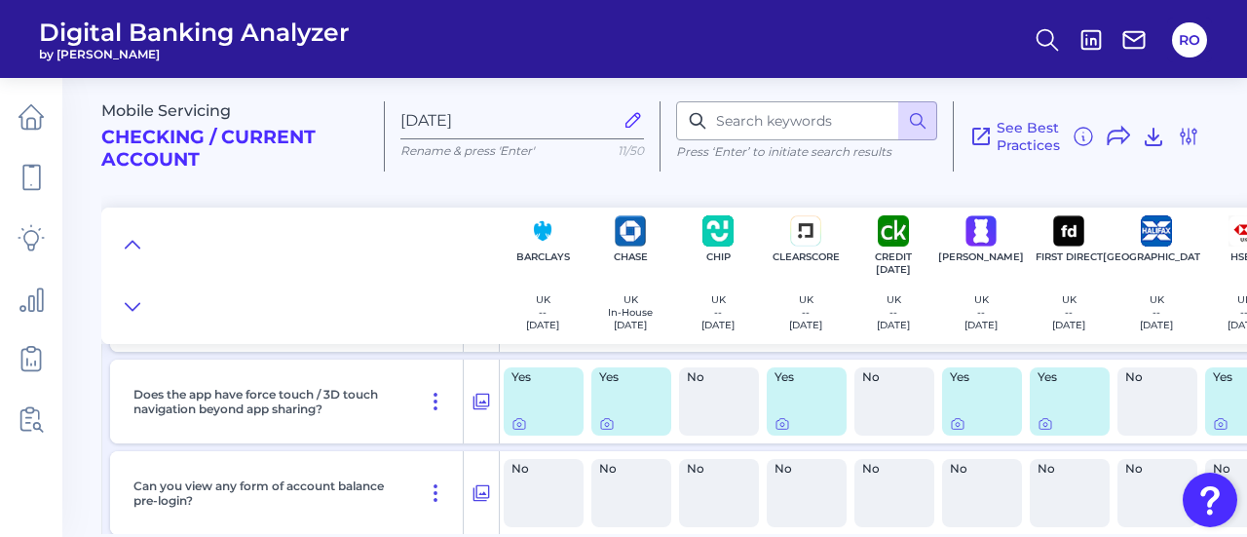
scroll to position [292, 0]
click at [955, 428] on icon at bounding box center [958, 426] width 16 height 16
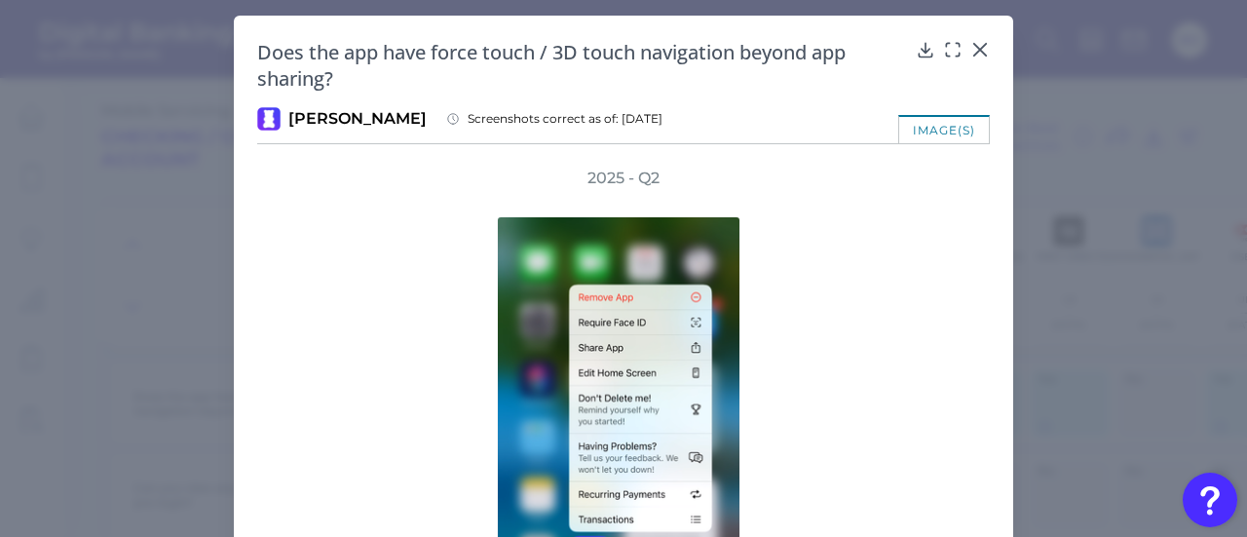
scroll to position [274, 0]
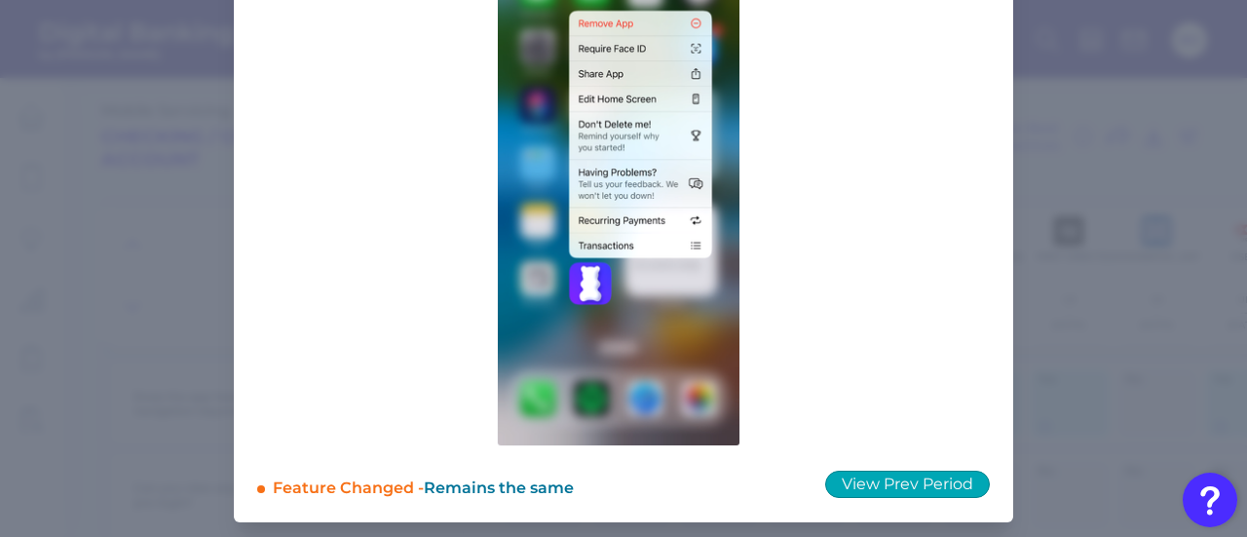
click at [922, 473] on button "View Prev Period" at bounding box center [907, 484] width 165 height 27
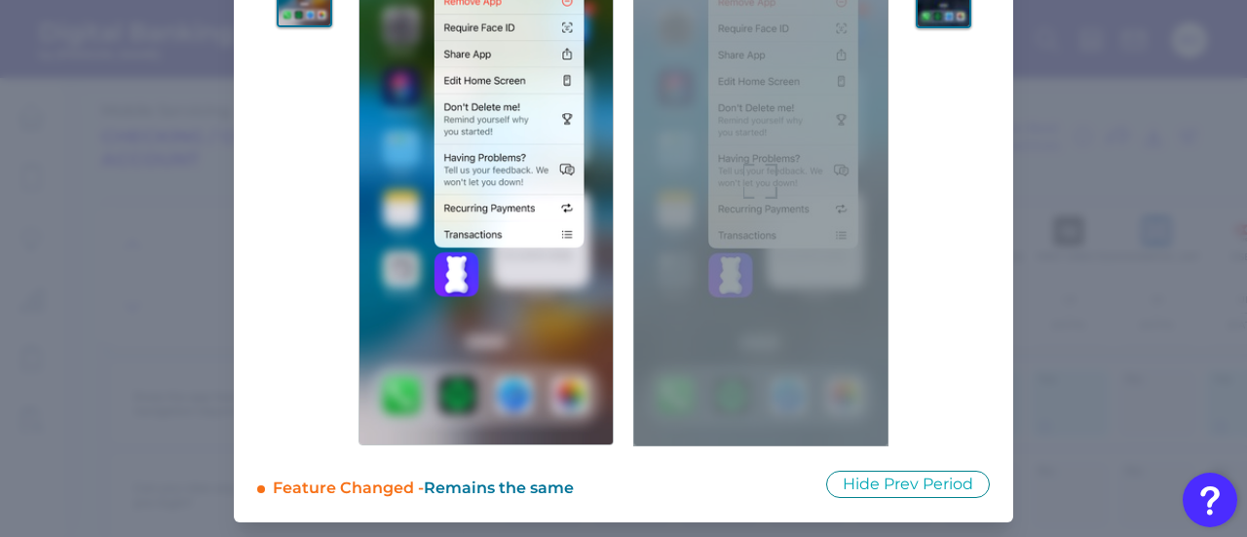
scroll to position [0, 0]
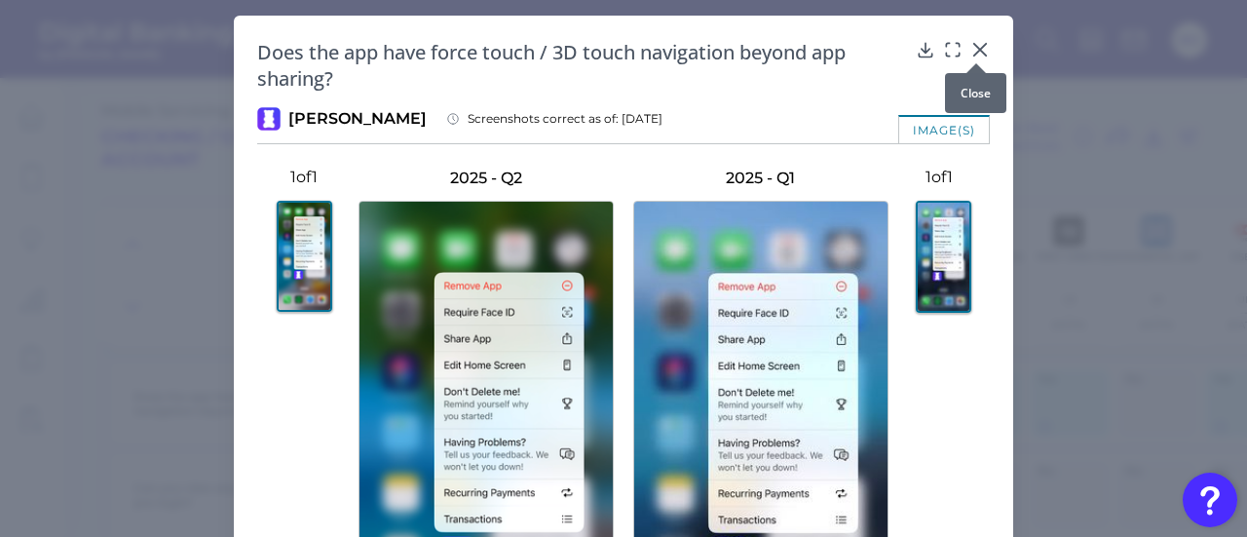
click at [974, 50] on icon at bounding box center [980, 50] width 12 height 12
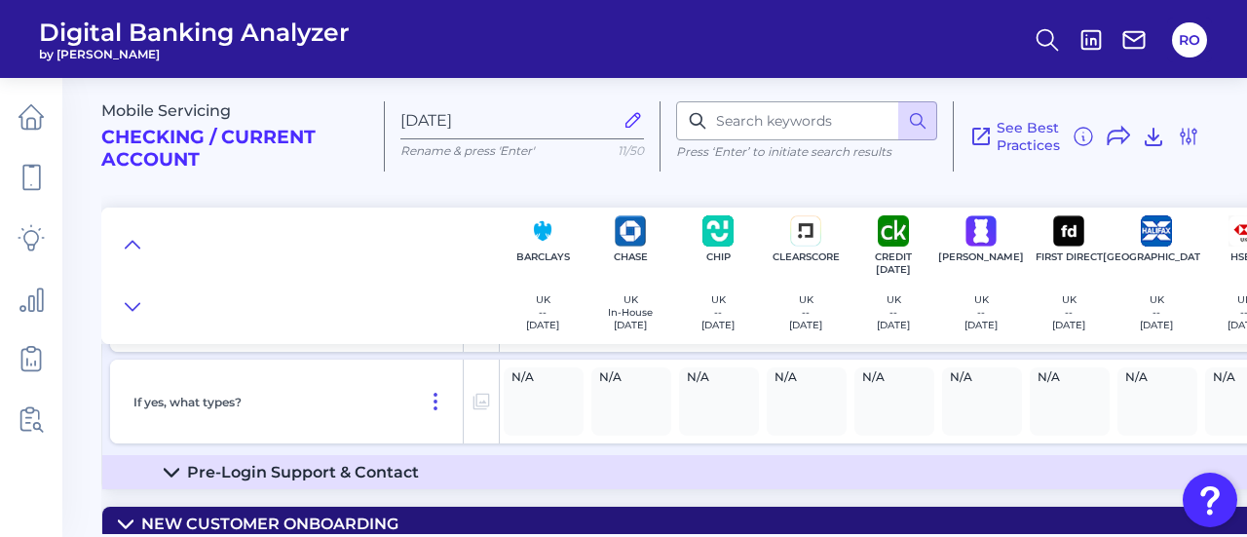
scroll to position [877, 0]
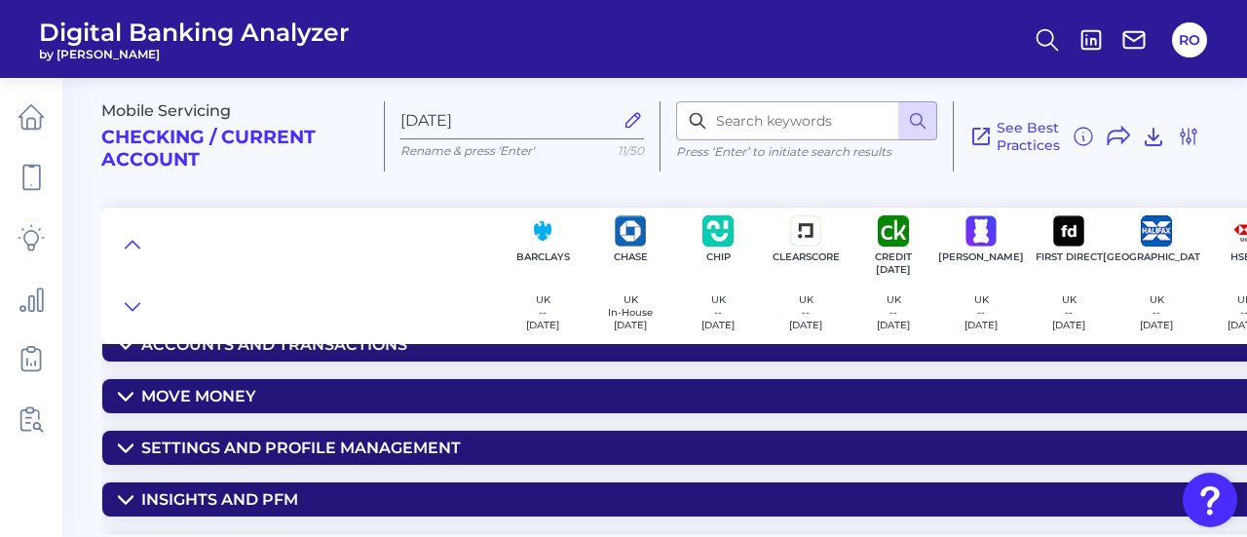
scroll to position [974, 0]
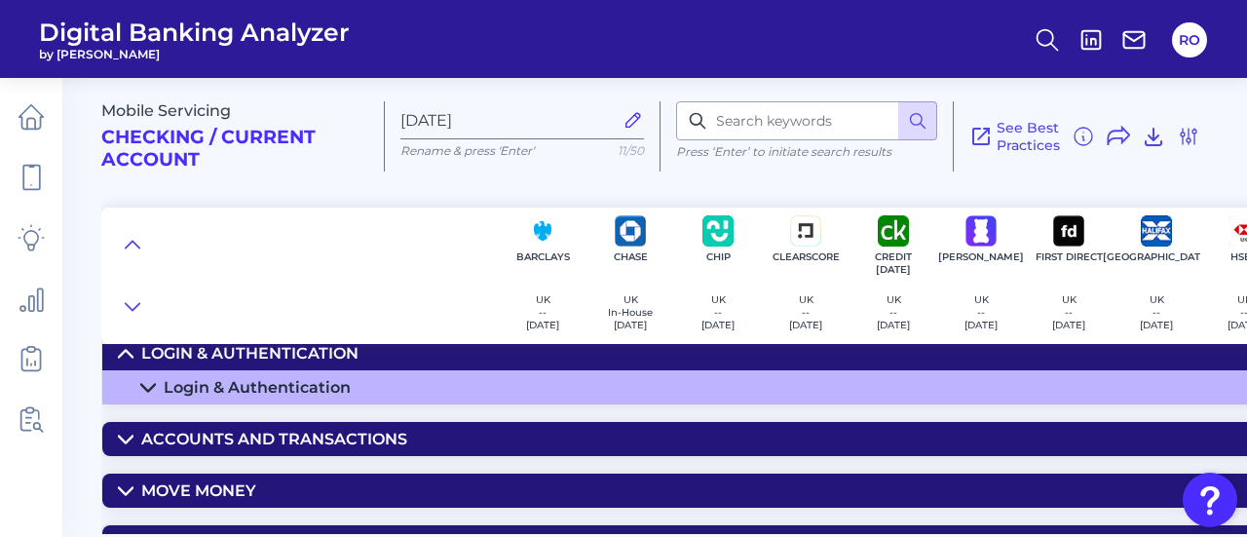
click at [146, 391] on icon at bounding box center [148, 387] width 14 height 7
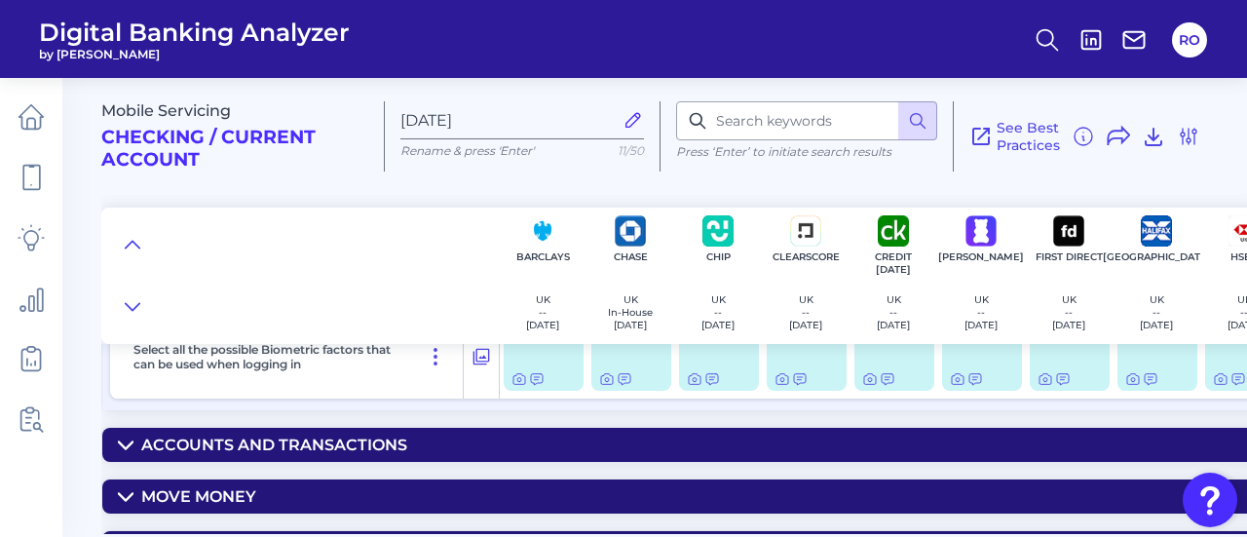
scroll to position [1754, 0]
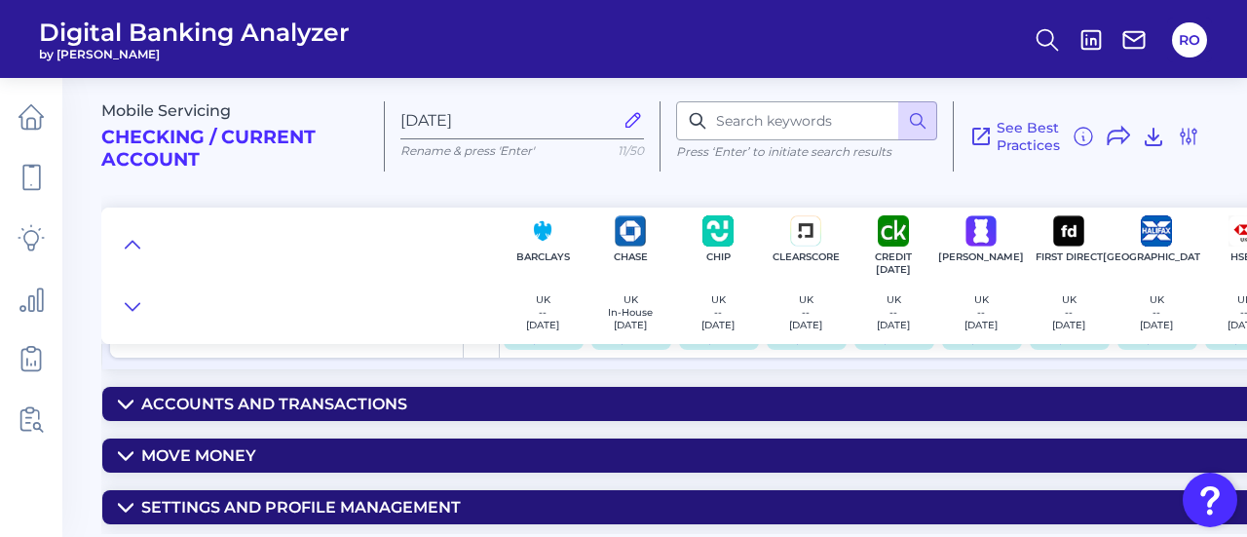
click at [118, 449] on icon at bounding box center [126, 456] width 16 height 16
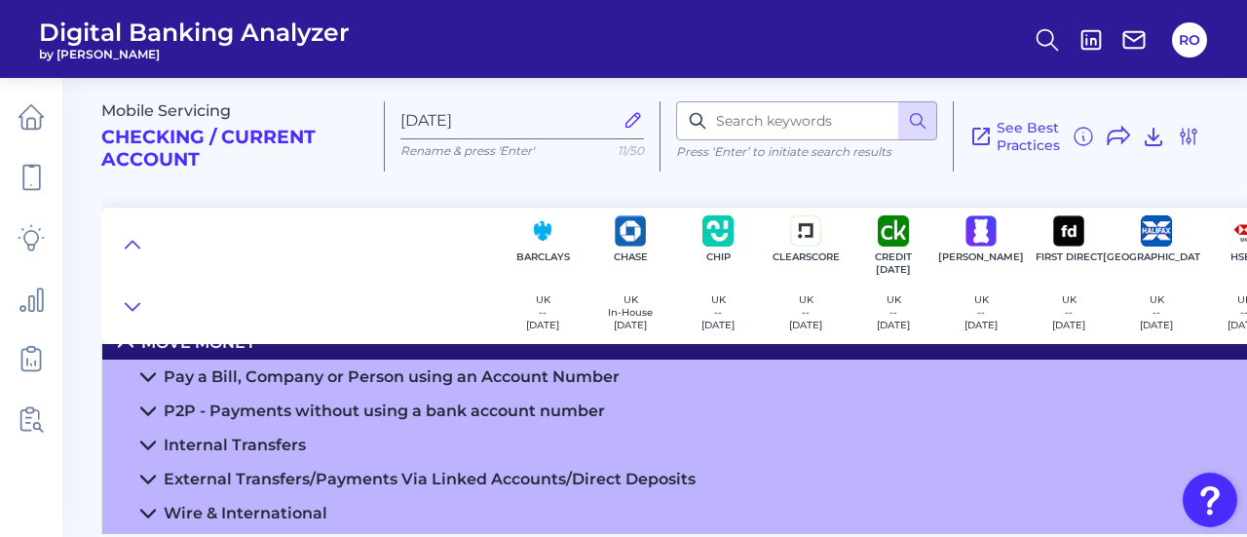
scroll to position [2046, 0]
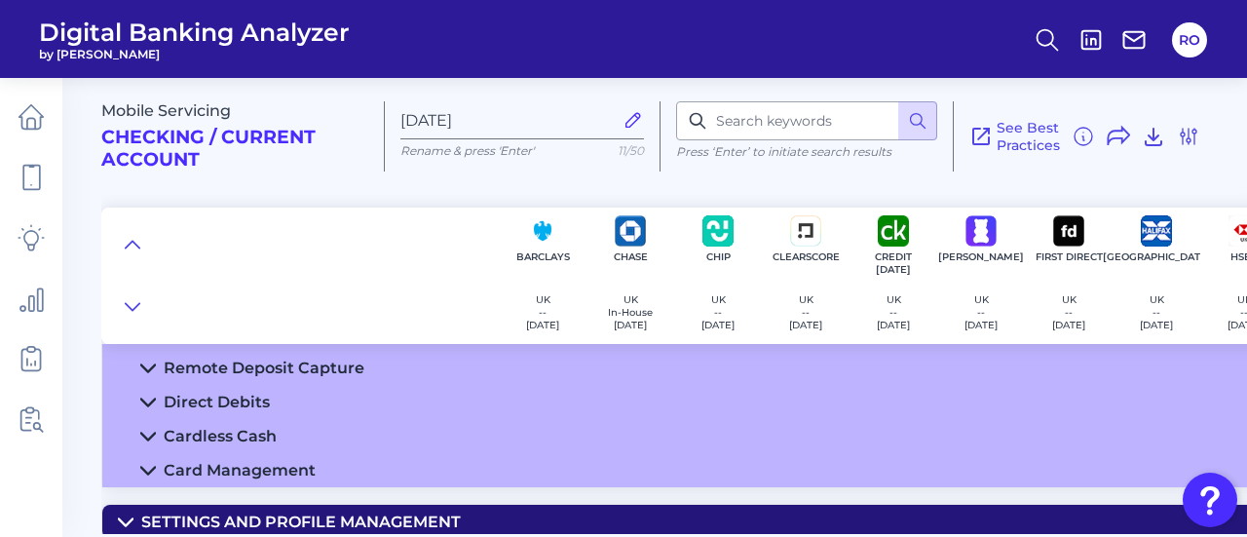
click at [149, 439] on icon at bounding box center [148, 436] width 14 height 7
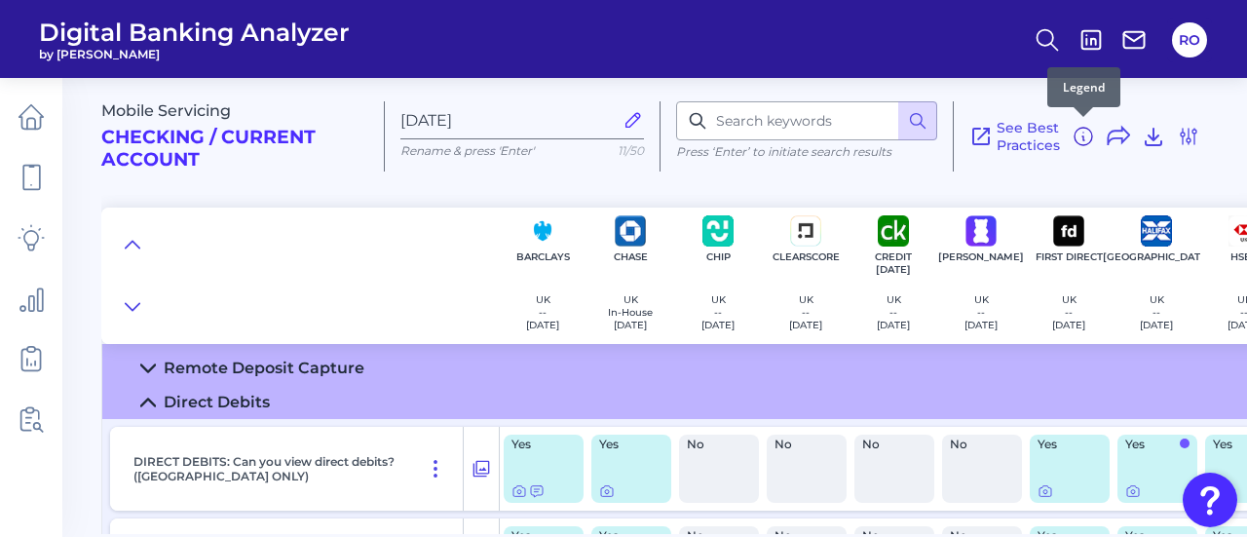
click at [1080, 134] on icon at bounding box center [1083, 136] width 23 height 23
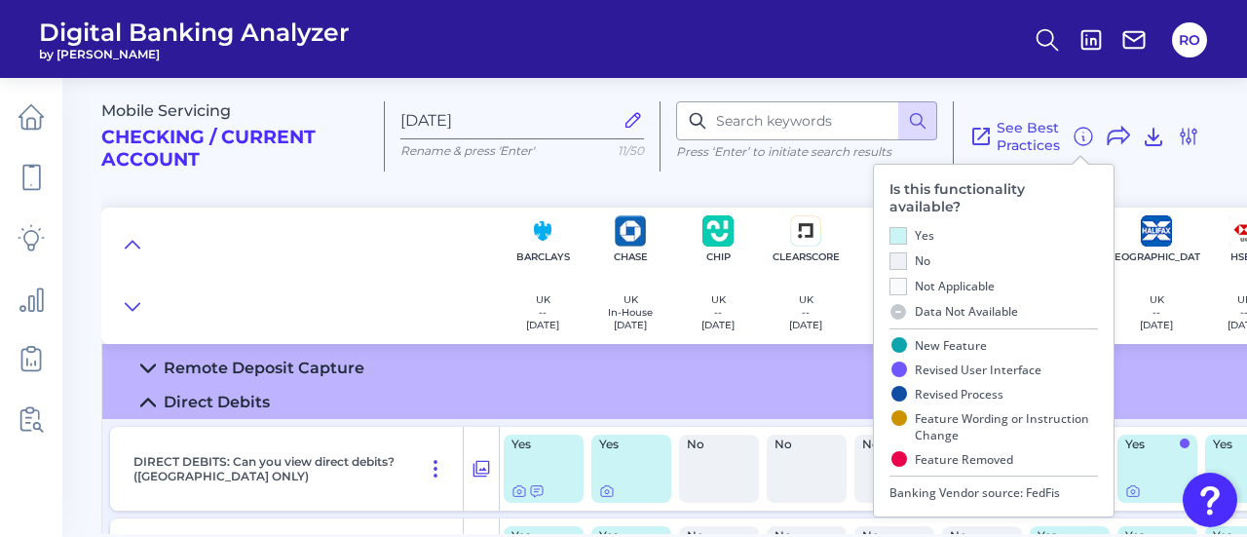
click at [295, 239] on div at bounding box center [300, 276] width 398 height 136
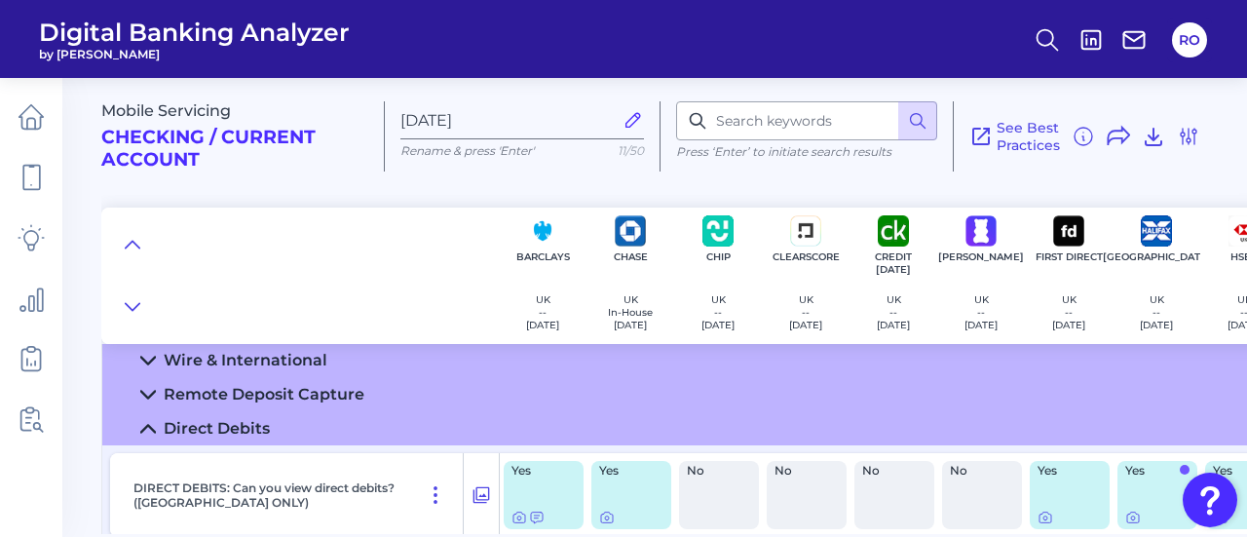
scroll to position [2117, 0]
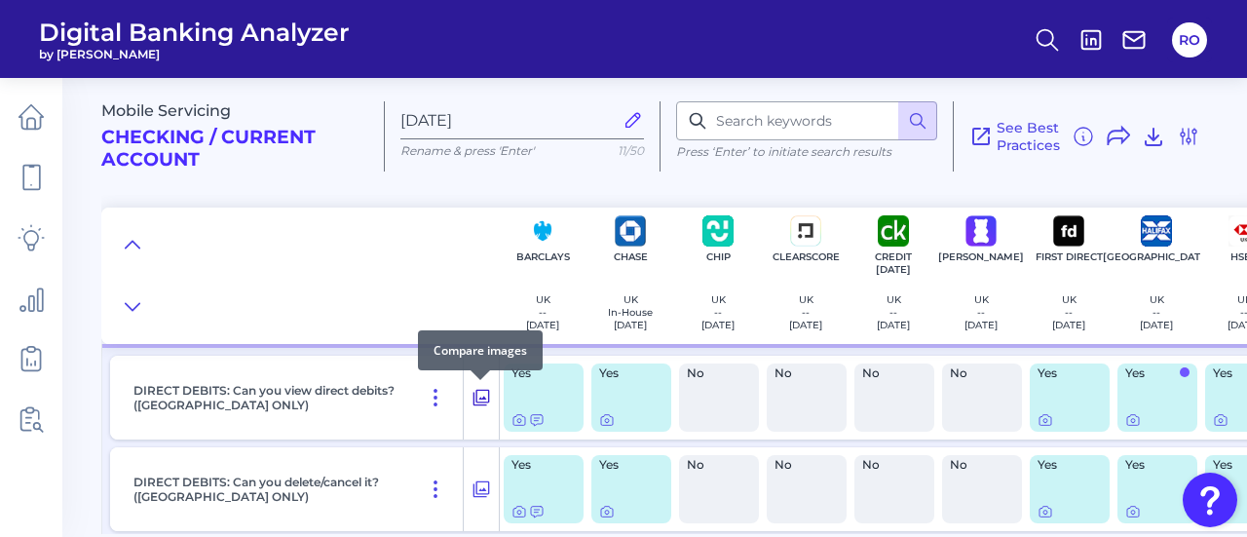
click at [479, 399] on icon at bounding box center [481, 397] width 19 height 23
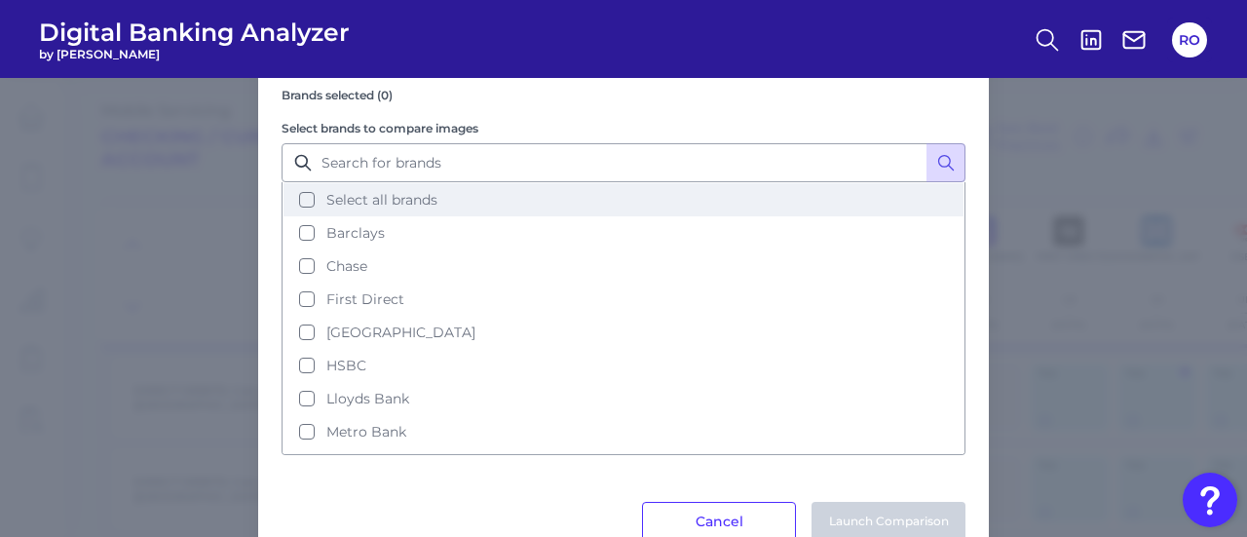
click at [392, 198] on span "Select all brands" at bounding box center [381, 200] width 111 height 18
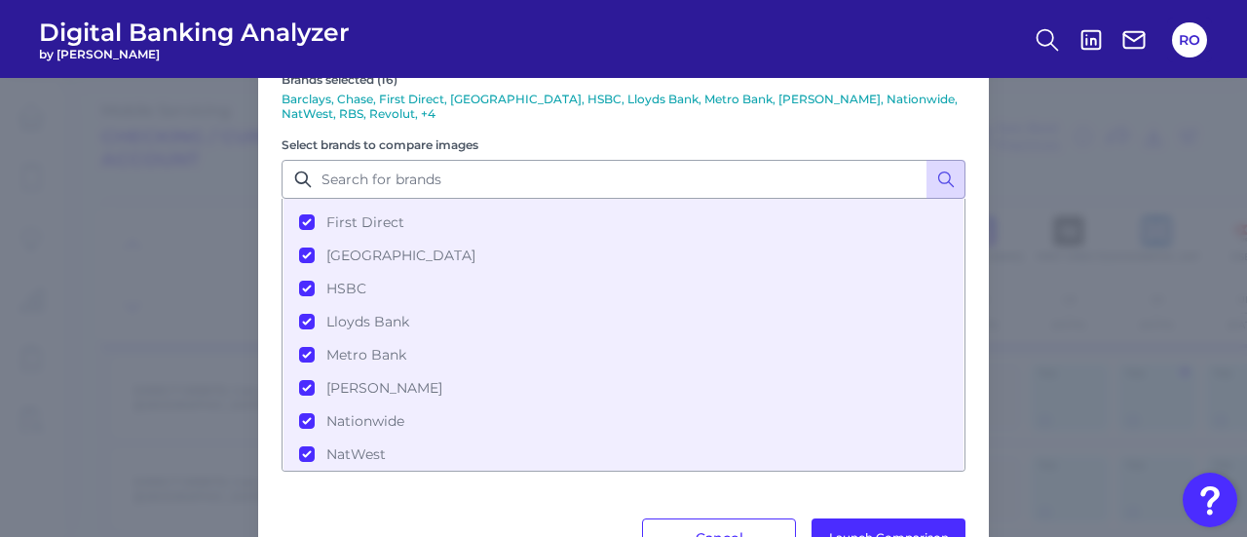
scroll to position [195, 0]
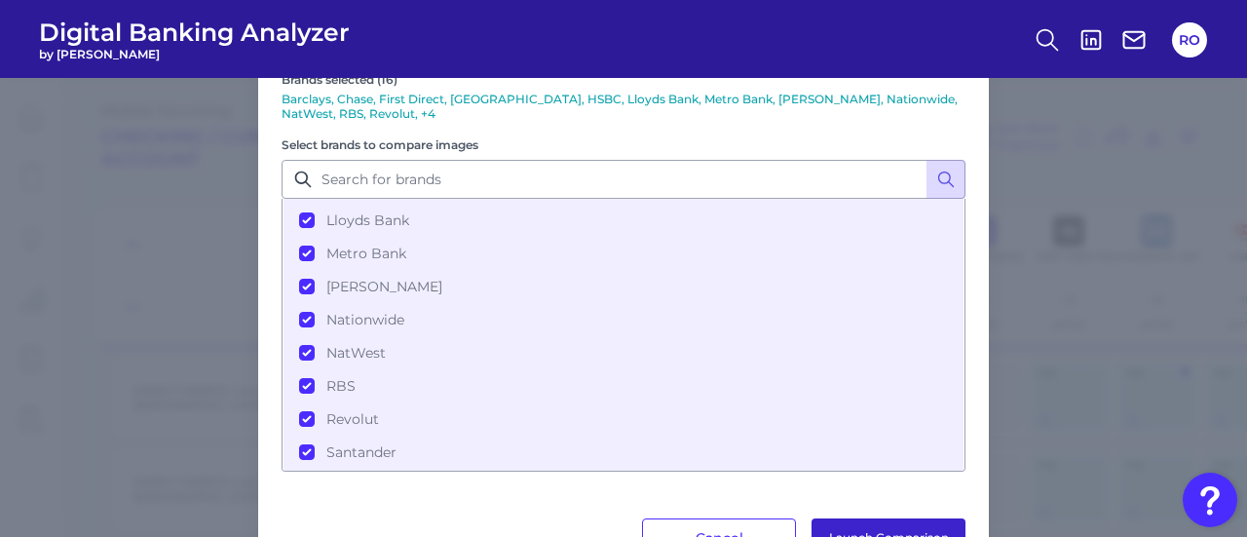
click at [879, 527] on button "Launch Comparison" at bounding box center [889, 537] width 154 height 39
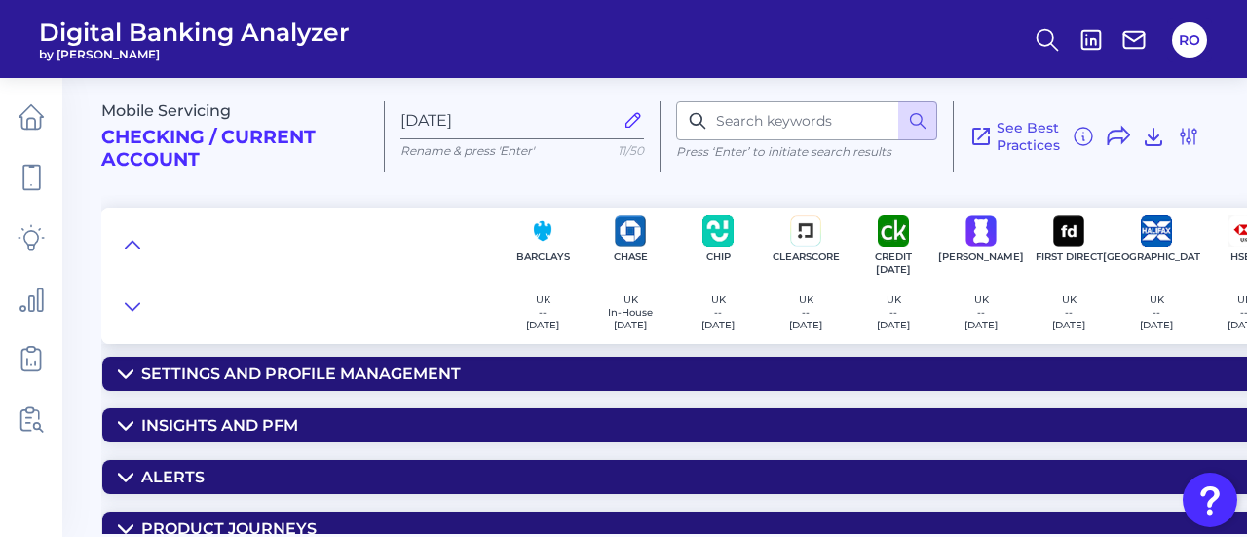
scroll to position [2605, 0]
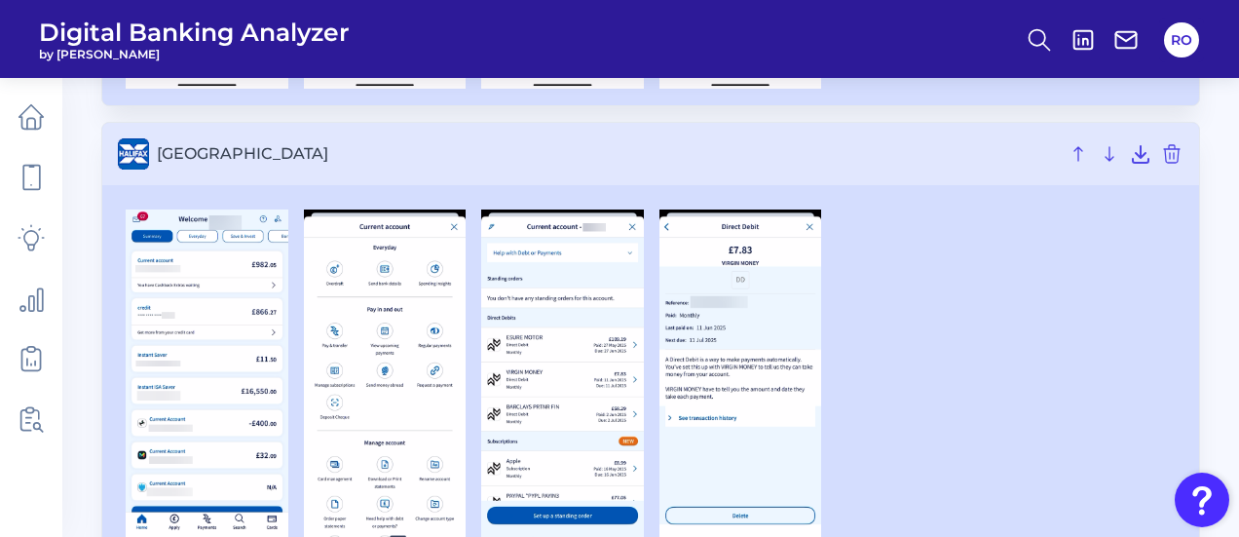
scroll to position [1462, 0]
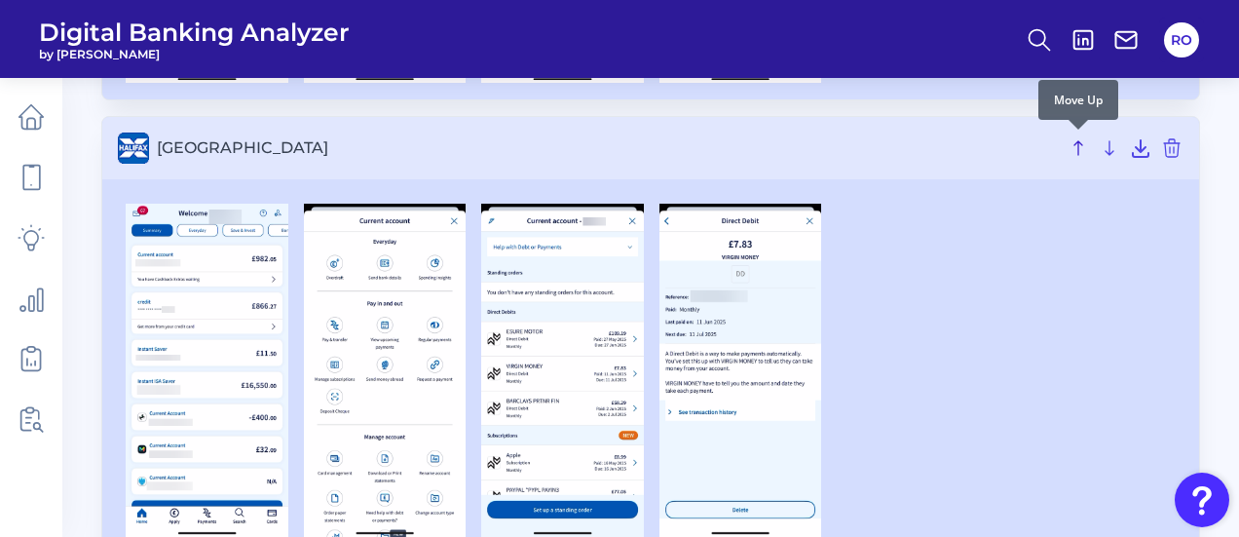
click at [1080, 143] on icon at bounding box center [1078, 147] width 23 height 23
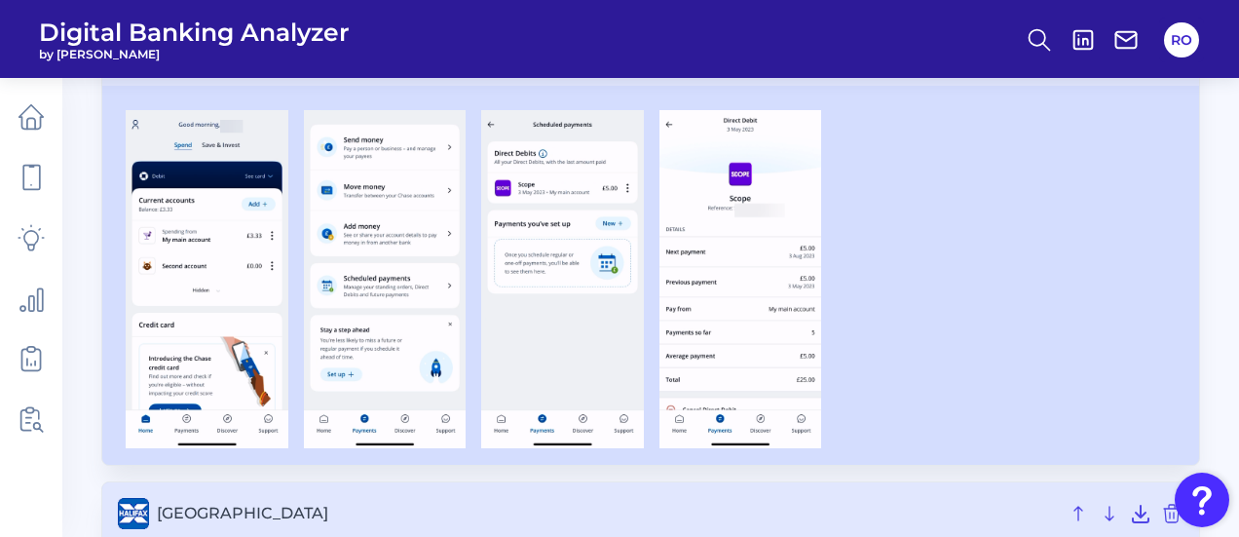
scroll to position [520, 0]
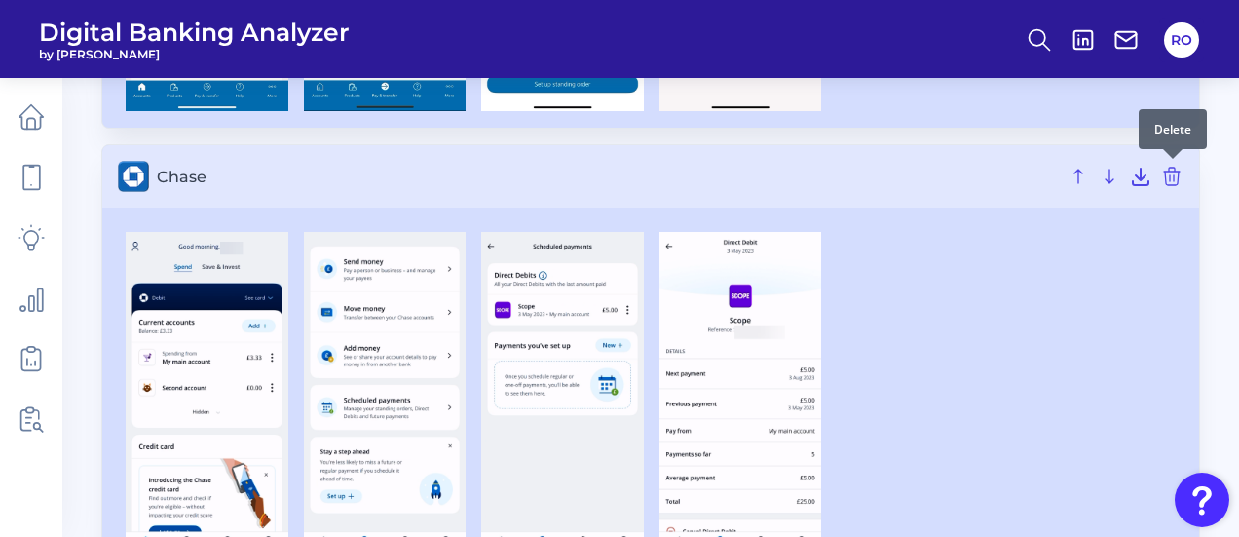
drag, startPoint x: 1169, startPoint y: 174, endPoint x: 1102, endPoint y: 162, distance: 68.4
click at [1171, 178] on icon at bounding box center [1171, 176] width 23 height 23
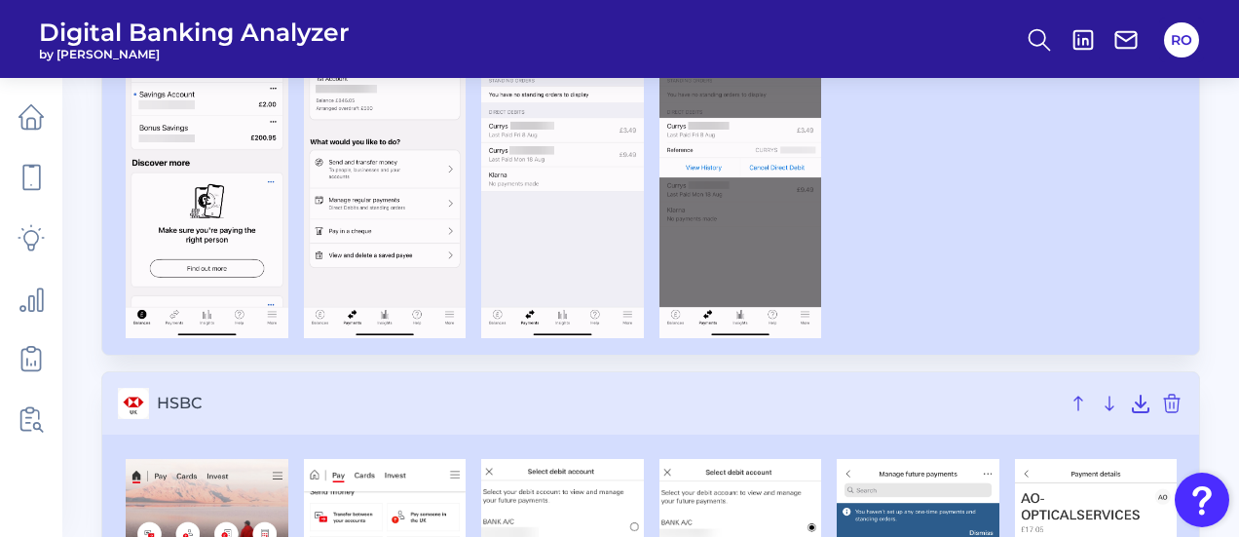
scroll to position [1008, 0]
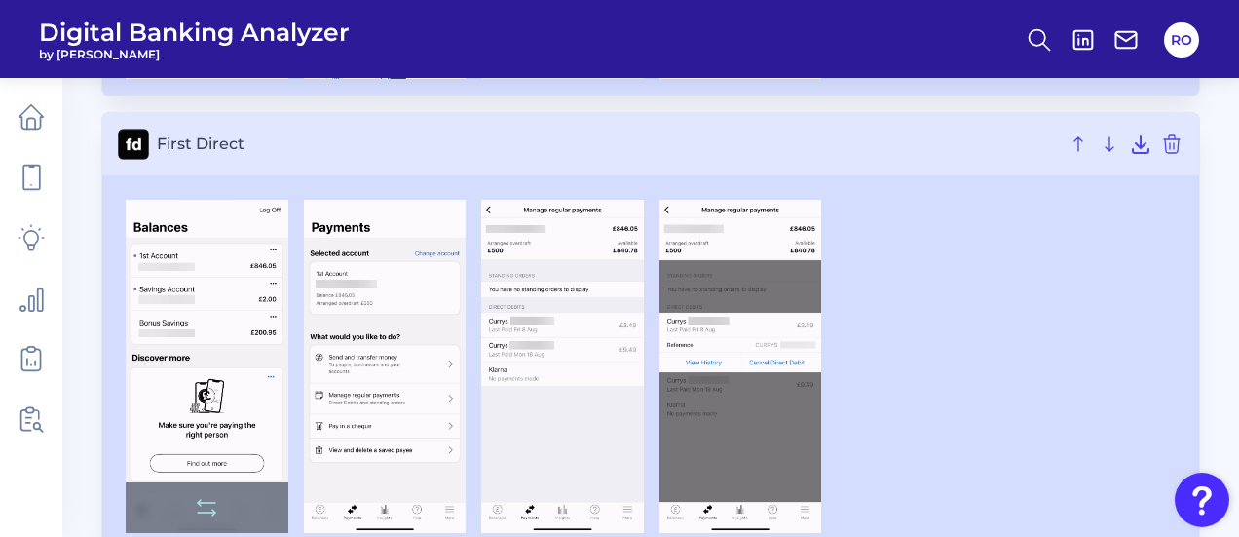
click at [168, 278] on img at bounding box center [207, 366] width 163 height 333
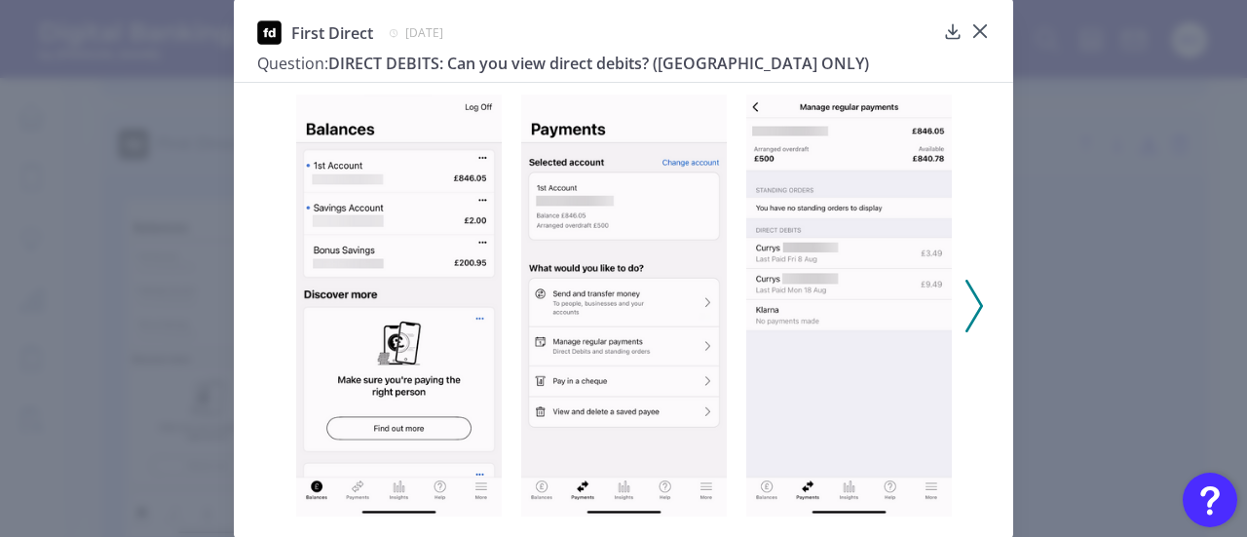
click at [684, 218] on img at bounding box center [624, 306] width 206 height 422
click at [973, 35] on div at bounding box center [976, 44] width 19 height 19
click at [973, 31] on icon at bounding box center [979, 30] width 19 height 19
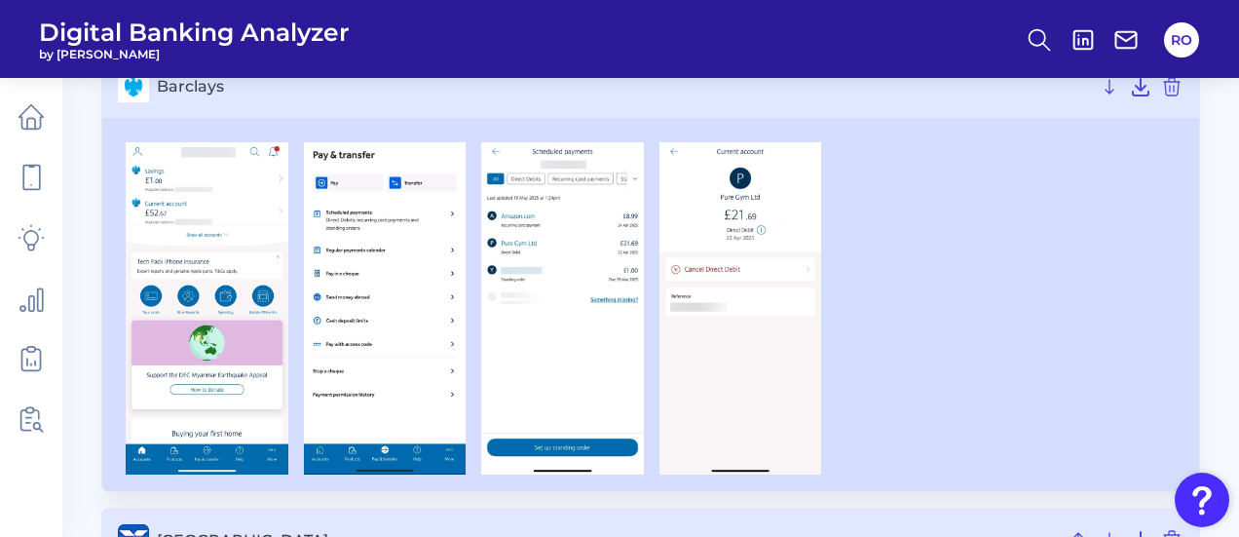
scroll to position [0, 0]
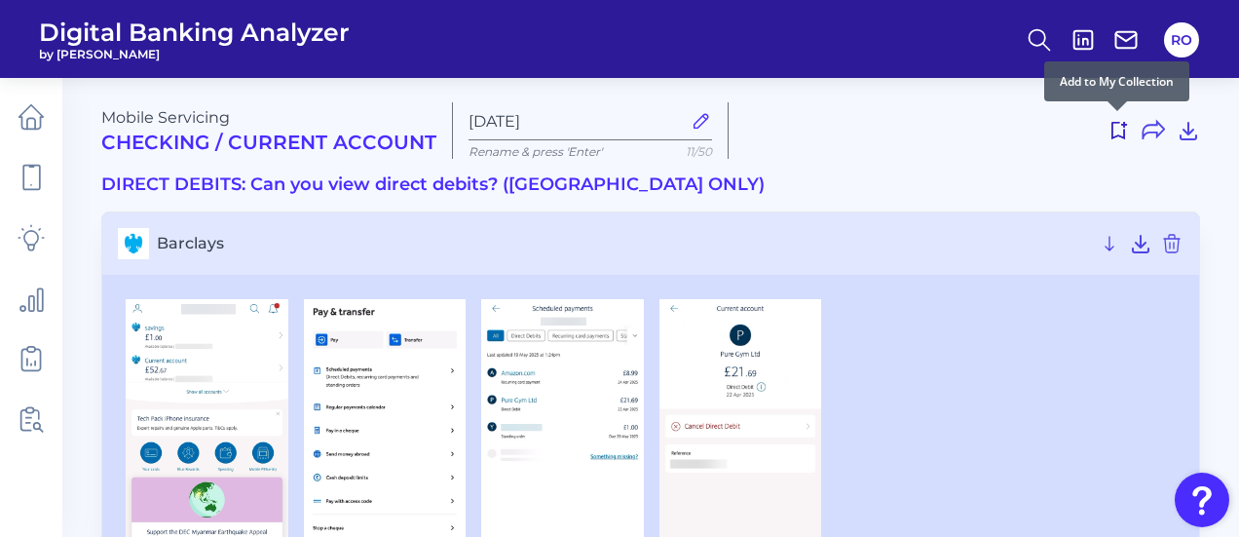
click at [1111, 127] on icon at bounding box center [1118, 130] width 23 height 23
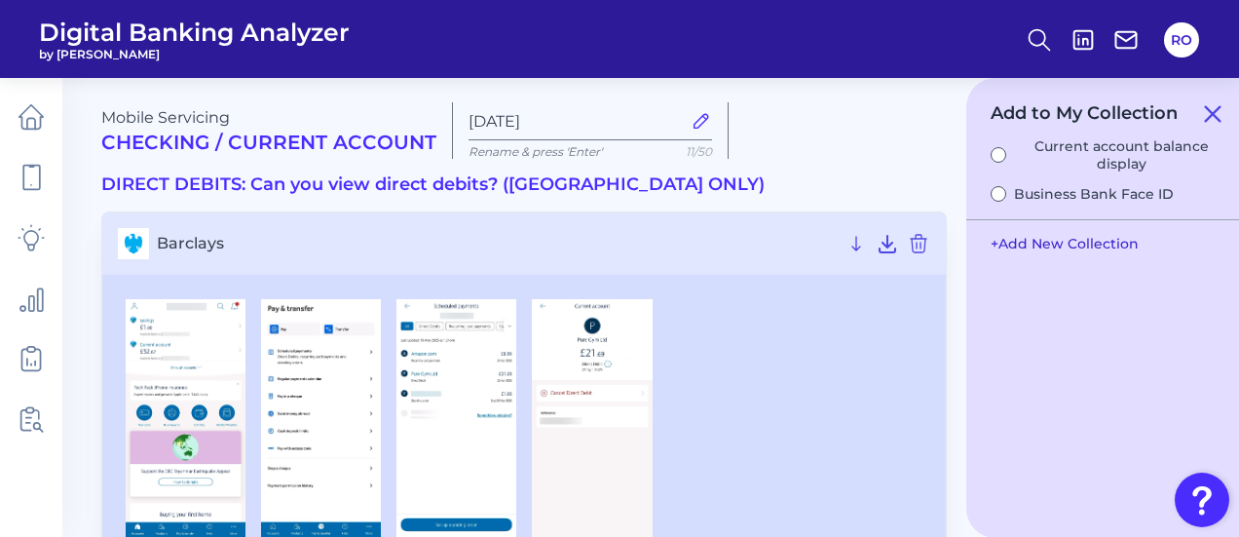
click at [1087, 239] on button "+ Add New Collection" at bounding box center [1065, 243] width 168 height 37
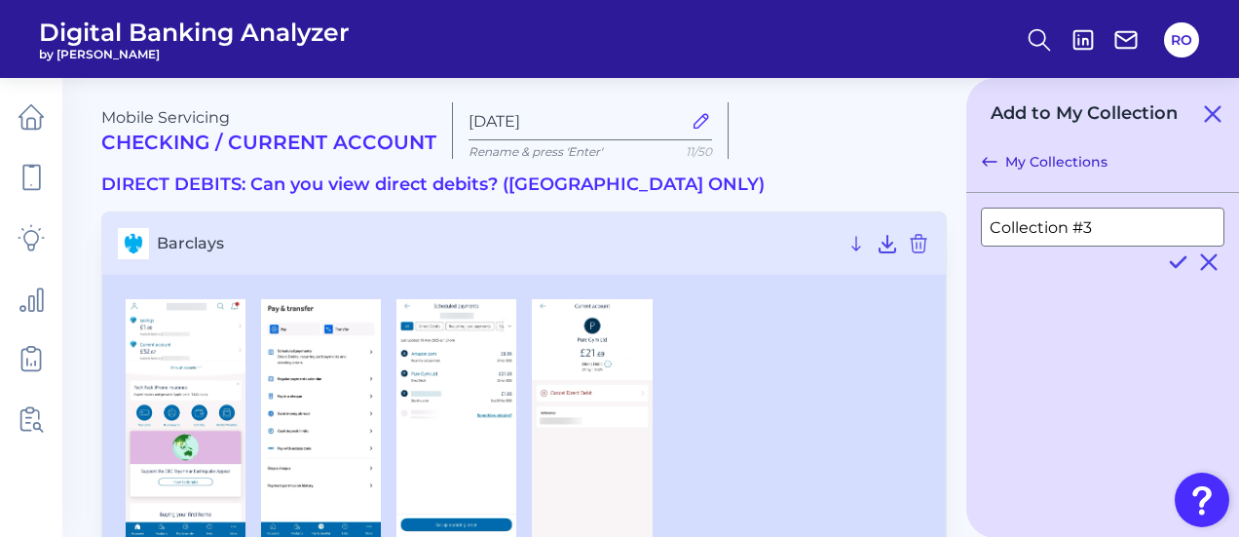
click at [1138, 232] on input "Collection #3" at bounding box center [1103, 227] width 244 height 39
type input "Direct debits"
click at [1171, 265] on icon at bounding box center [1177, 261] width 23 height 23
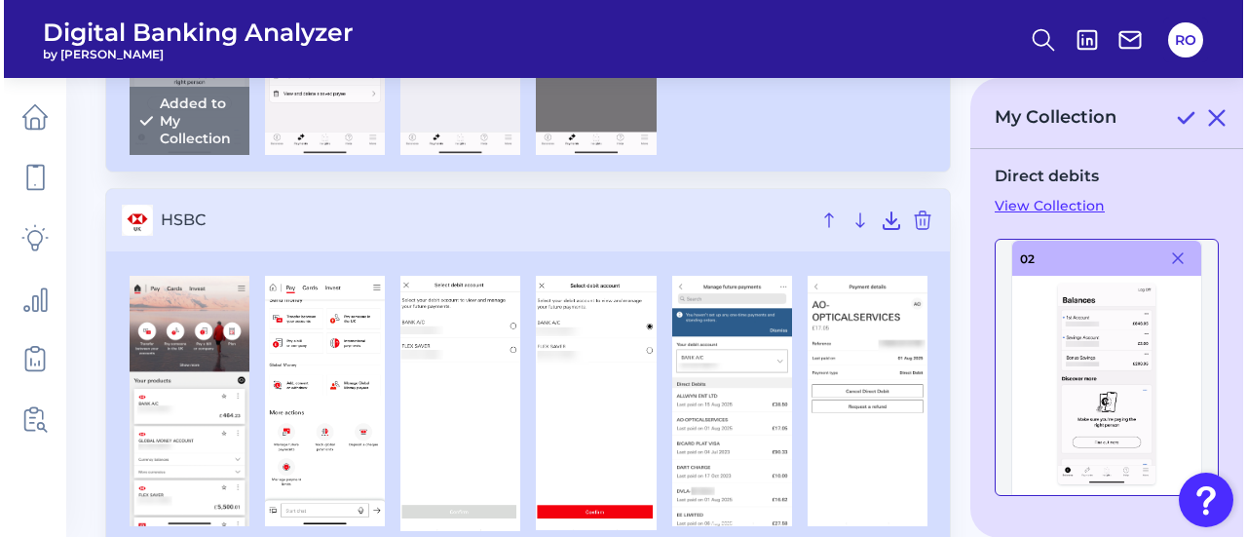
scroll to position [1267, 0]
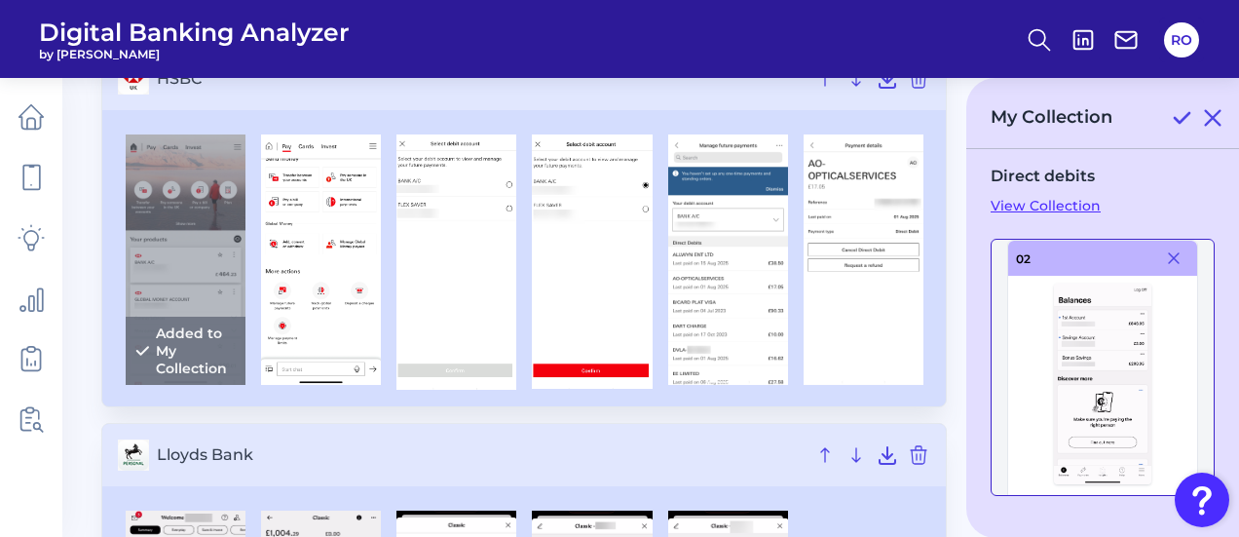
click at [1025, 206] on link "View Collection" at bounding box center [1103, 206] width 224 height 18
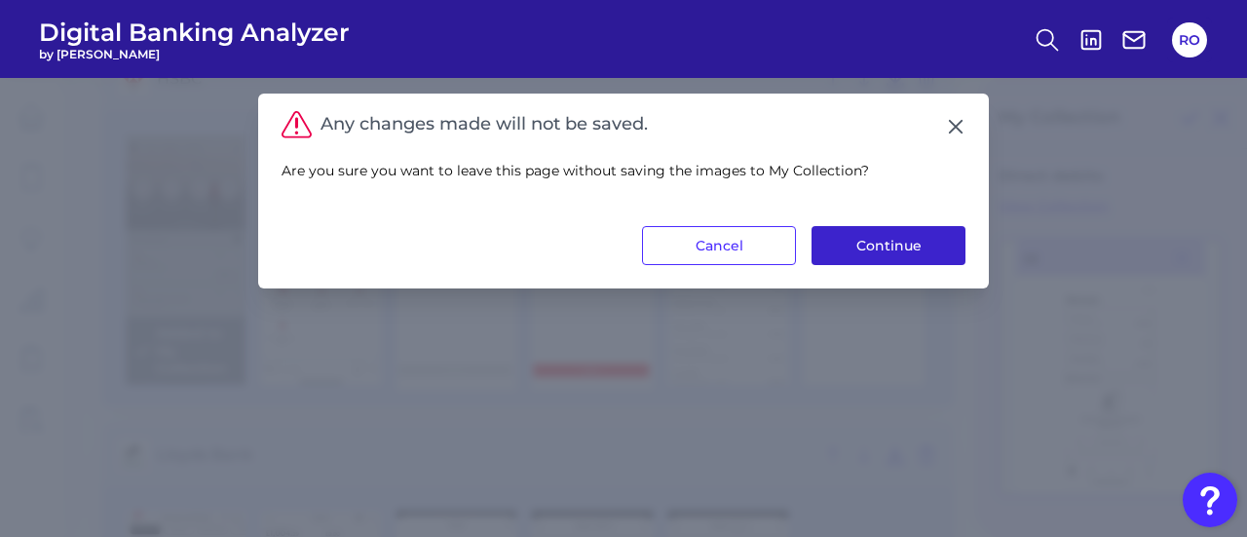
click at [836, 239] on button "Continue" at bounding box center [889, 245] width 154 height 39
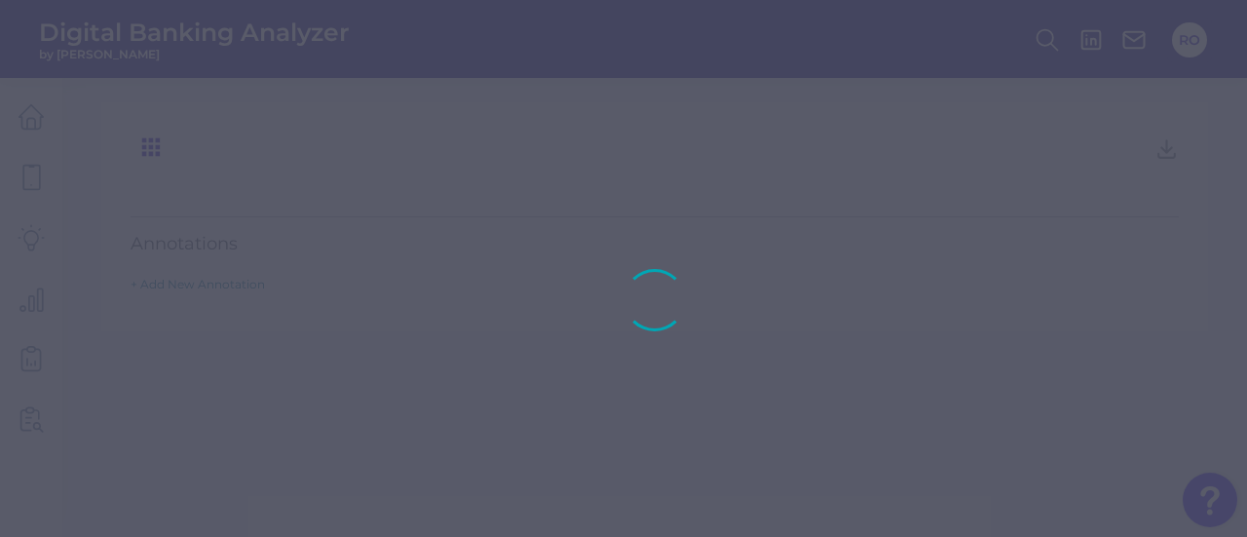
type input "Direct debits"
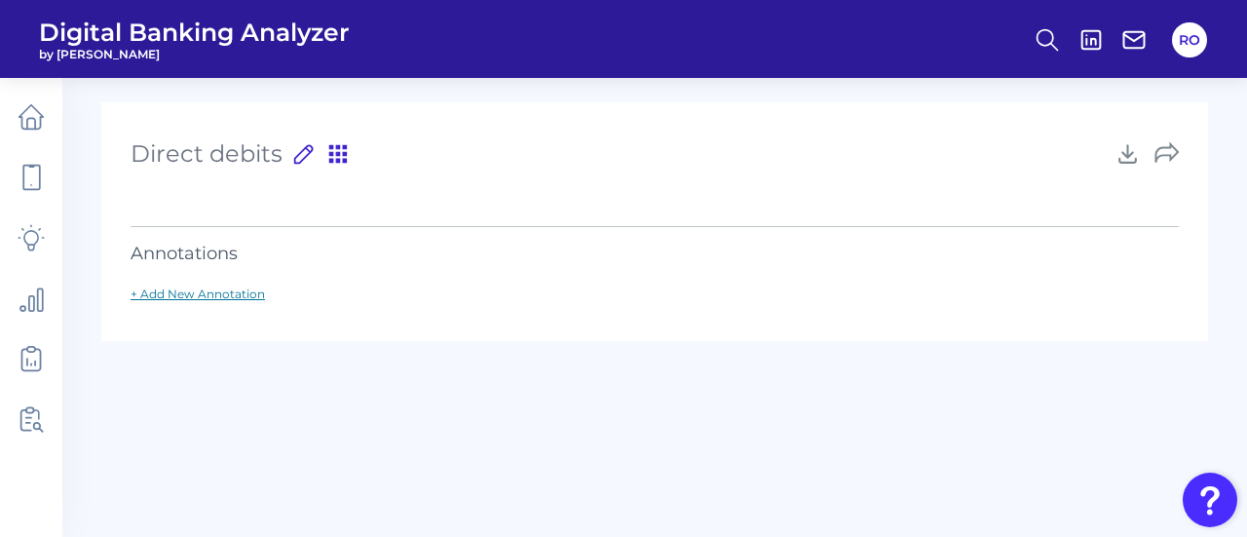
click at [195, 299] on link "+ Add New Annotation" at bounding box center [198, 293] width 134 height 15
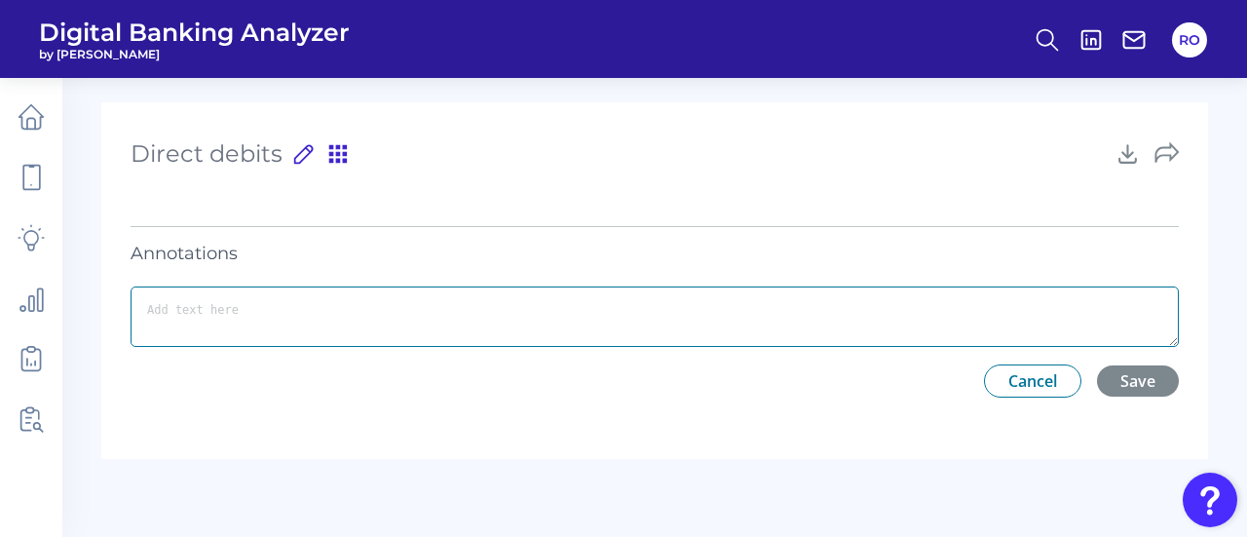
click at [199, 303] on textarea at bounding box center [655, 316] width 1048 height 60
type textarea "-"
drag, startPoint x: 202, startPoint y: 326, endPoint x: 0, endPoint y: 196, distance: 240.3
click at [0, 196] on div "Digital Banking Analyzer by Curinos RO Direct debits Direct debits Press ‘Enter…" at bounding box center [623, 268] width 1247 height 537
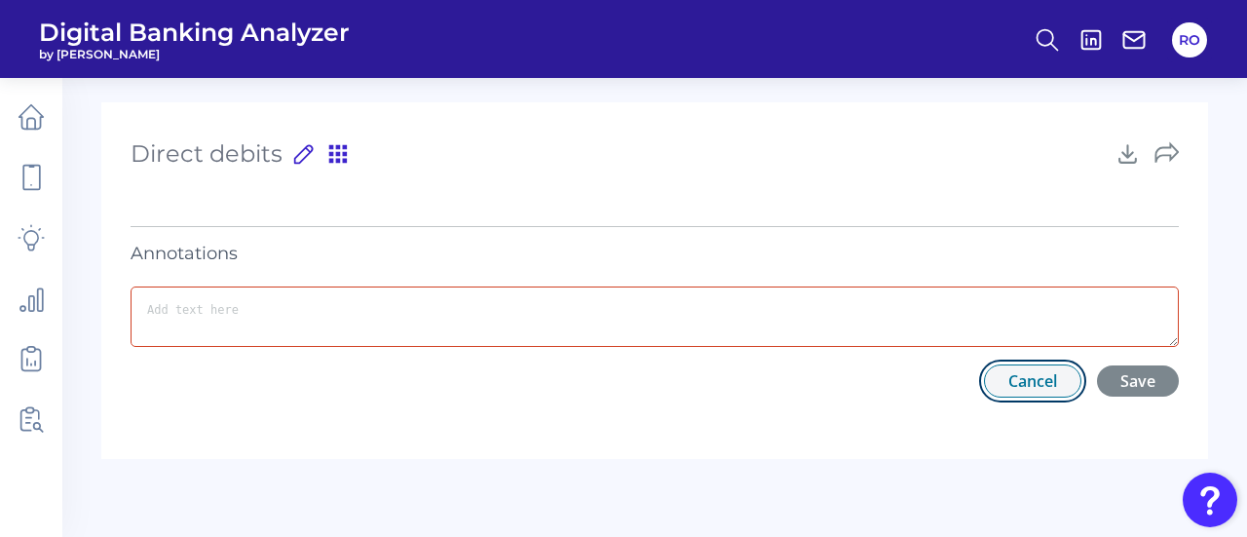
click at [1004, 387] on button "Cancel" at bounding box center [1032, 380] width 97 height 33
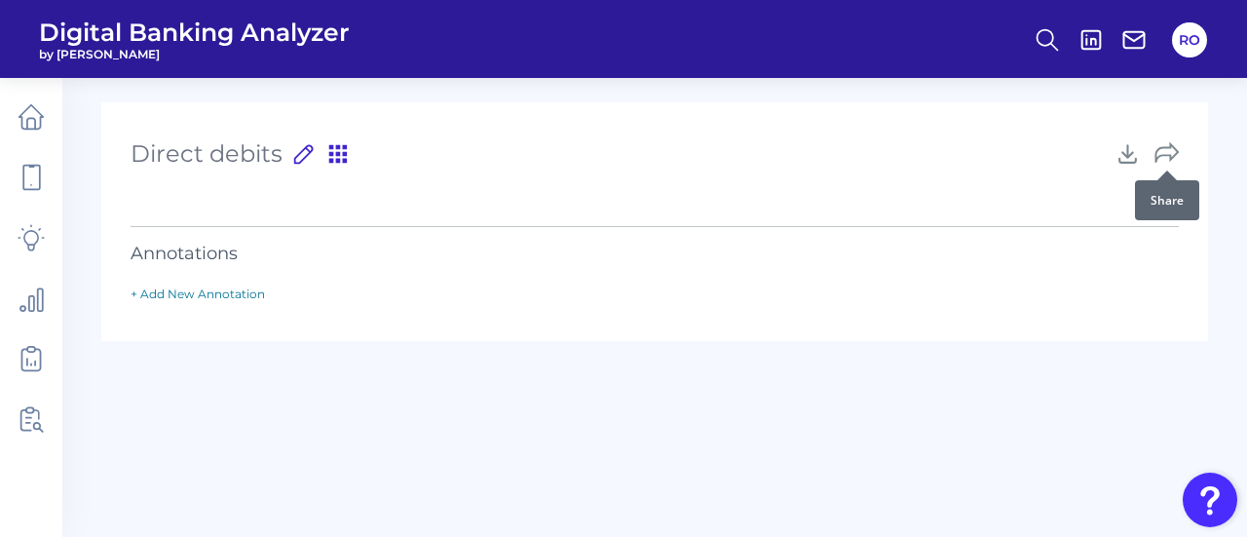
click at [1163, 150] on icon at bounding box center [1167, 153] width 24 height 24
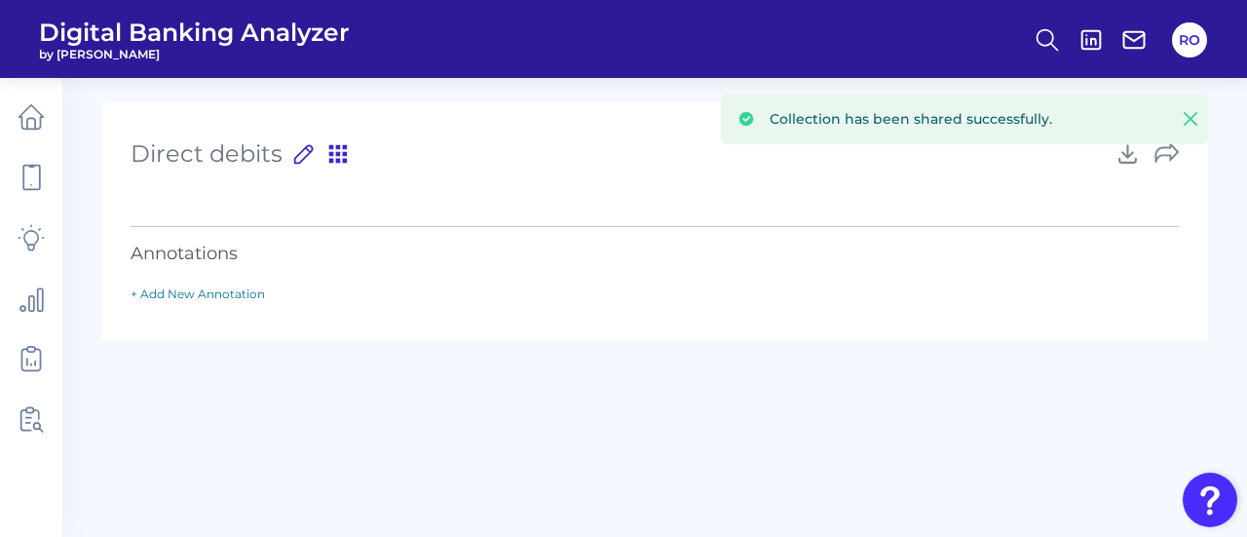
click at [1194, 112] on icon at bounding box center [1190, 118] width 19 height 19
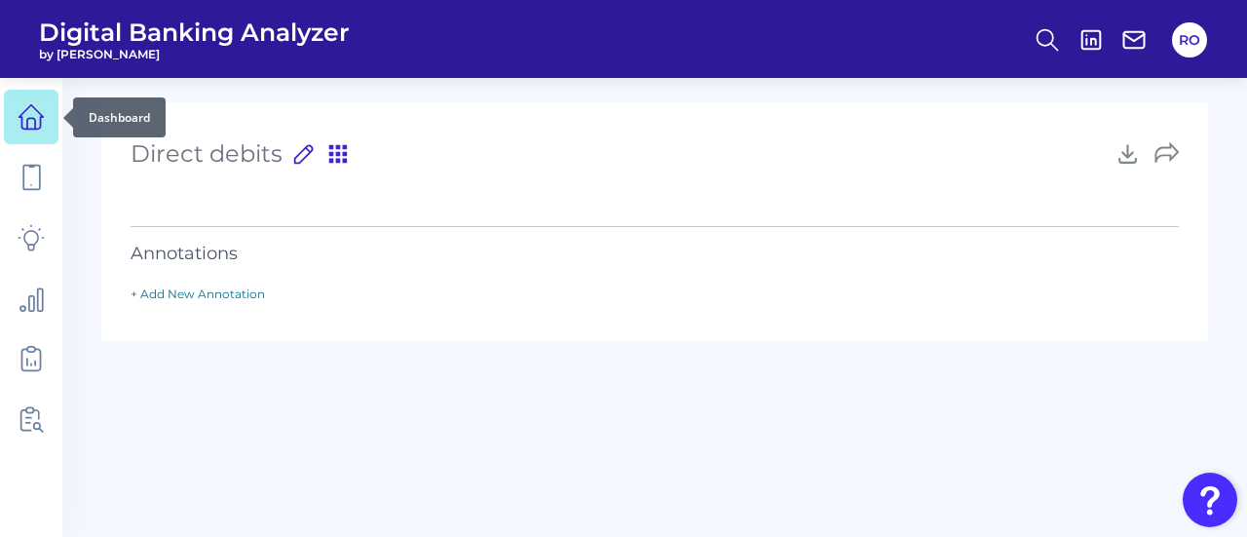
click at [14, 117] on link at bounding box center [31, 117] width 55 height 55
